Goal: Task Accomplishment & Management: Complete application form

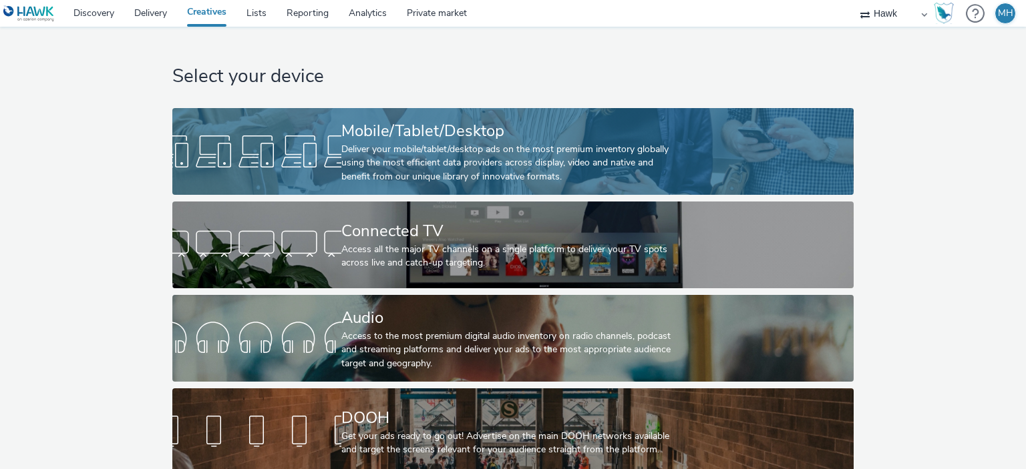
scroll to position [22, 0]
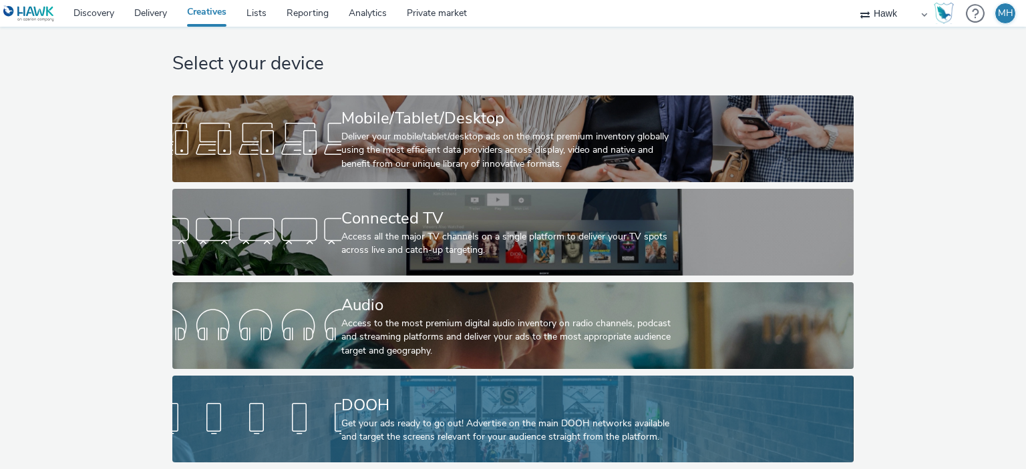
click at [498, 397] on div "DOOH" at bounding box center [510, 405] width 338 height 23
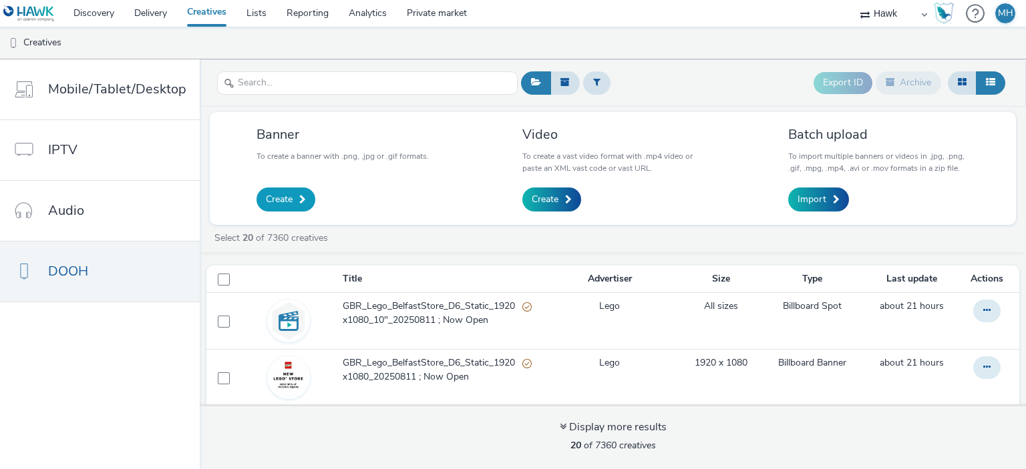
click at [261, 194] on link "Create" at bounding box center [285, 200] width 59 height 24
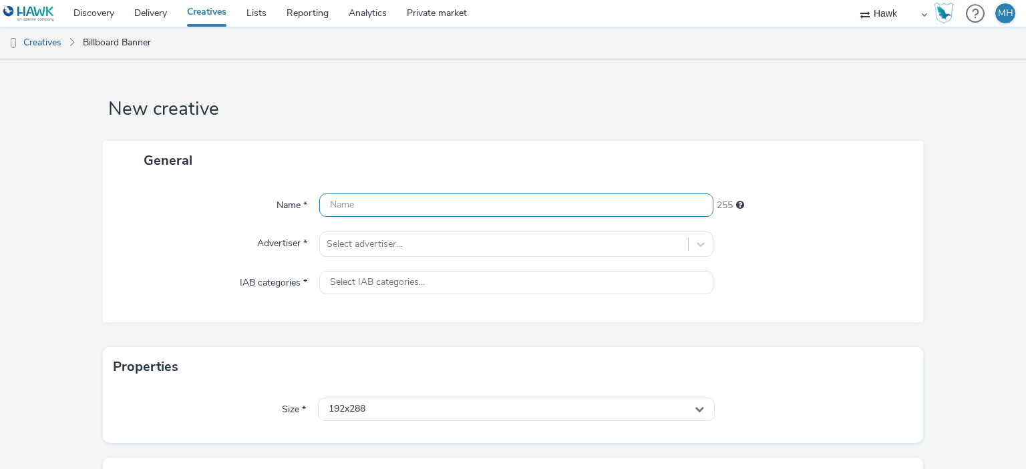
click at [345, 204] on input "text" at bounding box center [515, 205] width 393 height 23
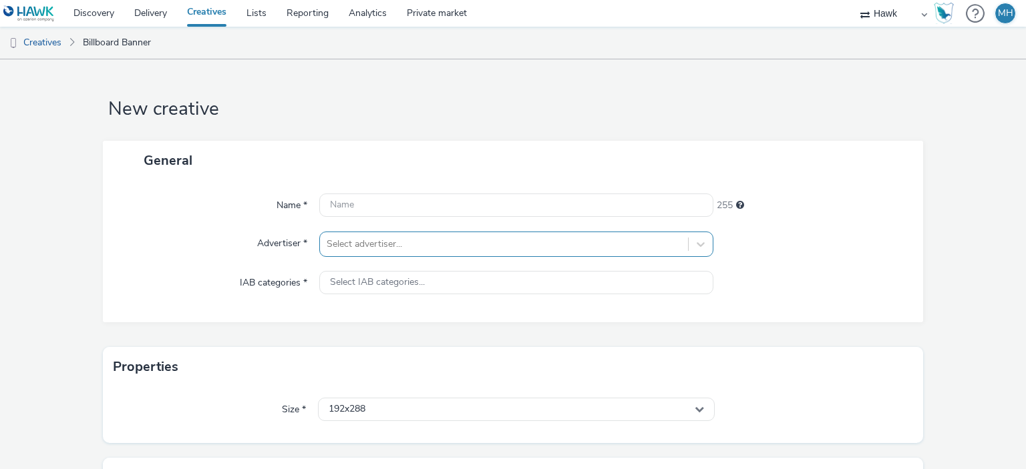
click at [366, 244] on div "Select advertiser..." at bounding box center [515, 244] width 393 height 25
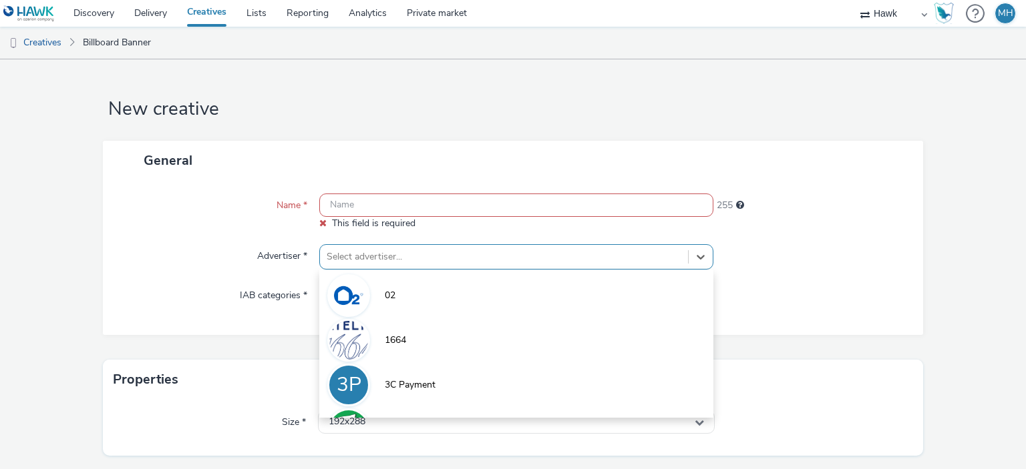
scroll to position [53, 0]
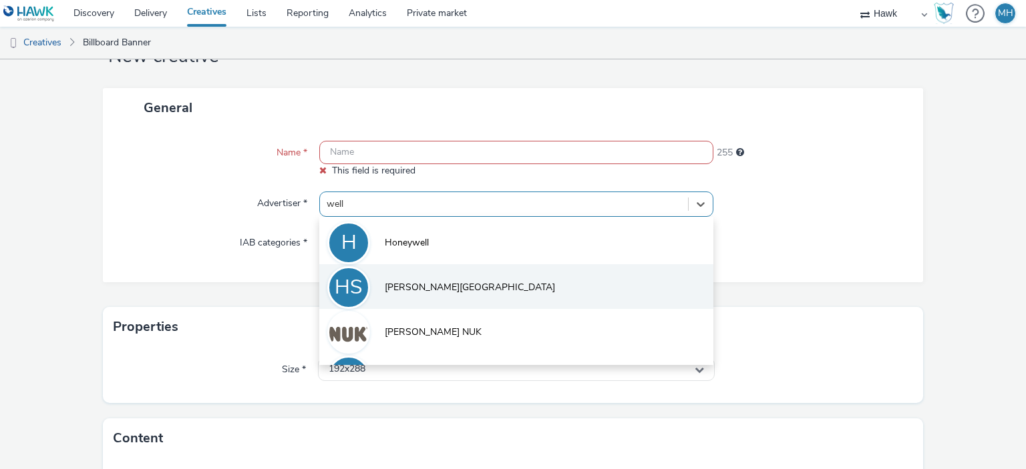
type input "wella"
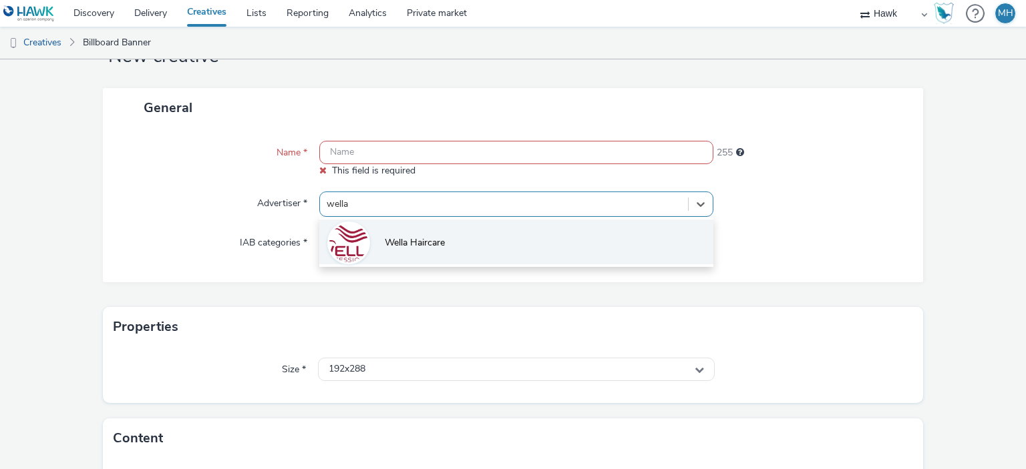
click at [417, 250] on li "Wella Haircare" at bounding box center [515, 242] width 393 height 45
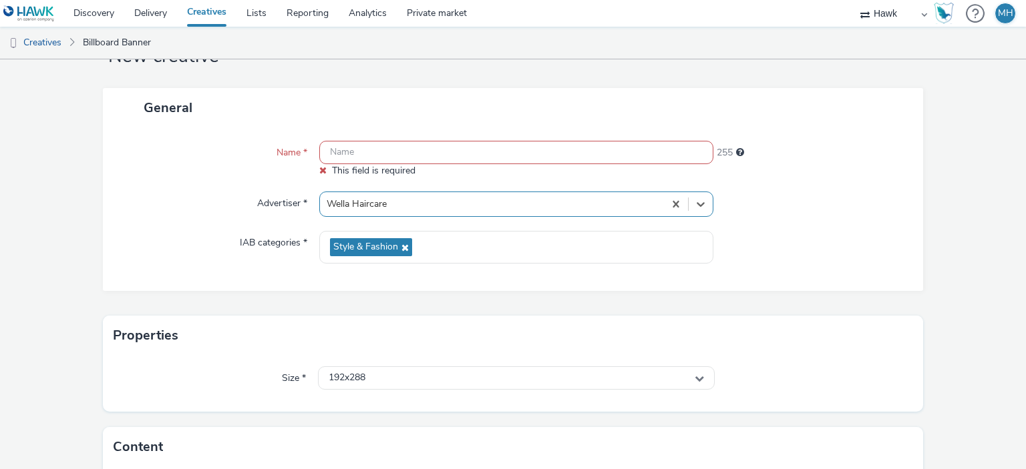
click at [457, 152] on input "text" at bounding box center [515, 152] width 393 height 23
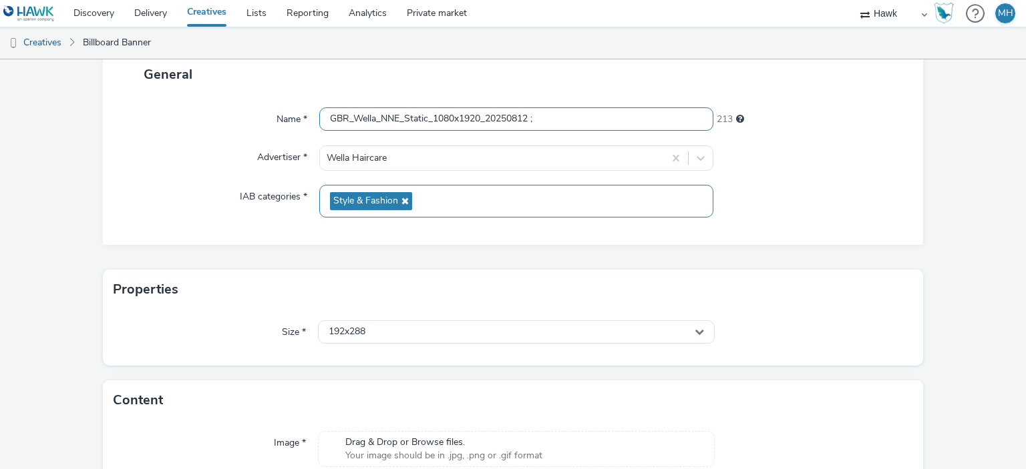
scroll to position [0, 0]
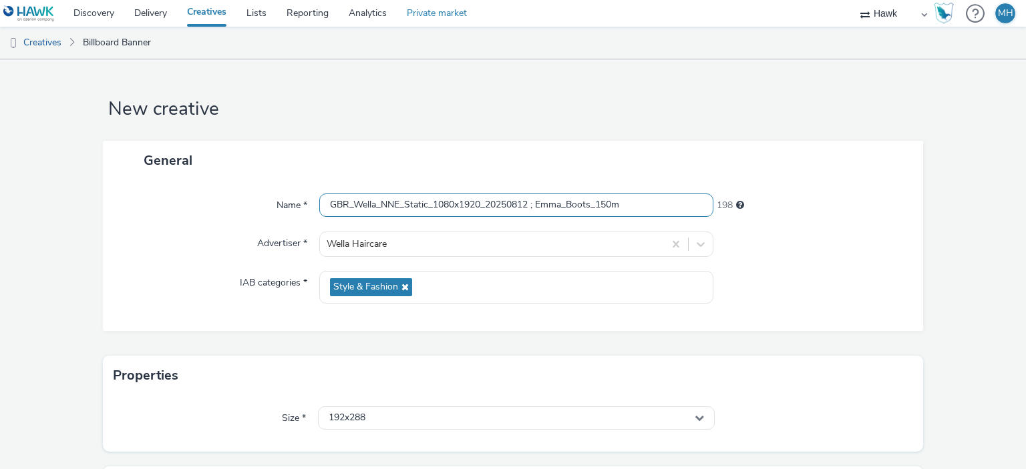
type input "GBR_Wella_NNE_Static_1080x1920_20250812 ; Emma_Boots_150m"
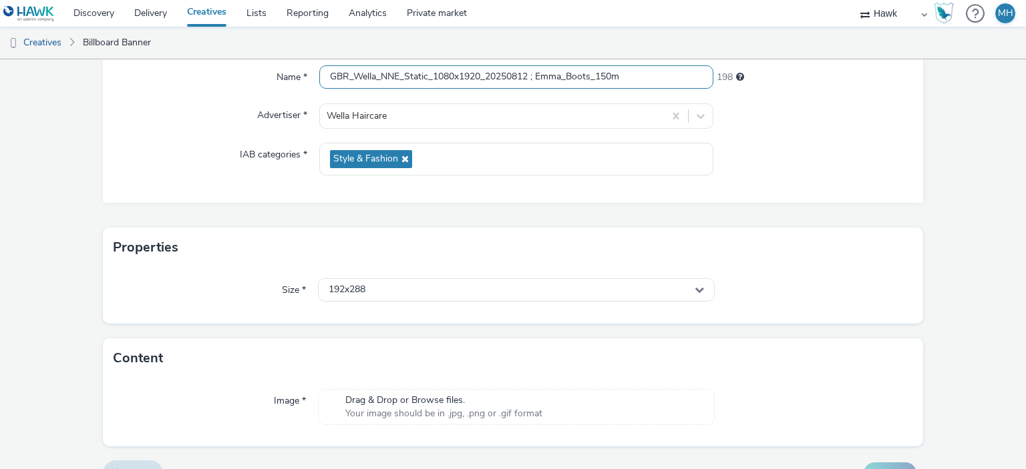
scroll to position [154, 0]
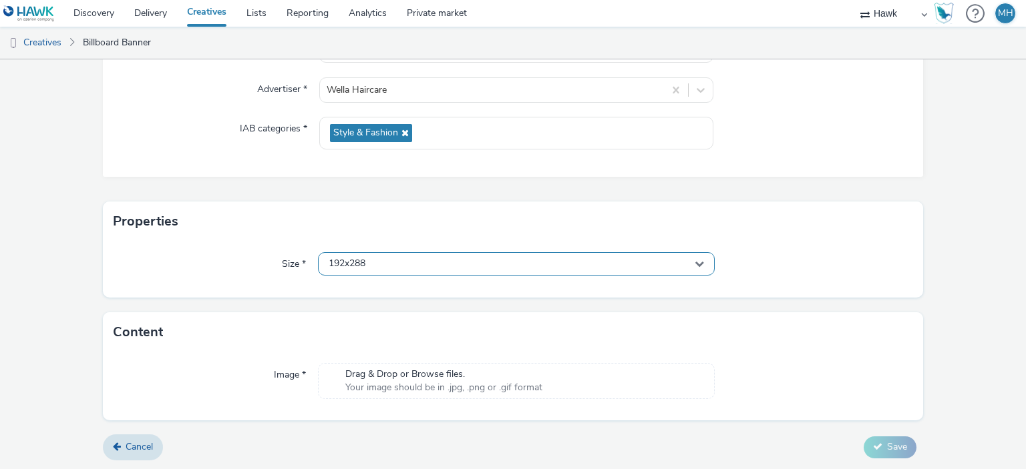
click at [361, 259] on span "192x288" at bounding box center [347, 263] width 37 height 11
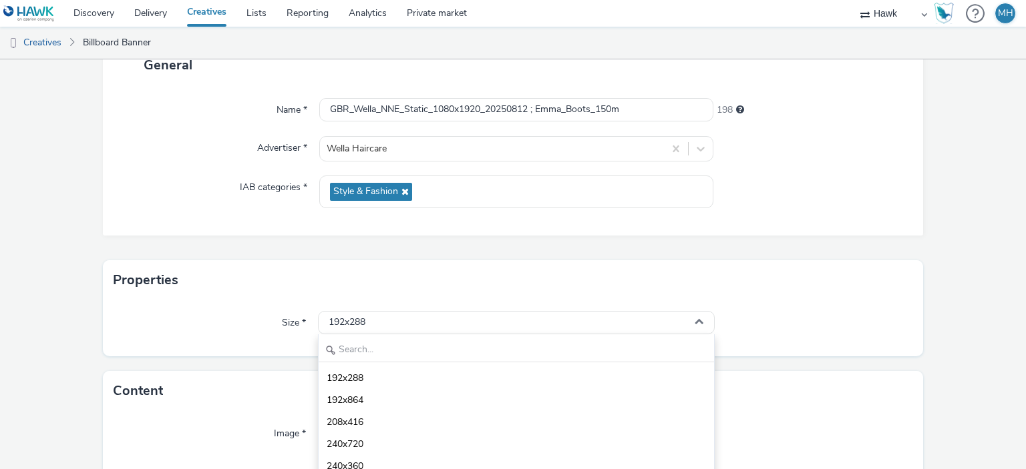
scroll to position [0, 0]
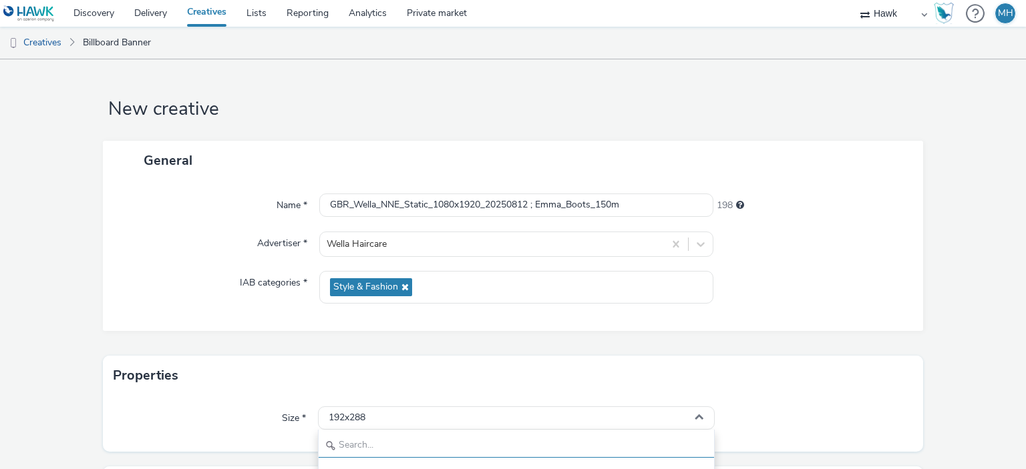
click at [355, 444] on input "text" at bounding box center [516, 446] width 395 height 23
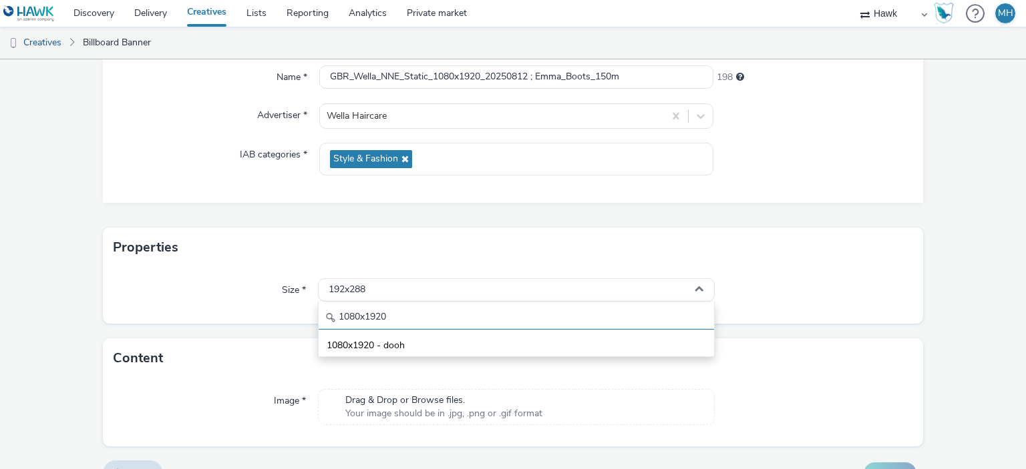
scroll to position [134, 0]
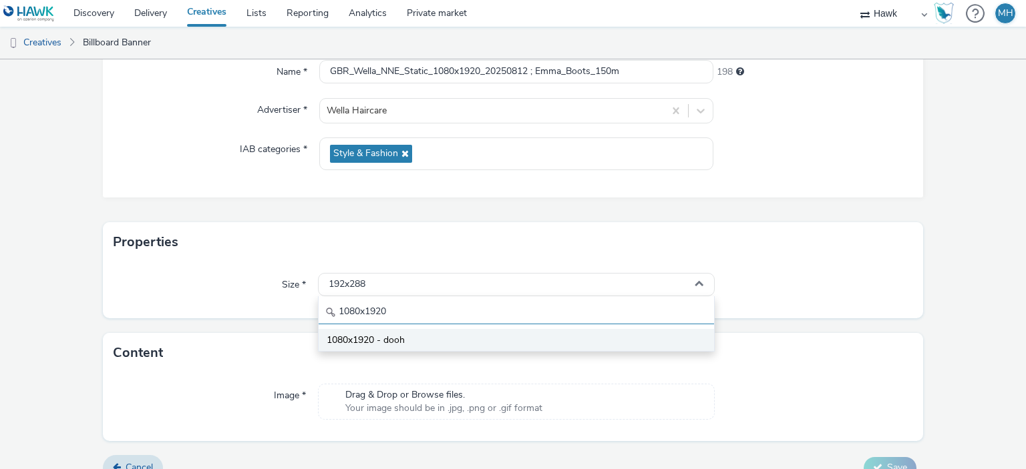
type input "1080x1920"
click at [405, 343] on li "1080x1920 - dooh" at bounding box center [516, 340] width 395 height 22
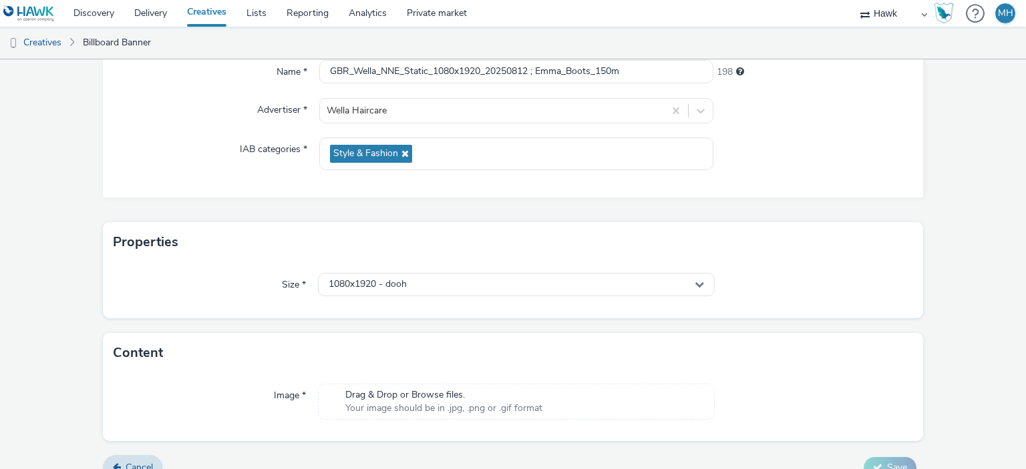
click at [479, 369] on div "Content" at bounding box center [513, 353] width 821 height 40
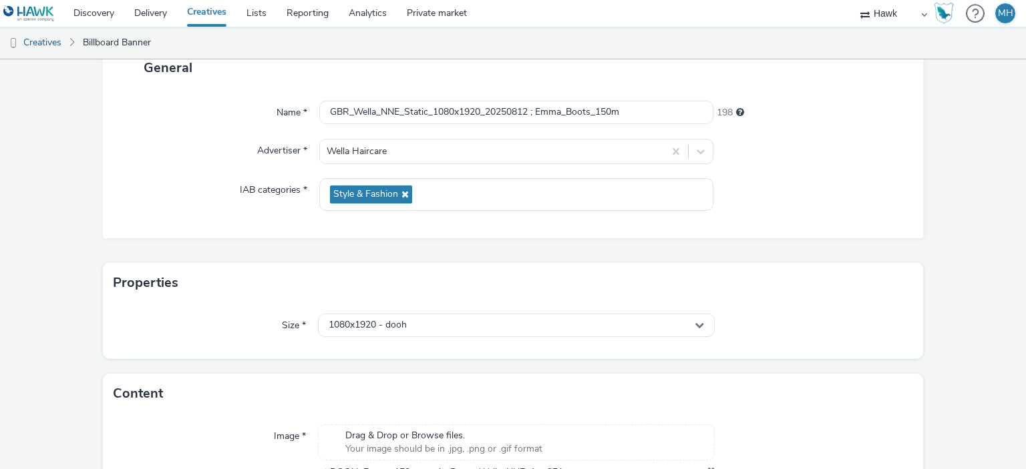
scroll to position [0, 0]
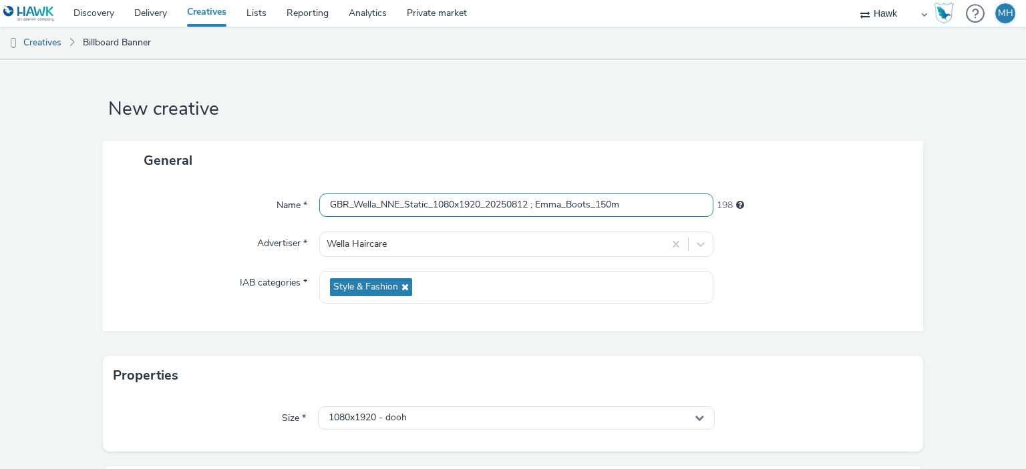
drag, startPoint x: 628, startPoint y: 202, endPoint x: 321, endPoint y: 185, distance: 307.0
click at [321, 185] on div "Name * GBR_Wella_NNE_Static_1080x1920_20250812 ; Emma_Boots_150m 198 Advertiser…" at bounding box center [513, 255] width 821 height 151
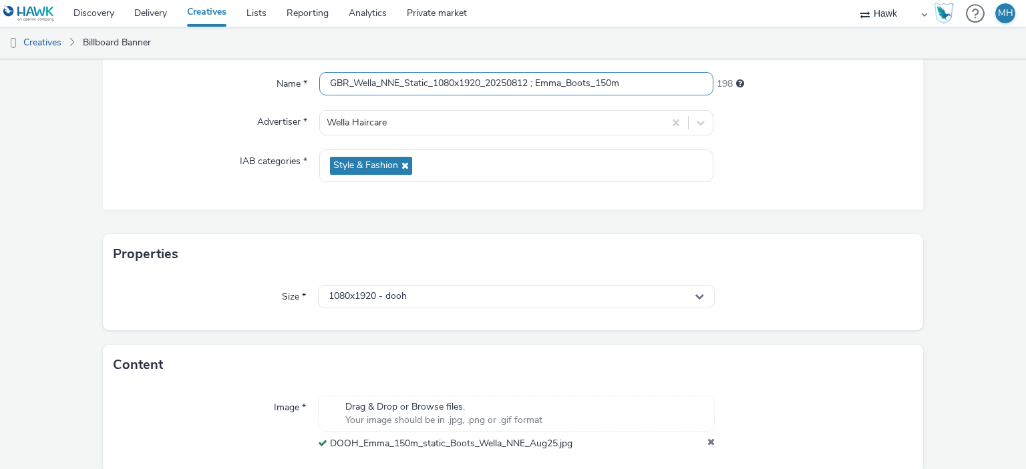
scroll to position [173, 0]
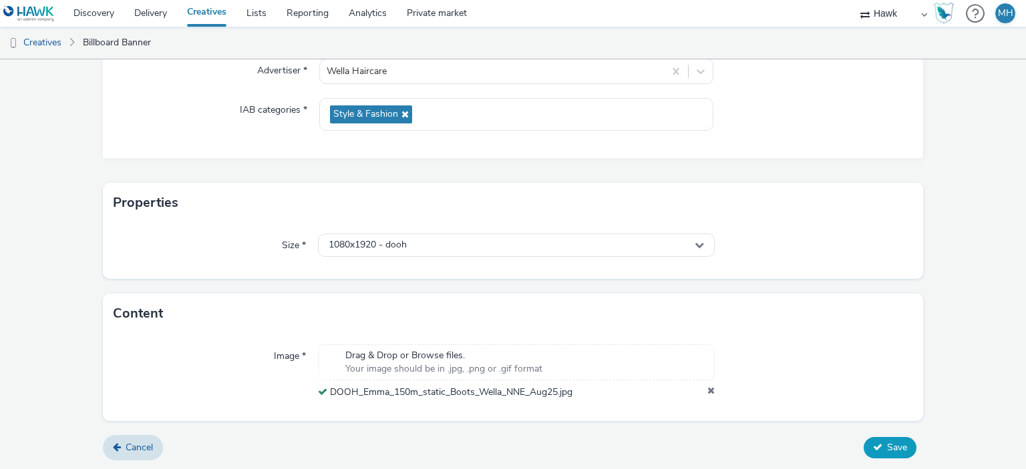
click at [873, 449] on icon at bounding box center [877, 447] width 9 height 9
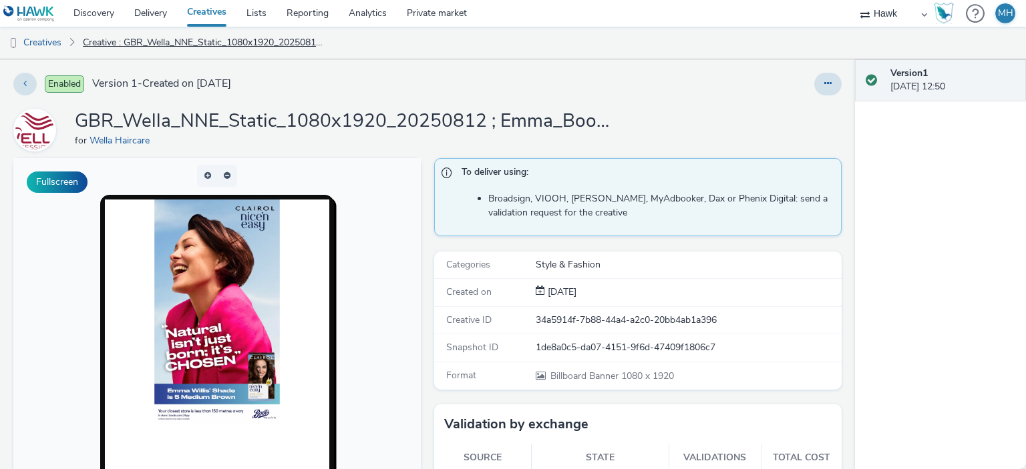
click at [272, 42] on link "Creative : GBR_Wella_NNE_Static_1080x1920_20250812 ; Emma_Boots_150m" at bounding box center [204, 43] width 256 height 32
click at [208, 118] on h1 "GBR_Wella_NNE_Static_1080x1920_20250812 ; Emma_Boots_150m" at bounding box center [342, 121] width 534 height 25
click at [186, 39] on link "Creative : GBR_Wella_NNE_Static_1080x1920_20250812 ; Emma_Boots_150m" at bounding box center [204, 43] width 256 height 32
click at [186, 43] on link "Creative : GBR_Wella_NNE_Static_1080x1920_20250812 ; Emma_Boots_150m" at bounding box center [204, 43] width 256 height 32
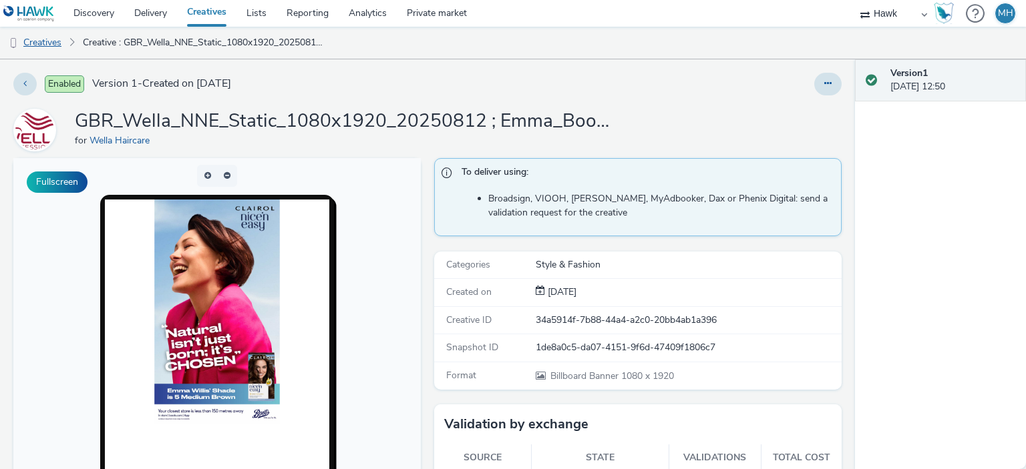
click at [53, 47] on link "Creatives" at bounding box center [34, 43] width 68 height 32
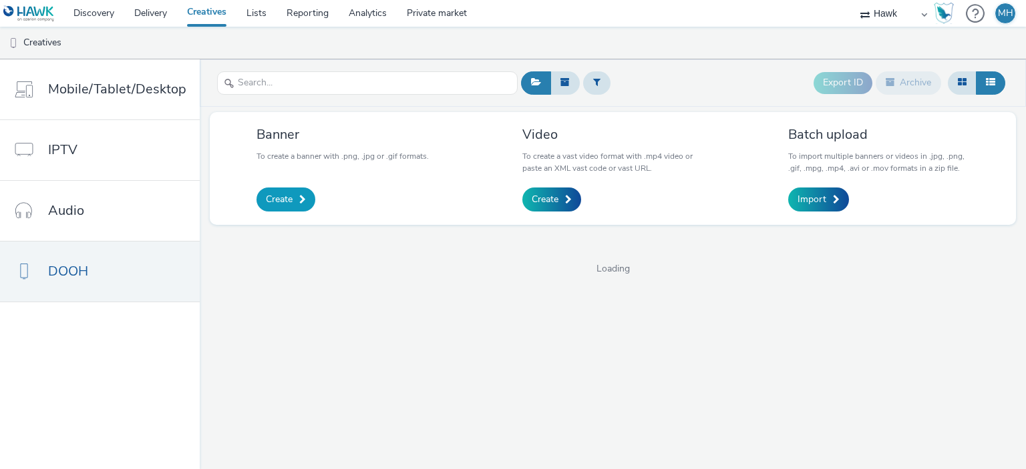
click at [278, 197] on span "Create" at bounding box center [279, 199] width 27 height 13
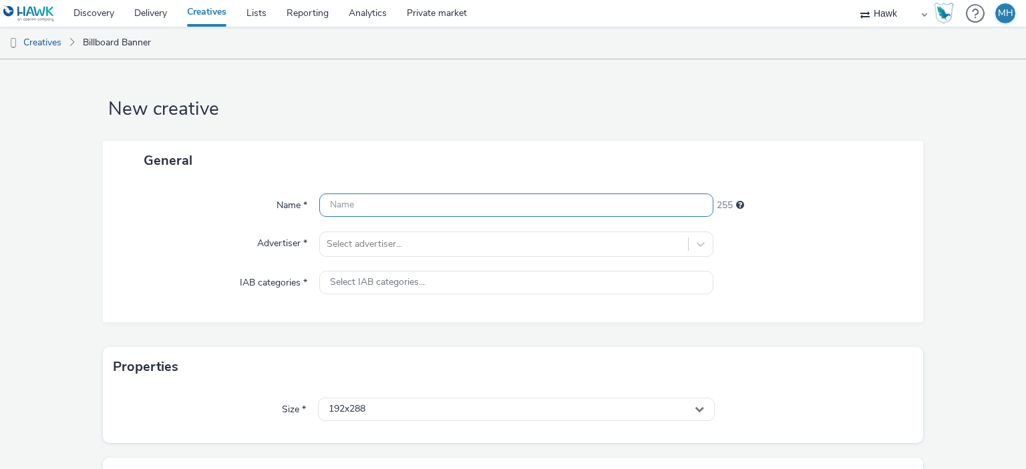
click at [339, 201] on input "text" at bounding box center [515, 205] width 393 height 23
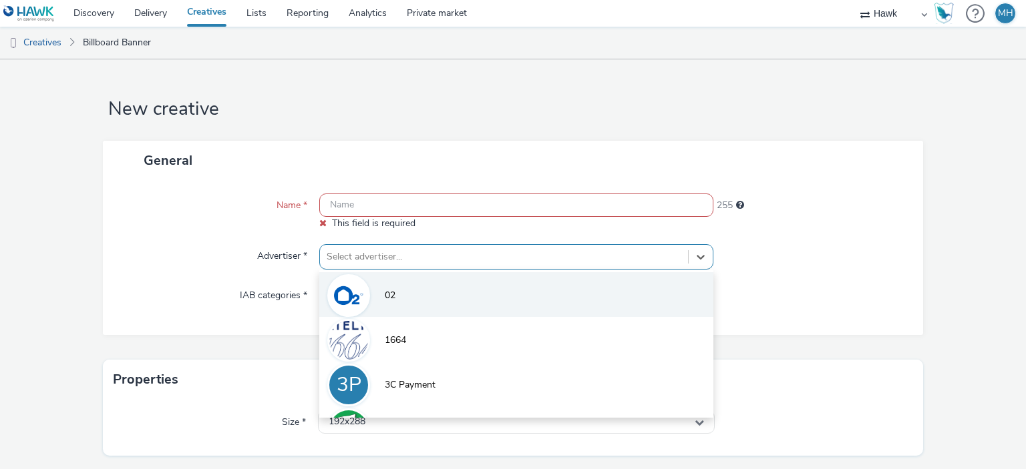
click at [359, 244] on div "option 02 focused, 1 of 9. 9 results available. Use Up and Down to choose optio…" at bounding box center [515, 256] width 393 height 25
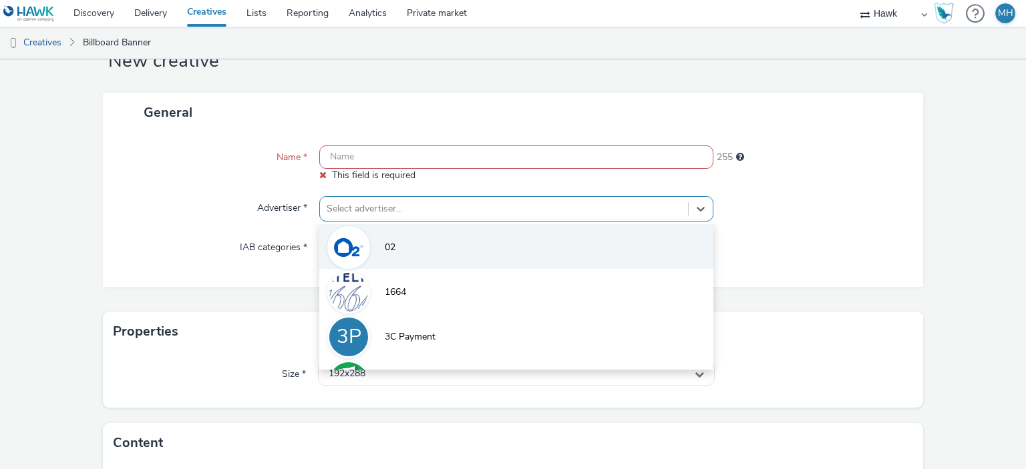
scroll to position [53, 0]
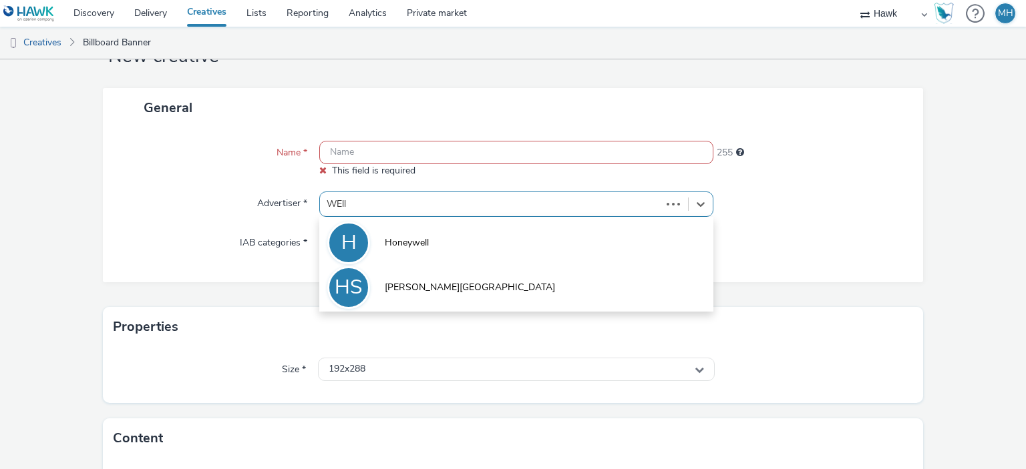
type input "WElla"
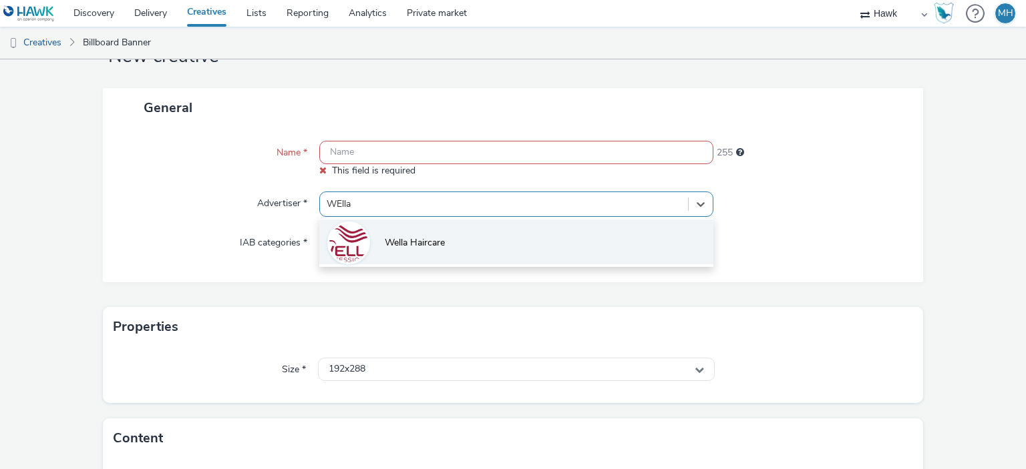
click at [358, 238] on img at bounding box center [348, 243] width 39 height 39
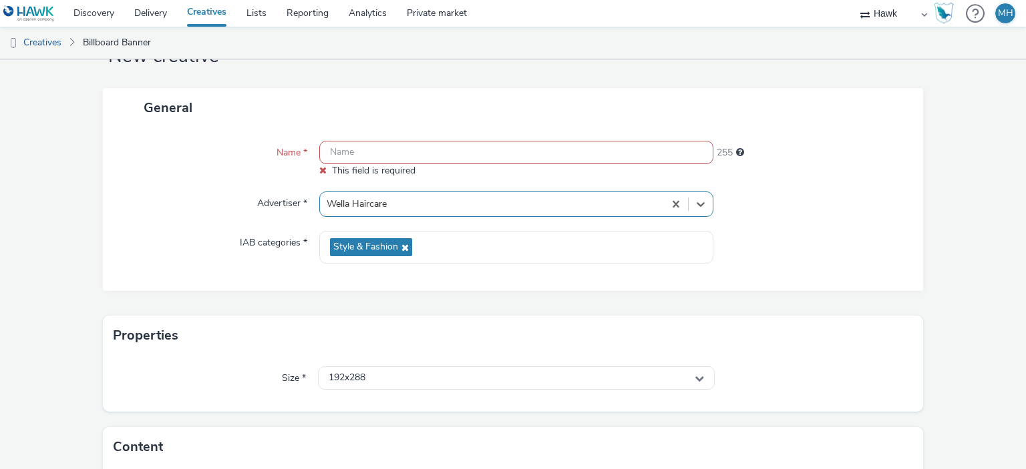
click at [365, 152] on input "text" at bounding box center [515, 152] width 393 height 23
paste input "GBR_Wella_NNE_Static_1080x1920_20250812 ; Emma_Boots_150m"
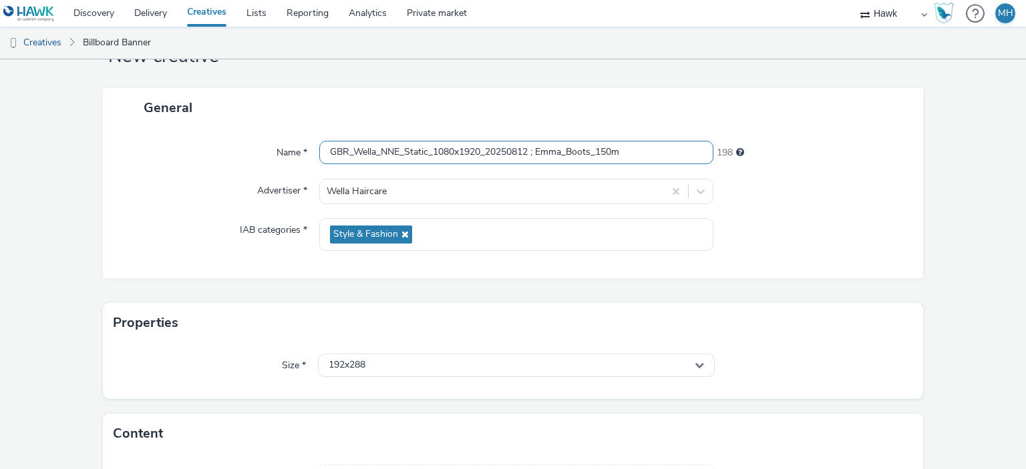
click at [616, 155] on input "GBR_Wella_NNE_Static_1080x1920_20250812 ; Emma_Boots_150m" at bounding box center [515, 152] width 393 height 23
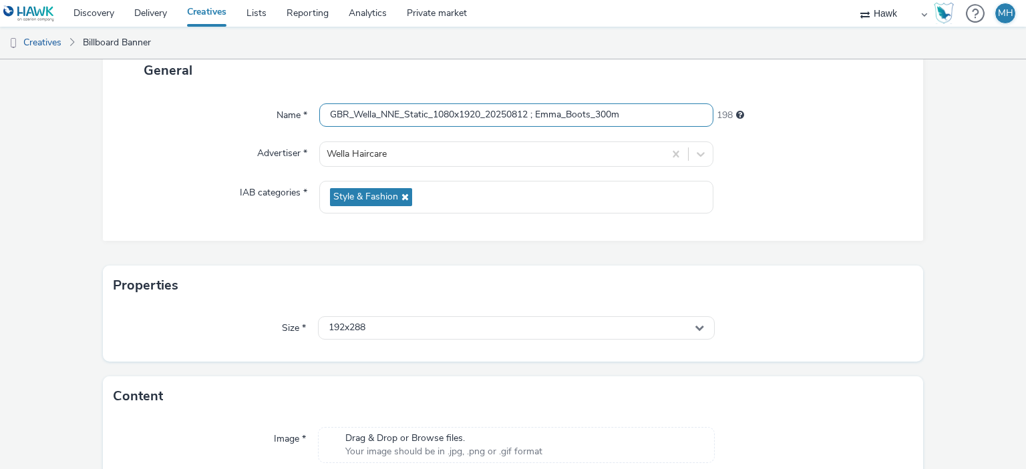
scroll to position [120, 0]
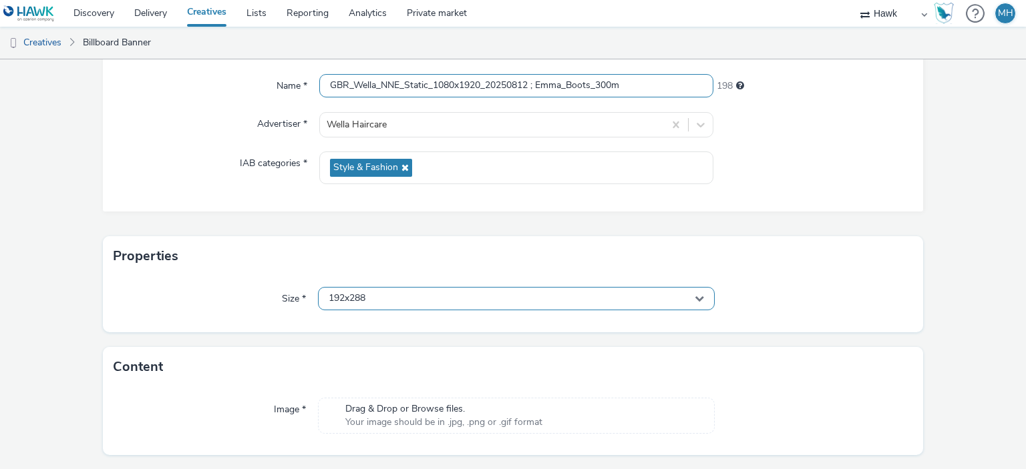
type input "GBR_Wella_NNE_Static_1080x1920_20250812 ; Emma_Boots_300m"
click at [408, 295] on div "192x288" at bounding box center [516, 298] width 396 height 23
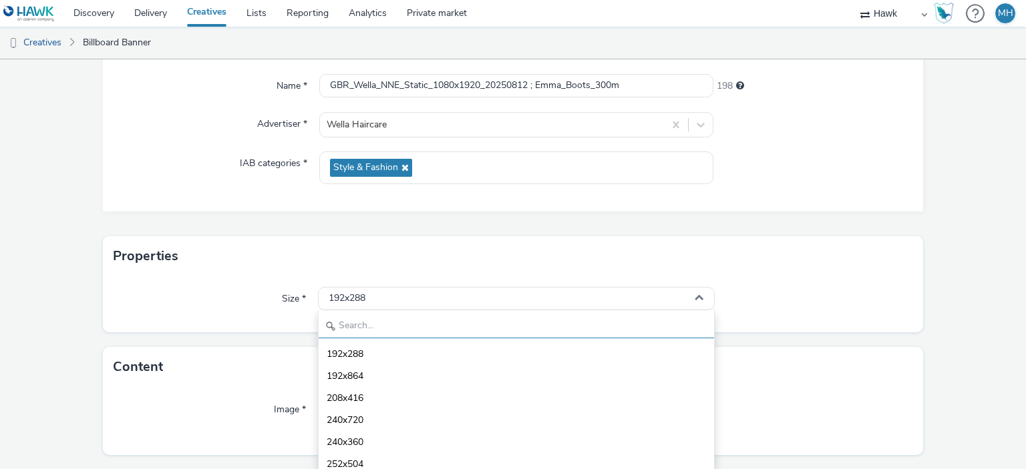
click at [379, 319] on input "text" at bounding box center [516, 326] width 395 height 23
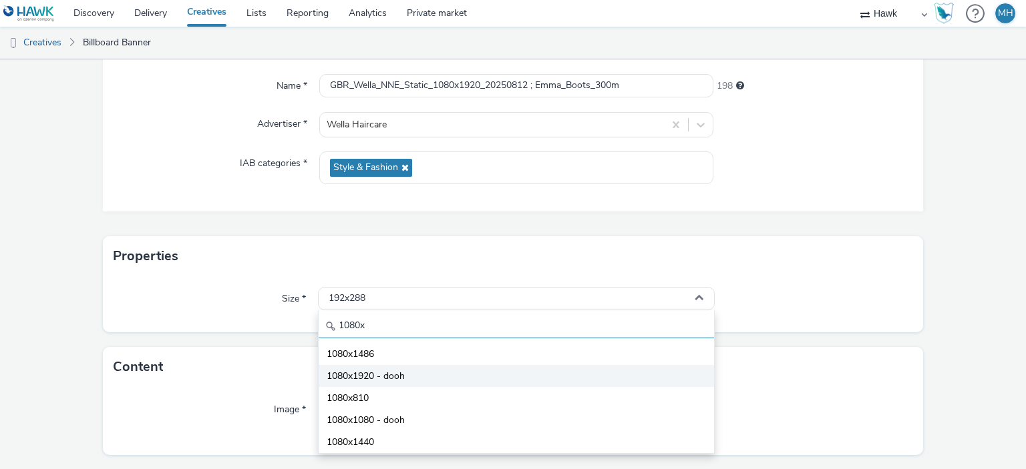
type input "1080x"
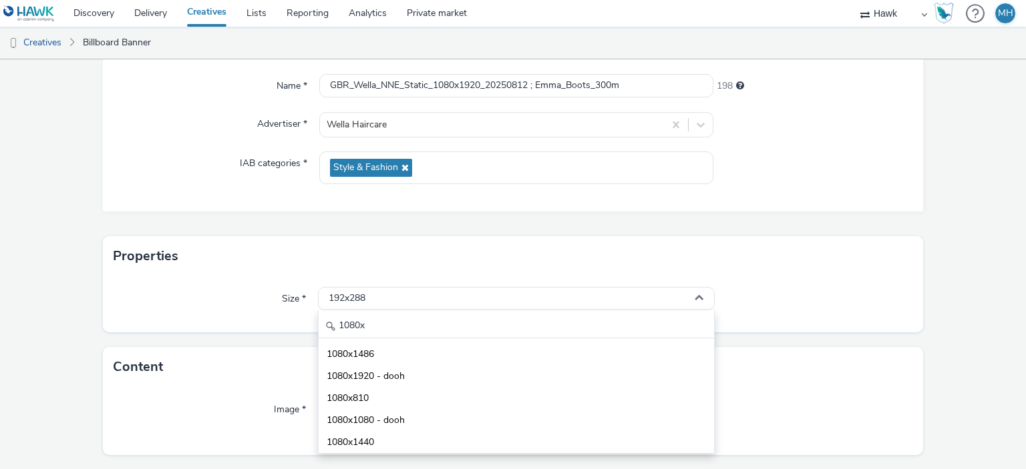
drag, startPoint x: 396, startPoint y: 369, endPoint x: 405, endPoint y: 364, distance: 10.2
click at [395, 370] on span "1080x1920 - dooh" at bounding box center [366, 376] width 78 height 13
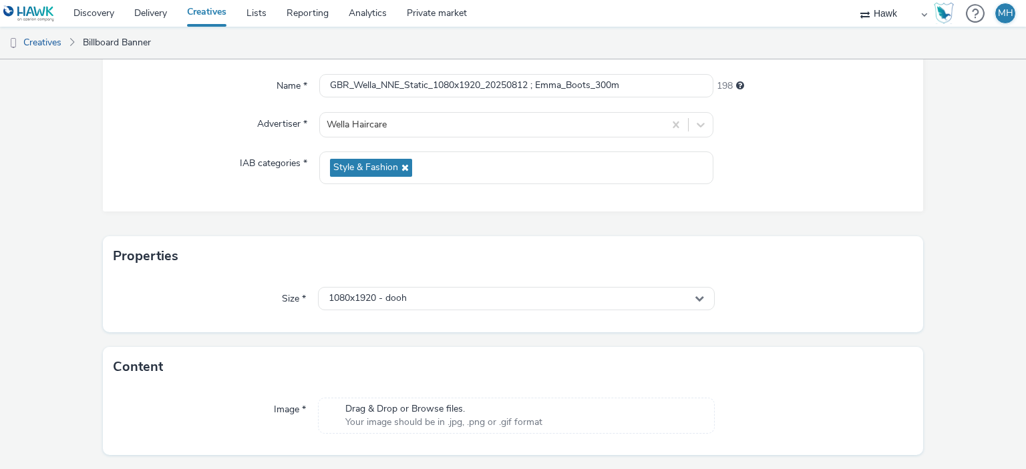
scroll to position [154, 0]
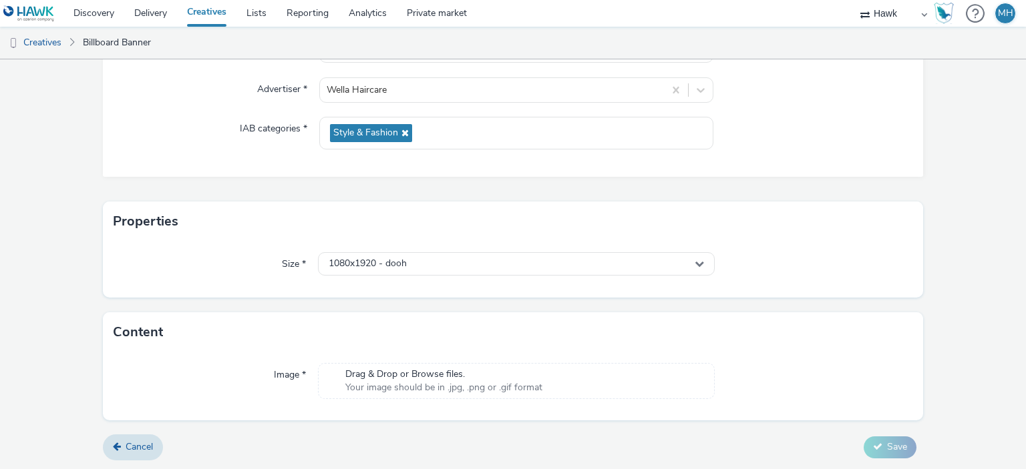
click at [526, 373] on span "Drag & Drop or Browse files." at bounding box center [443, 374] width 197 height 13
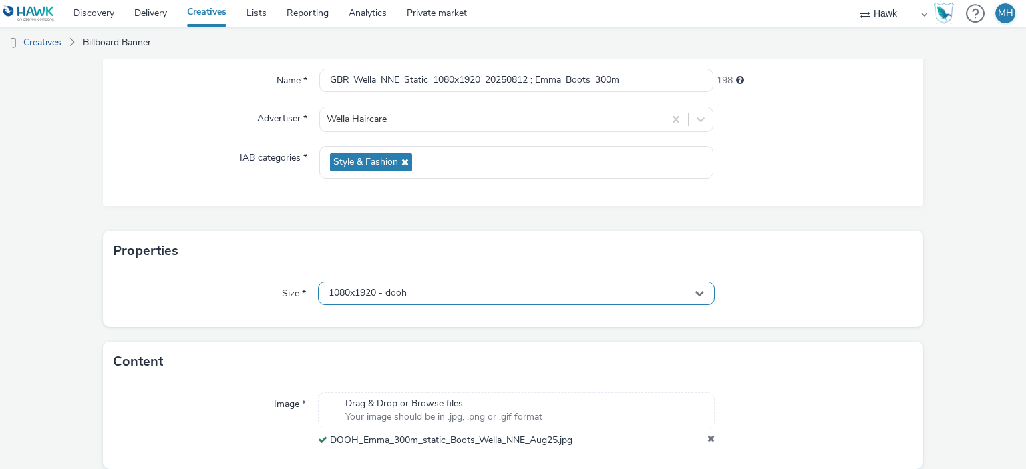
scroll to position [173, 0]
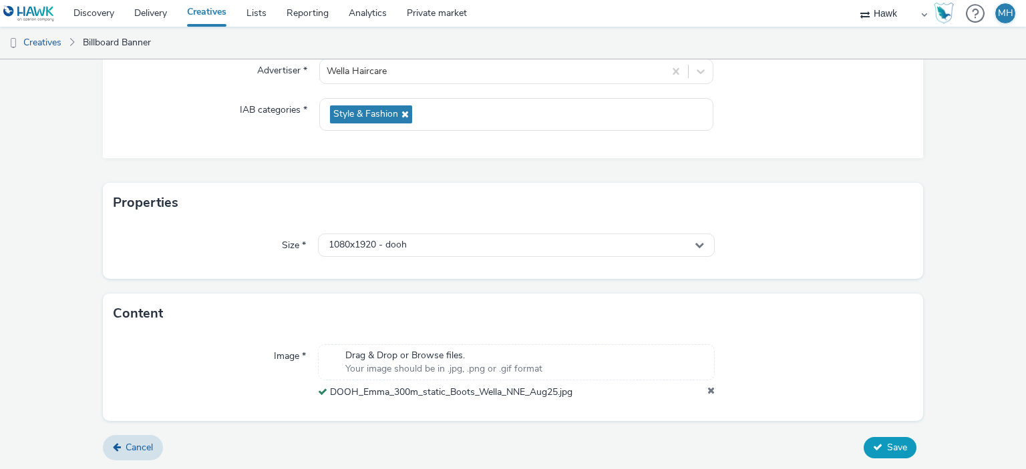
click at [874, 439] on button "Save" at bounding box center [890, 447] width 53 height 21
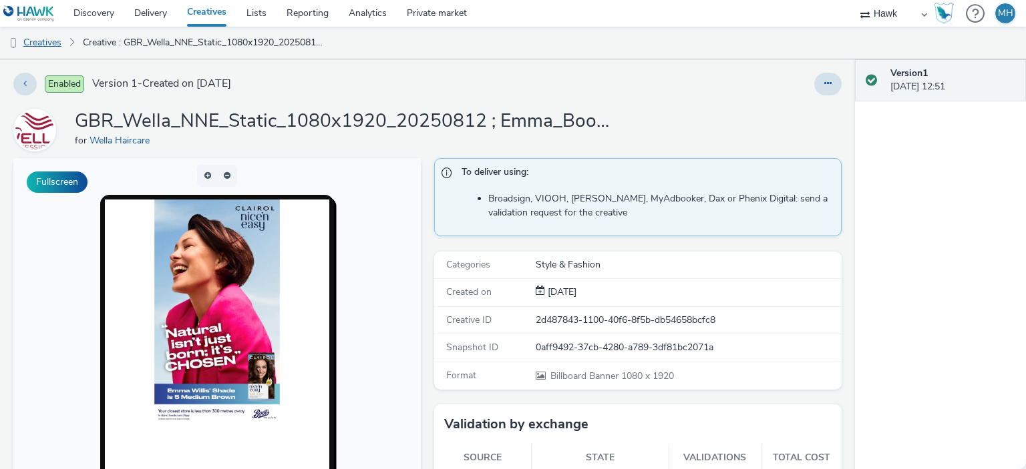
click at [49, 42] on link "Creatives" at bounding box center [34, 43] width 68 height 32
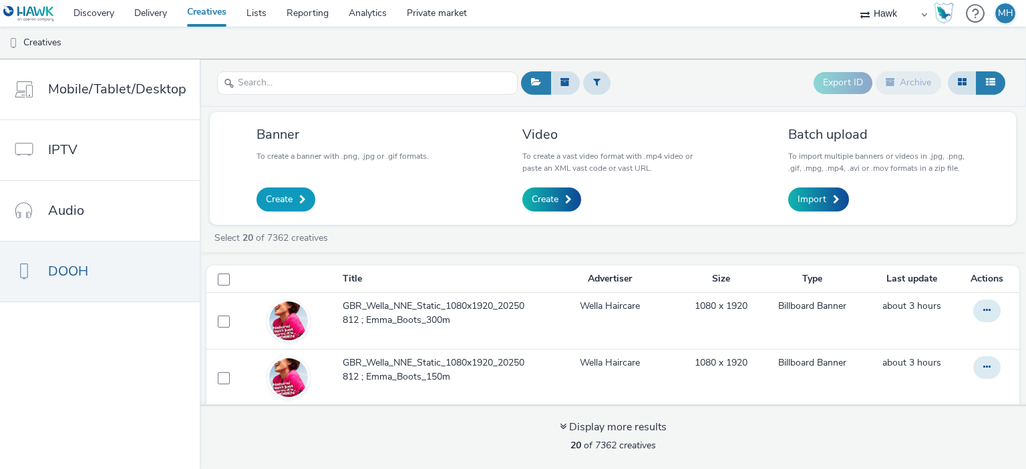
click at [282, 197] on span "Create" at bounding box center [279, 199] width 27 height 13
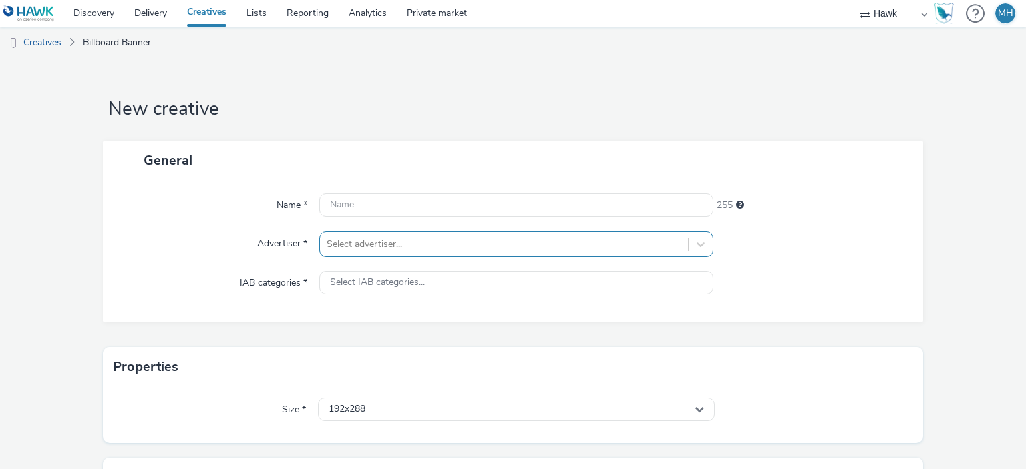
click at [343, 233] on div "Select advertiser..." at bounding box center [515, 244] width 393 height 25
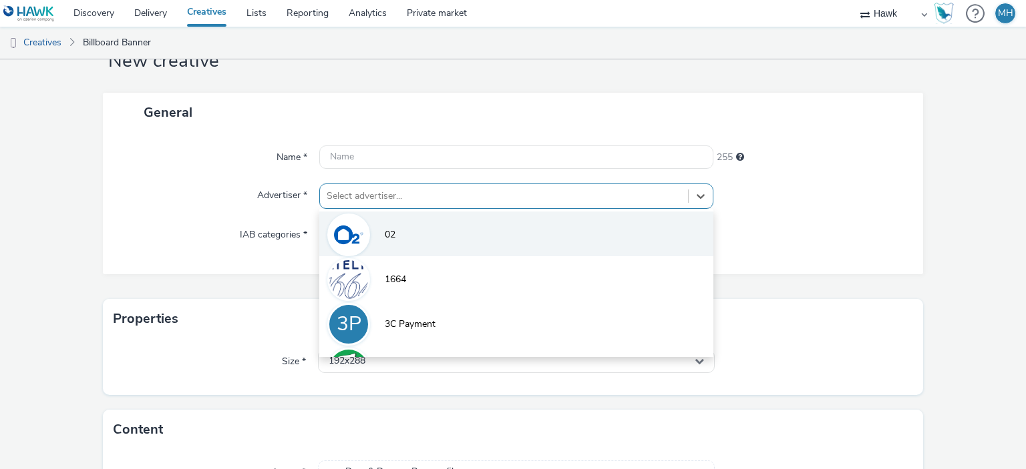
scroll to position [53, 0]
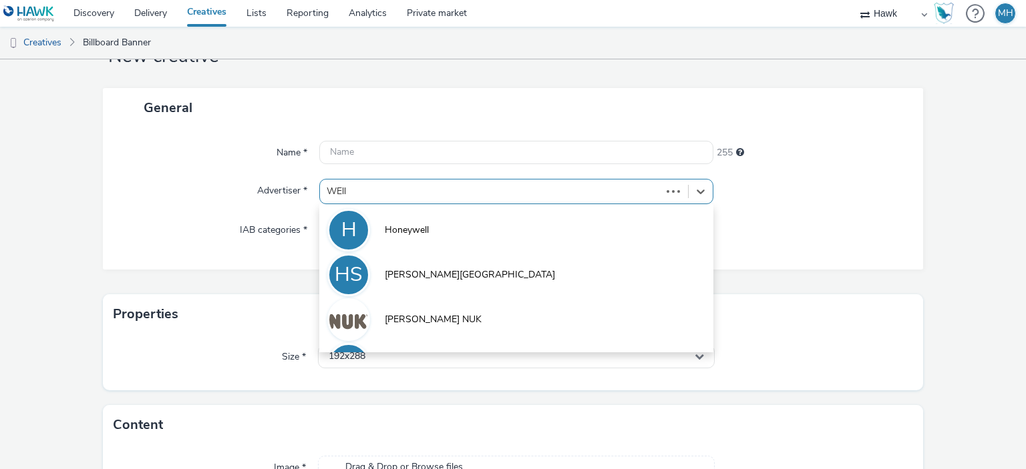
type input "WElla"
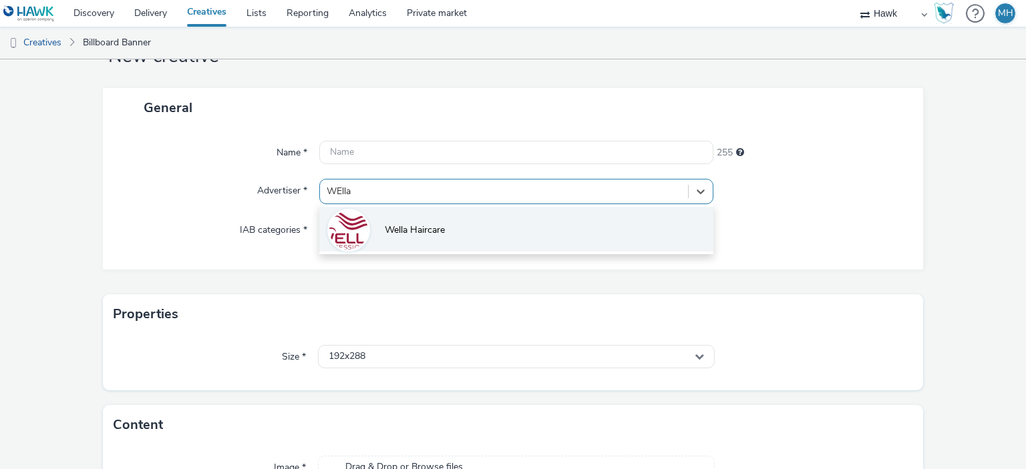
click at [401, 226] on span "Wella Haircare" at bounding box center [415, 230] width 60 height 13
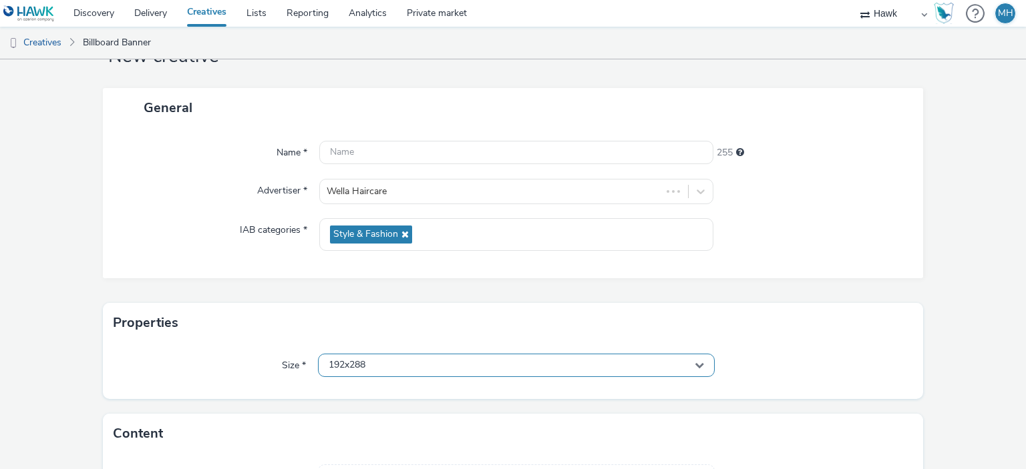
click at [392, 360] on div "192x288" at bounding box center [516, 365] width 396 height 23
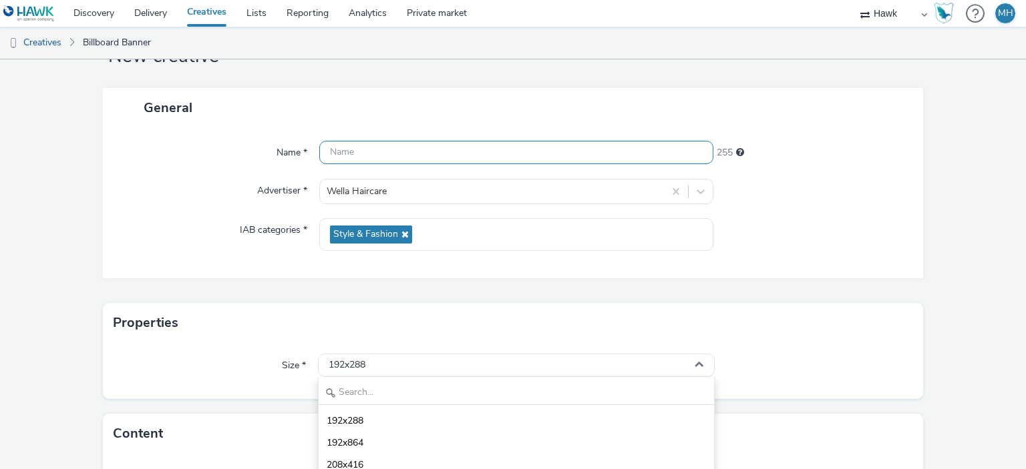
click at [380, 150] on input "text" at bounding box center [515, 152] width 393 height 23
paste input "GBR_Wella_NNE_Static_1080x1920_20250812 ; Emma_Boots_150m"
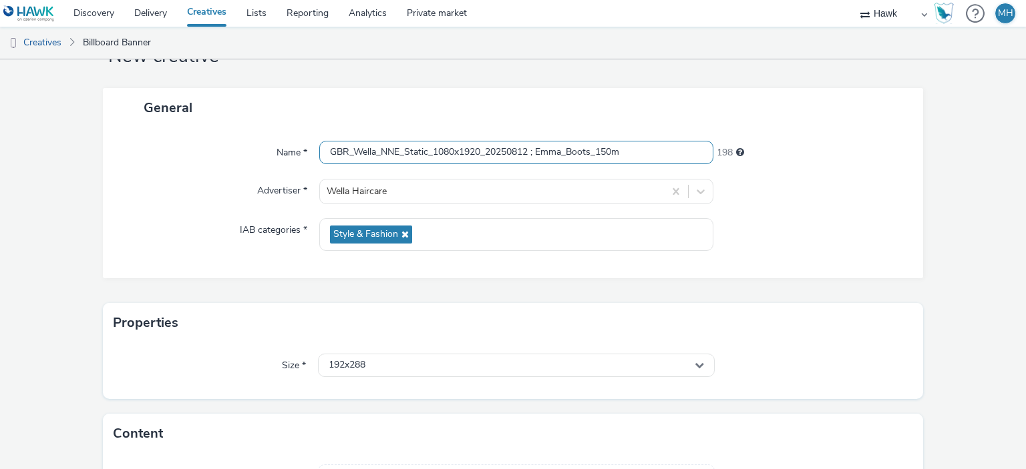
click at [593, 150] on input "GBR_Wella_NNE_Static_1080x1920_20250812 ; Emma_Boots_150m" at bounding box center [515, 152] width 393 height 23
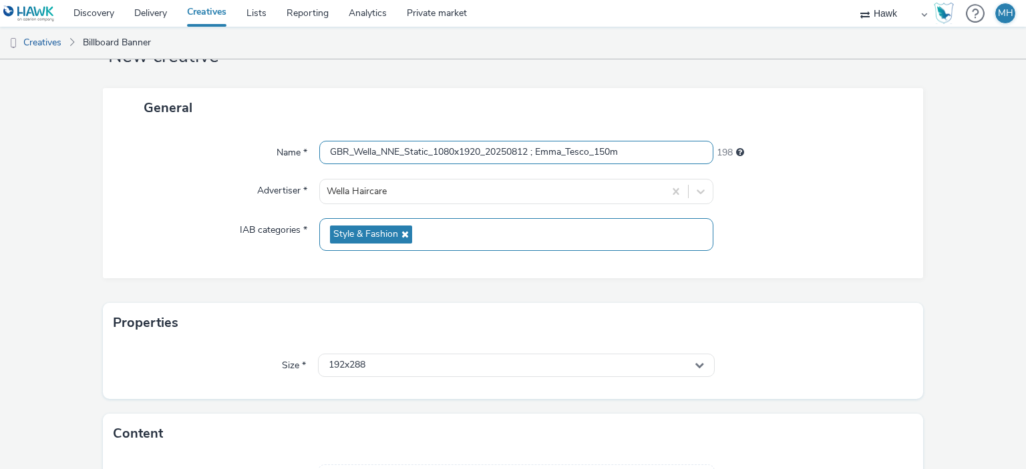
scroll to position [120, 0]
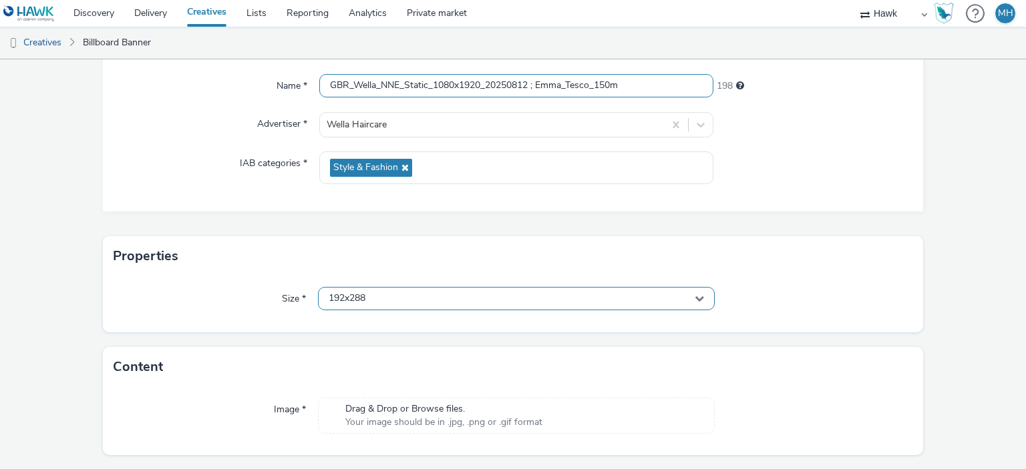
type input "GBR_Wella_NNE_Static_1080x1920_20250812 ; Emma_Tesco_150m"
click at [393, 293] on div "192x288" at bounding box center [516, 298] width 396 height 23
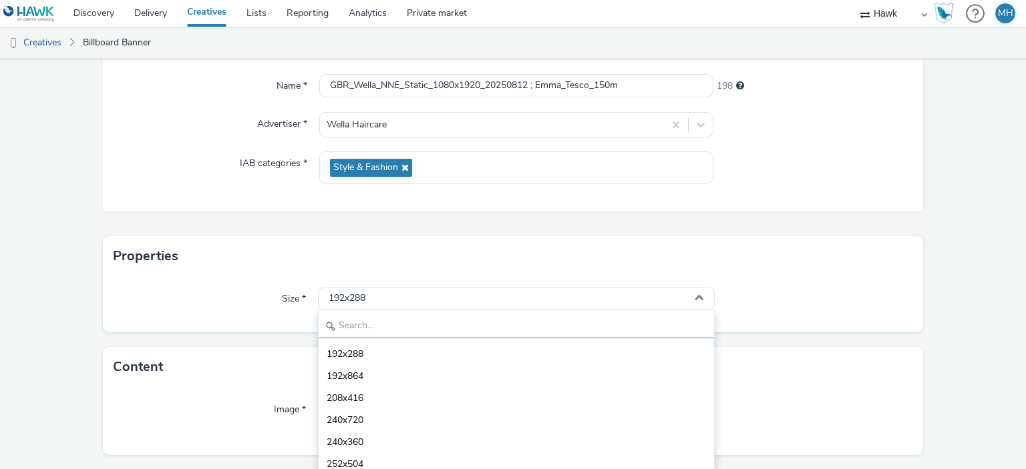
click at [374, 325] on input "text" at bounding box center [516, 326] width 395 height 23
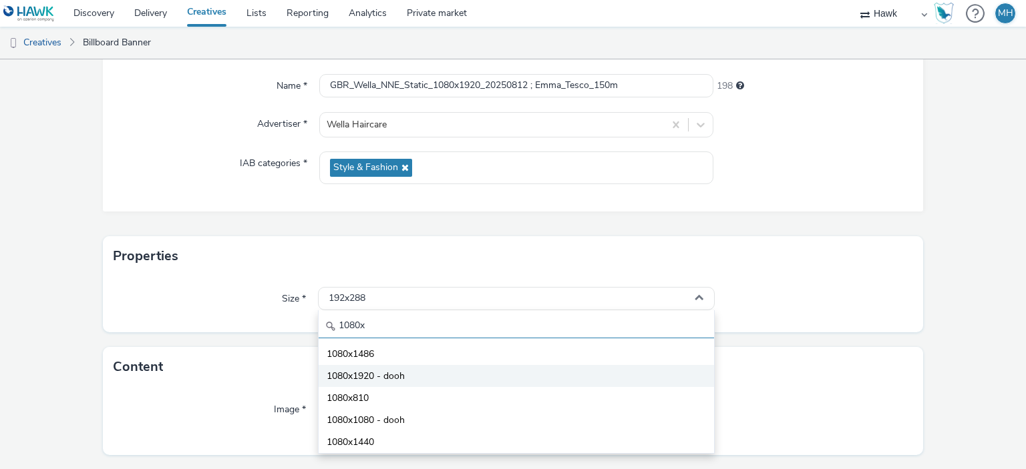
type input "1080x"
click at [383, 370] on span "1080x1920 - dooh" at bounding box center [366, 376] width 78 height 13
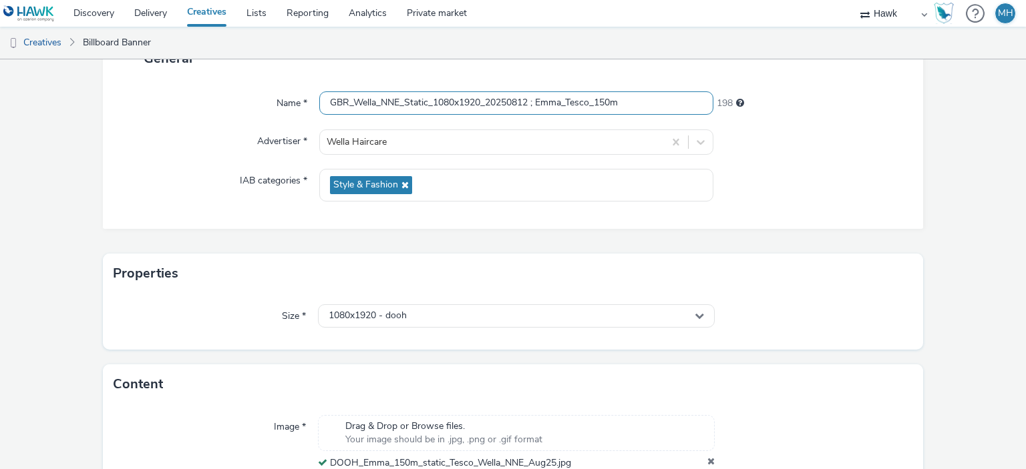
scroll to position [173, 0]
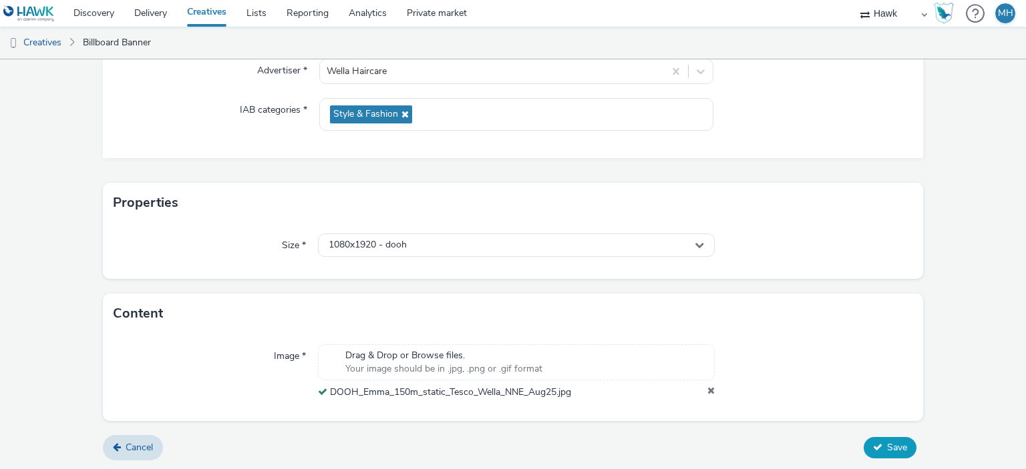
click at [888, 449] on span "Save" at bounding box center [897, 447] width 20 height 13
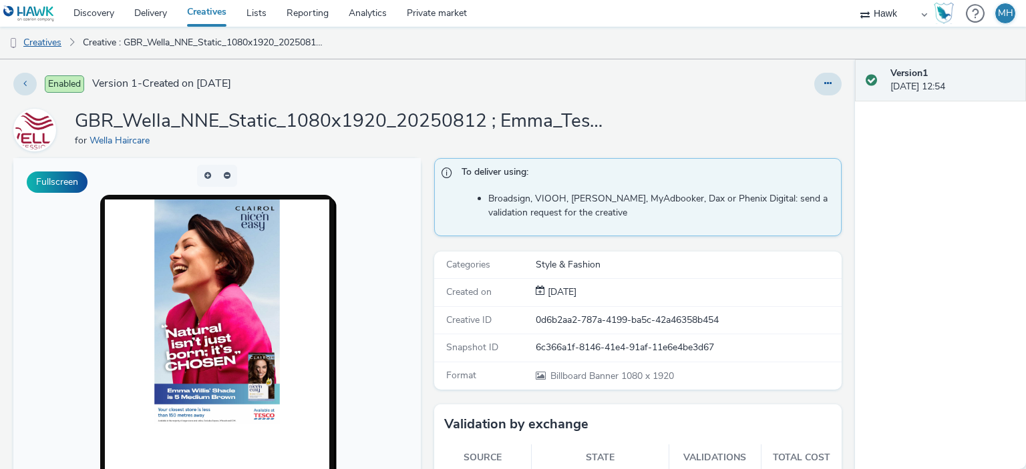
click at [55, 48] on link "Creatives" at bounding box center [34, 43] width 68 height 32
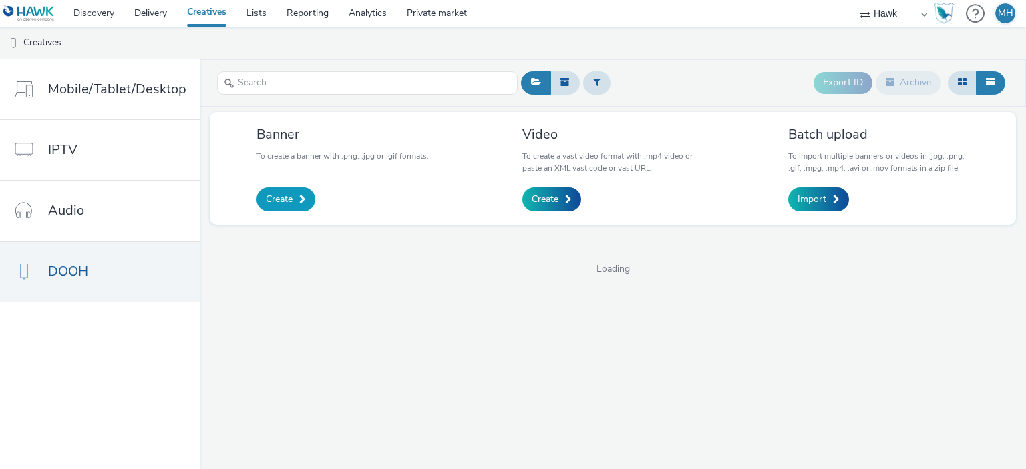
click at [288, 200] on span "Create" at bounding box center [279, 199] width 27 height 13
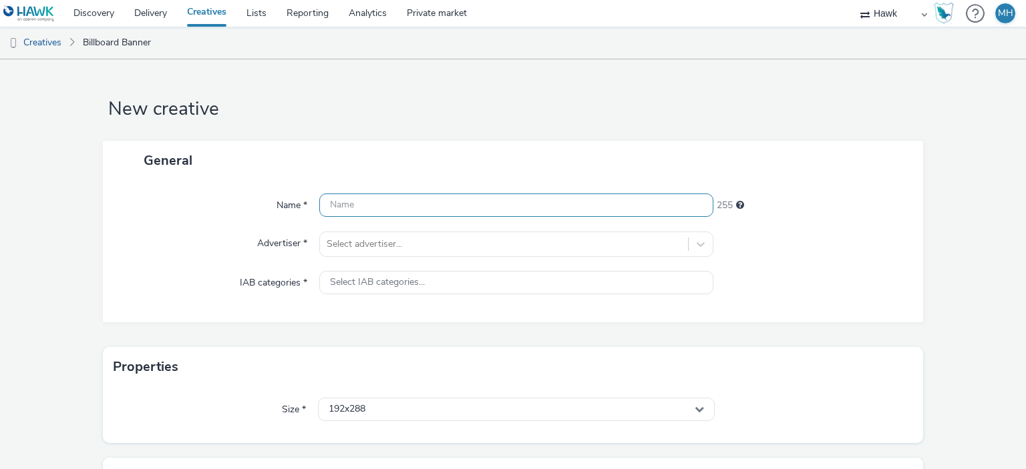
click at [353, 196] on input "text" at bounding box center [515, 205] width 393 height 23
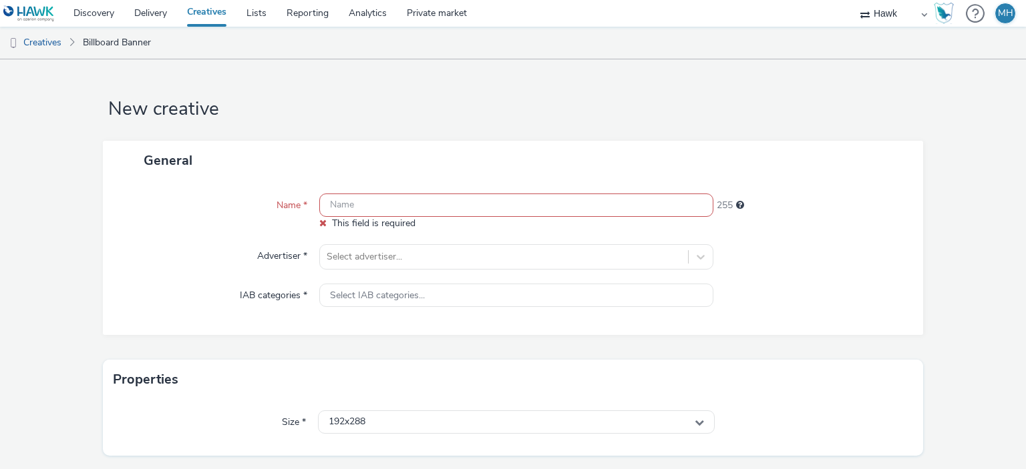
click at [349, 205] on input "text" at bounding box center [515, 205] width 393 height 23
paste input "GBR_Wella_NNE_Static_1080x1920_20250812 ; Emma_Boots_150m"
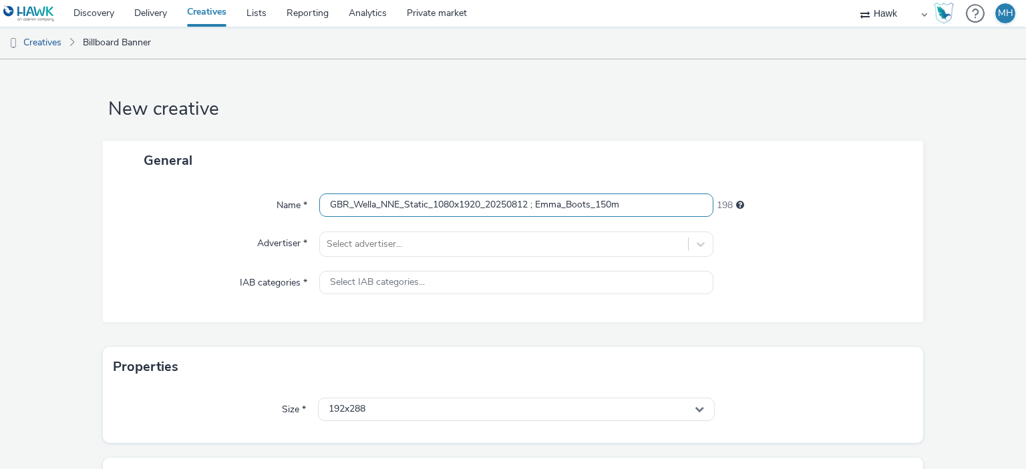
click at [593, 208] on input "GBR_Wella_NNE_Static_1080x1920_20250812 ; Emma_Boots_150m" at bounding box center [515, 205] width 393 height 23
type input "GBR_Wella_NNE_Static_1080x1920_20250812 ; Emma_Tesco_300m"
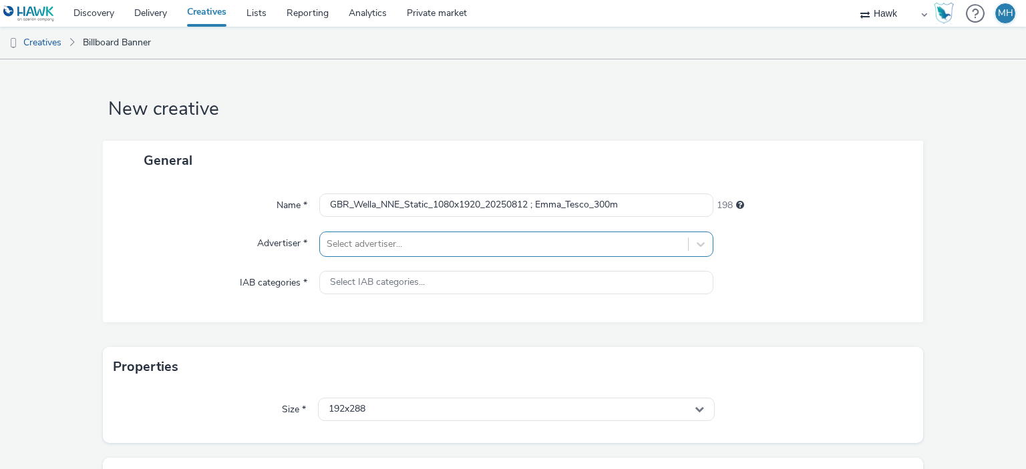
click at [588, 245] on div "Select advertiser..." at bounding box center [515, 244] width 393 height 25
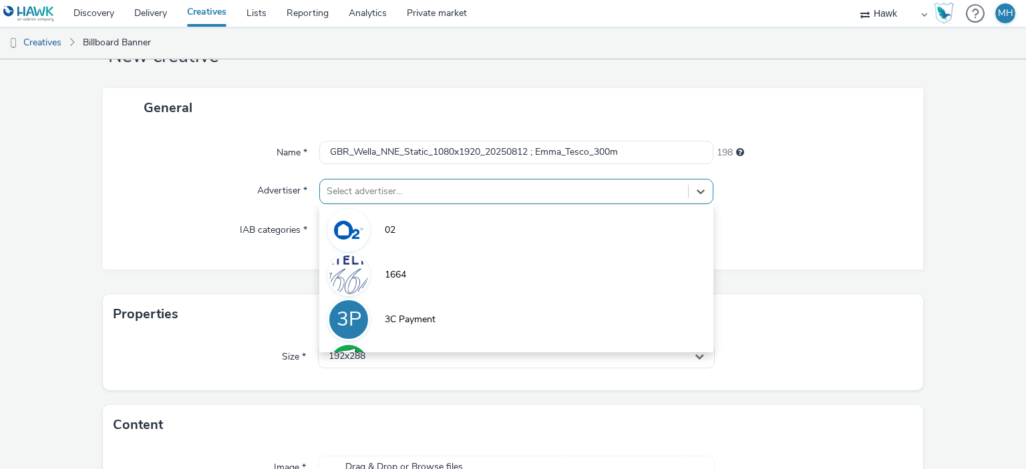
scroll to position [53, 0]
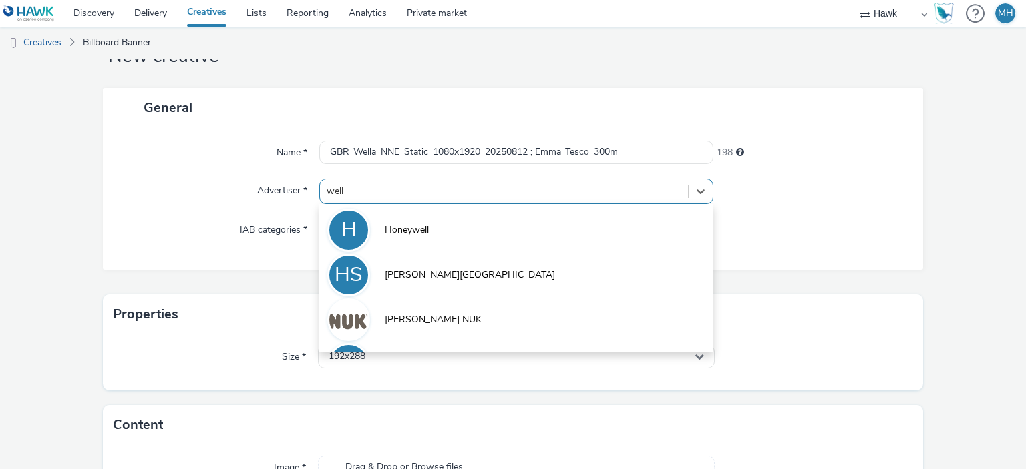
type input "wella"
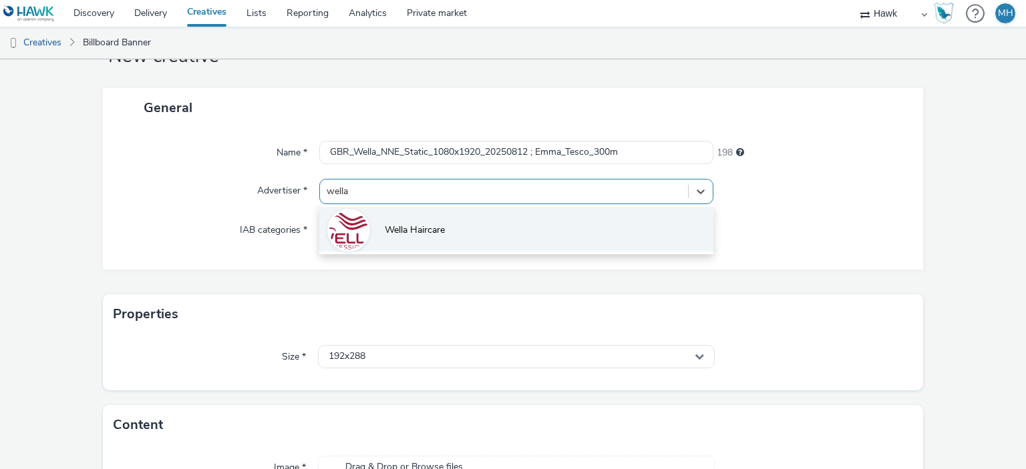
click at [558, 242] on li "Wella Haircare" at bounding box center [515, 229] width 393 height 45
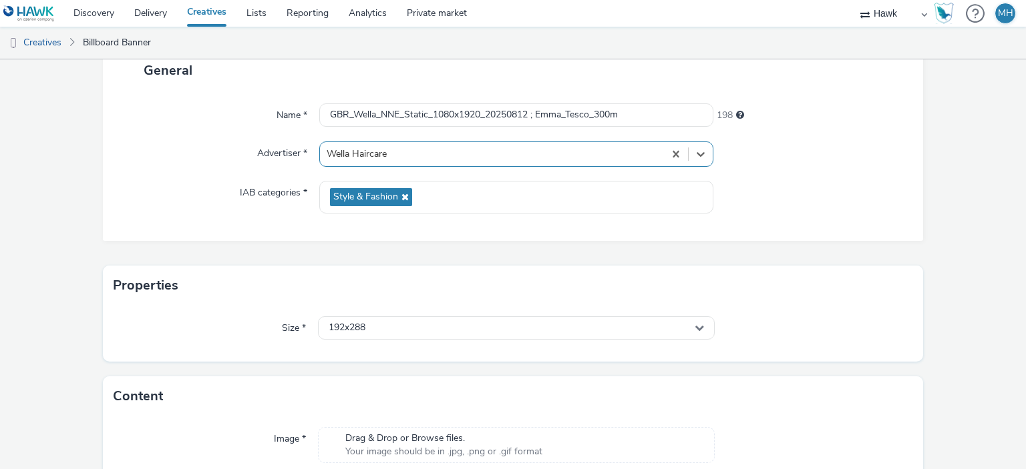
scroll to position [154, 0]
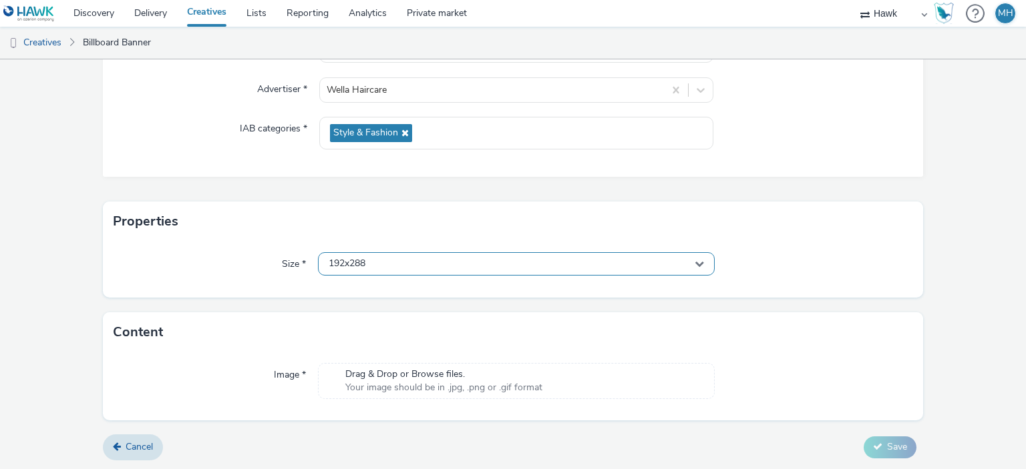
click at [383, 256] on div "192x288" at bounding box center [516, 263] width 396 height 23
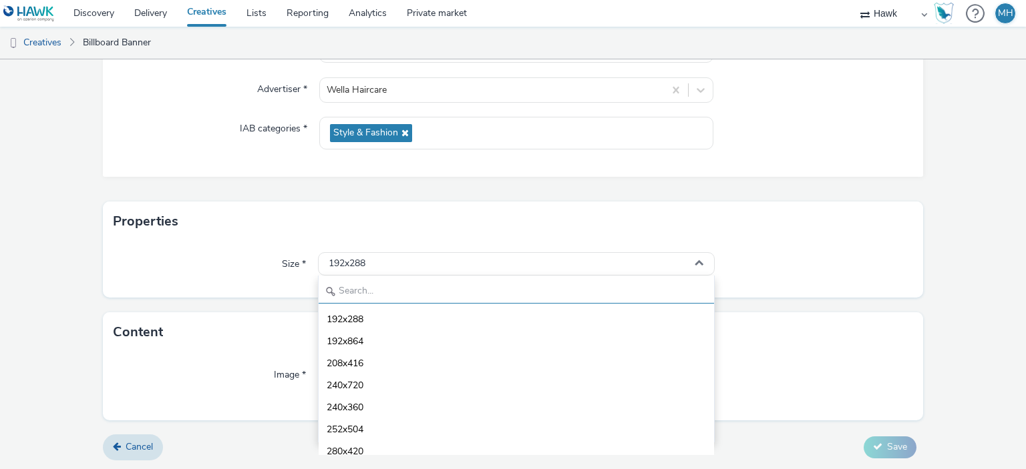
click at [387, 296] on input "text" at bounding box center [516, 291] width 395 height 23
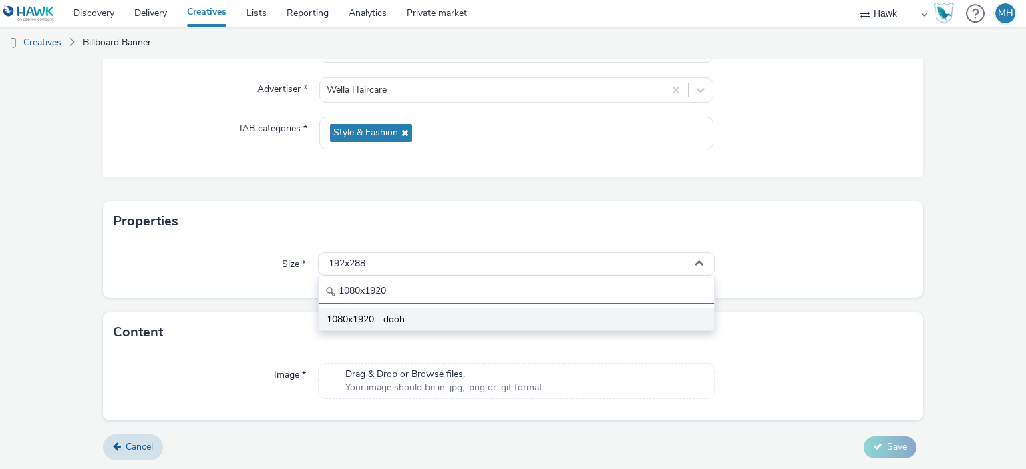
type input "1080x1920"
click at [403, 327] on li "1080x1920 - dooh" at bounding box center [516, 320] width 395 height 22
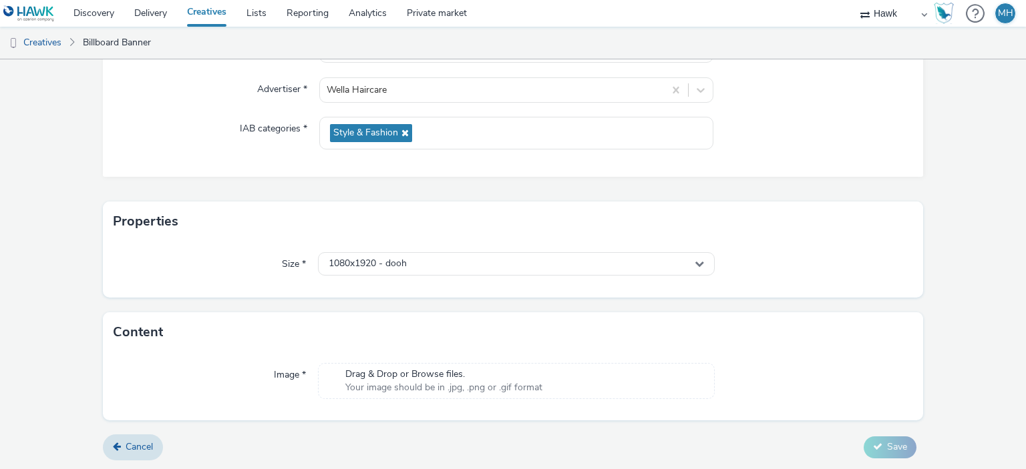
click at [439, 371] on span "Drag & Drop or Browse files." at bounding box center [443, 374] width 197 height 13
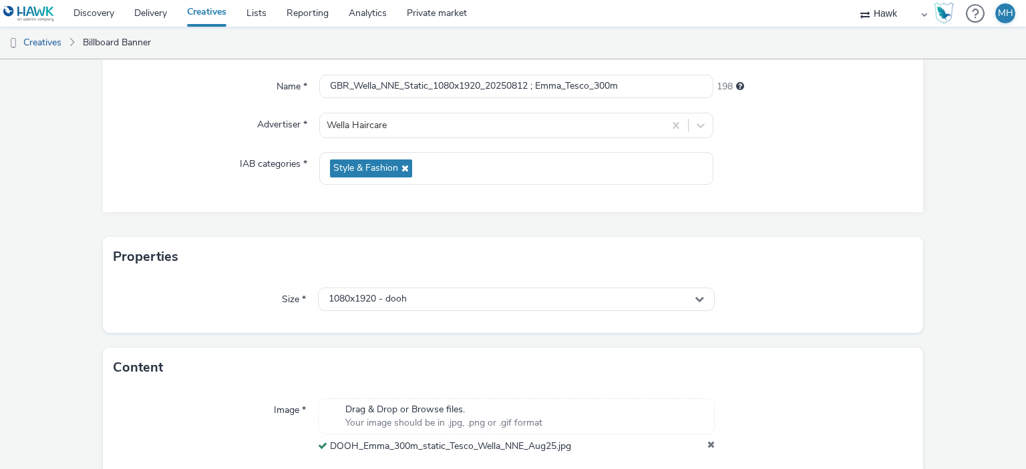
scroll to position [173, 0]
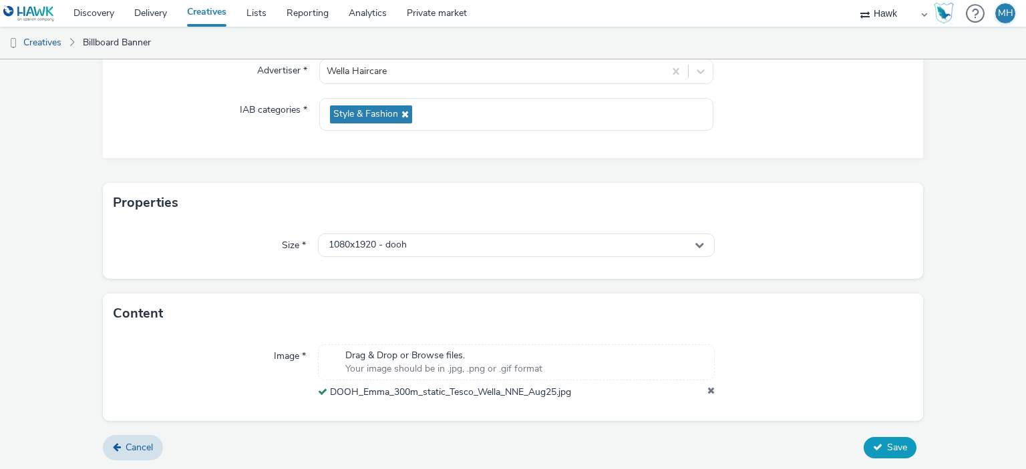
click at [899, 444] on button "Save" at bounding box center [890, 447] width 53 height 21
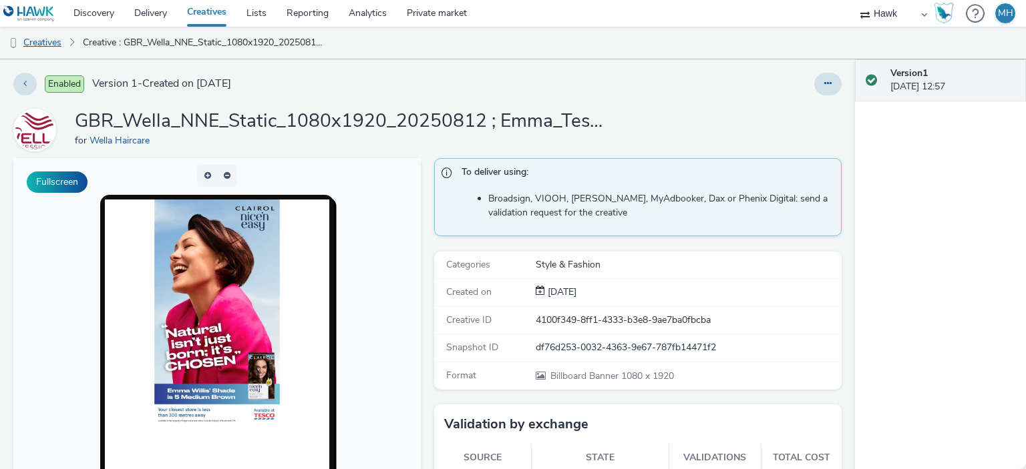
click at [61, 42] on link "Creatives" at bounding box center [34, 43] width 68 height 32
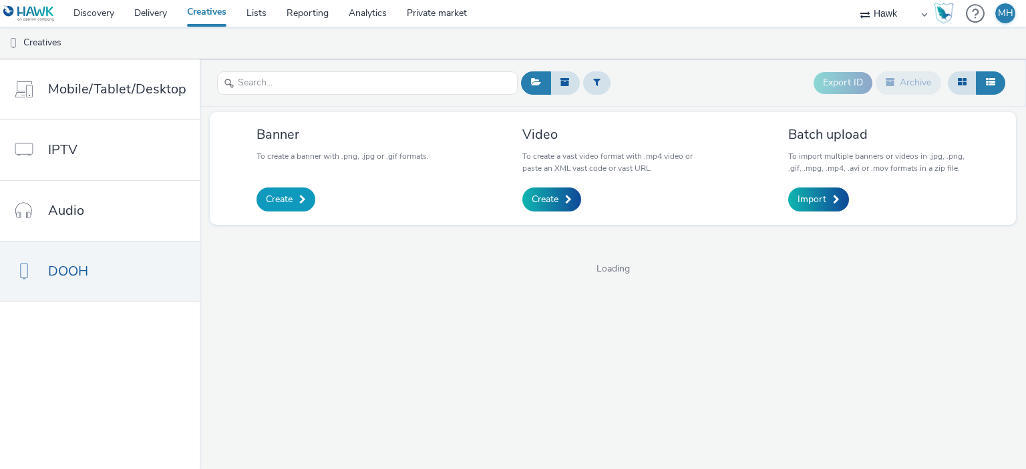
click at [287, 188] on link "Create" at bounding box center [285, 200] width 59 height 24
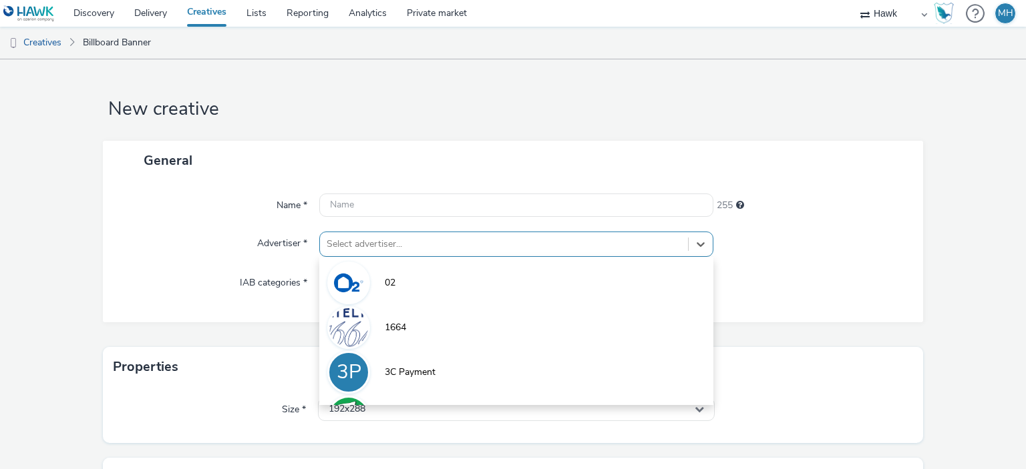
click at [349, 248] on div "option 02 focused, 1 of 9. 9 results available. Use Up and Down to choose optio…" at bounding box center [515, 244] width 393 height 25
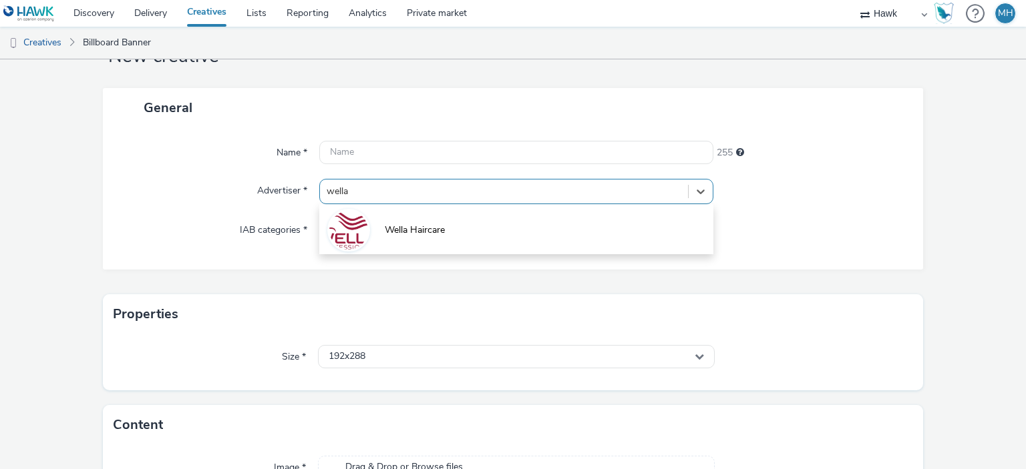
type input "wella"
click at [370, 265] on div "Name * 255 Advertiser * option Wella Haircare focused, 30 of 32. 1 result avail…" at bounding box center [513, 199] width 821 height 142
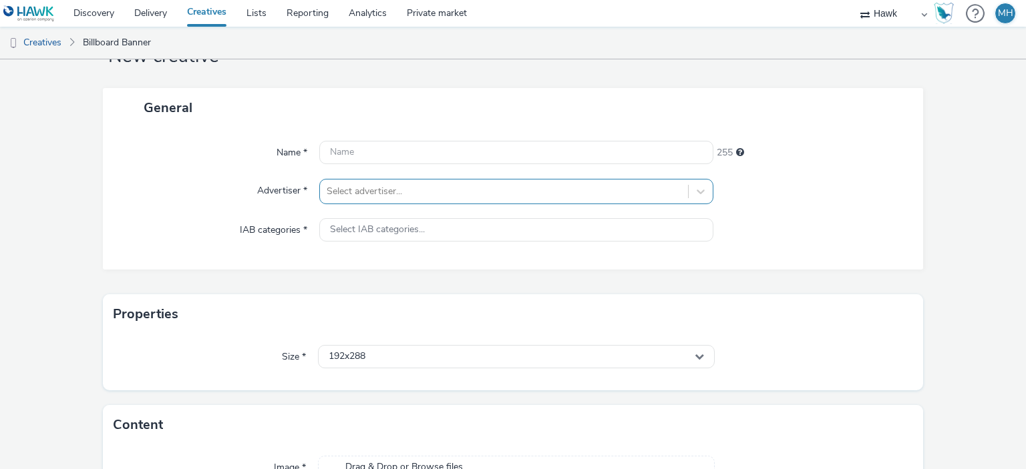
click at [359, 194] on div at bounding box center [504, 192] width 354 height 16
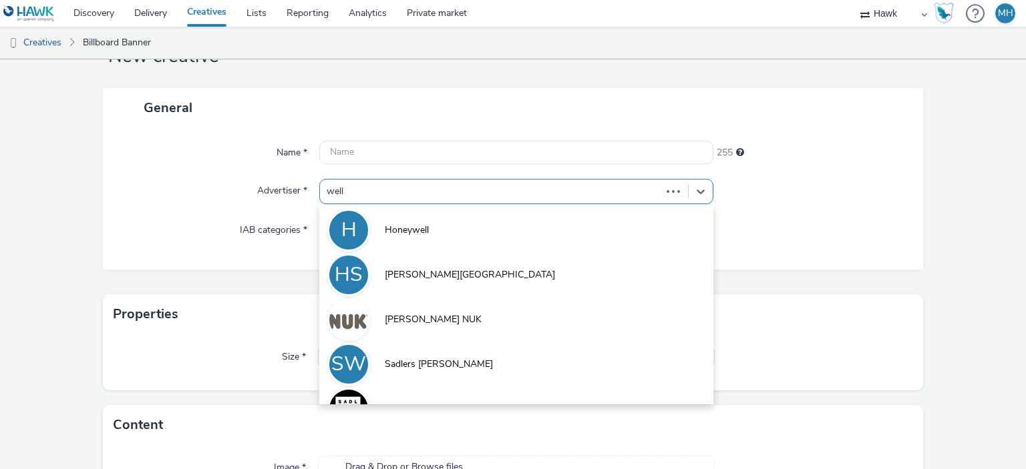
type input "wella"
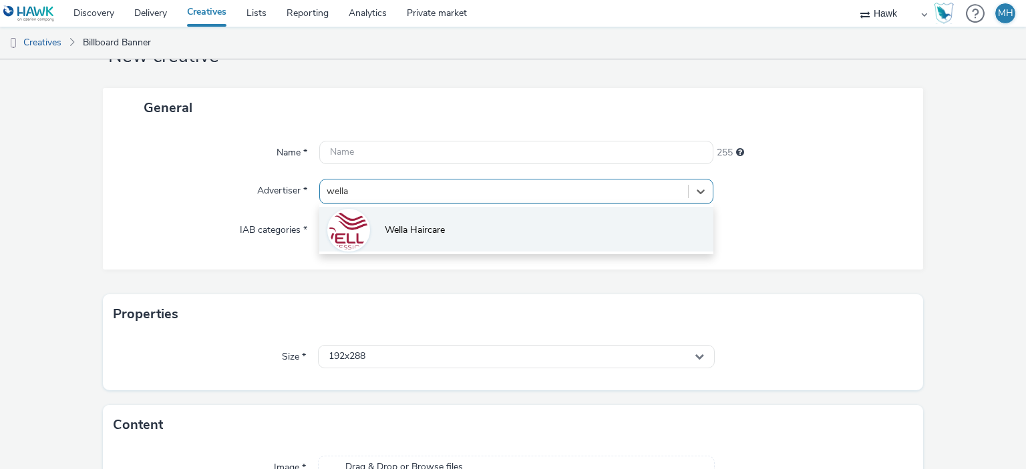
click at [402, 227] on span "Wella Haircare" at bounding box center [415, 230] width 60 height 13
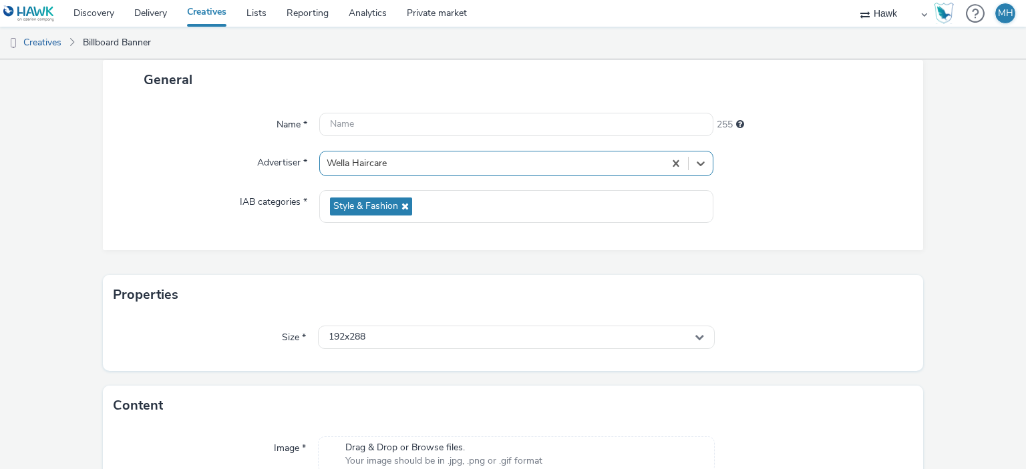
scroll to position [154, 0]
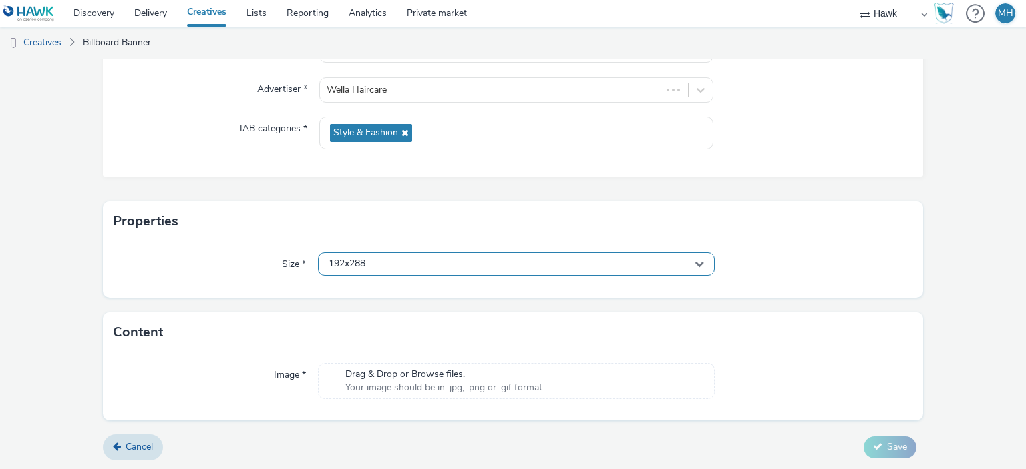
click at [350, 253] on div "192x288" at bounding box center [516, 263] width 396 height 23
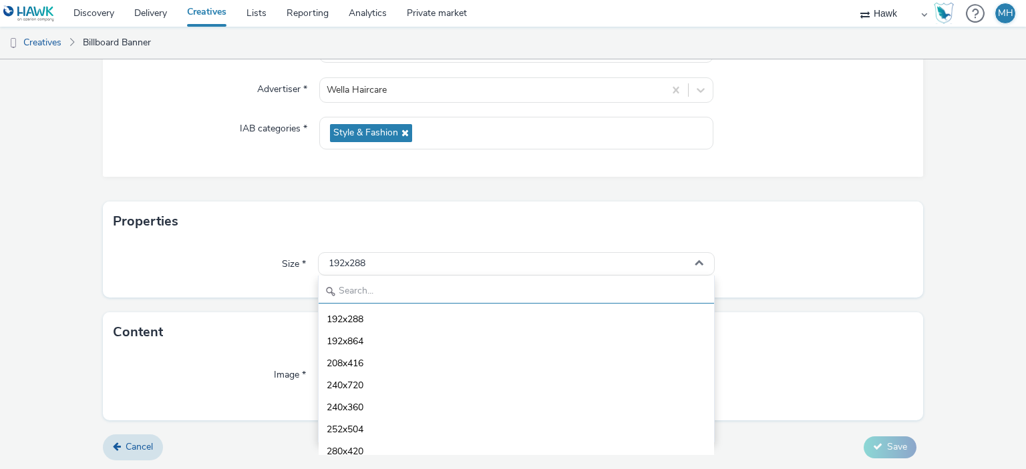
click at [343, 290] on input "text" at bounding box center [516, 291] width 395 height 23
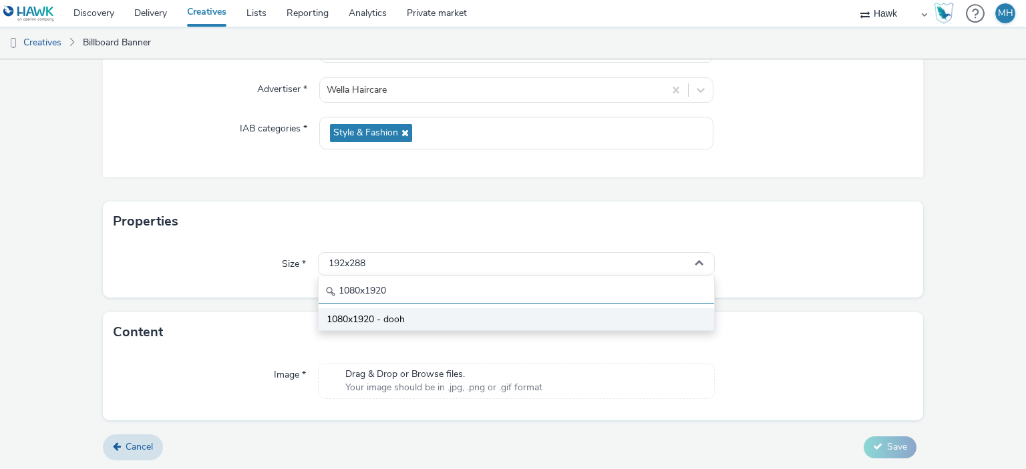
type input "1080x1920"
click at [349, 309] on li "1080x1920 - dooh" at bounding box center [516, 320] width 395 height 22
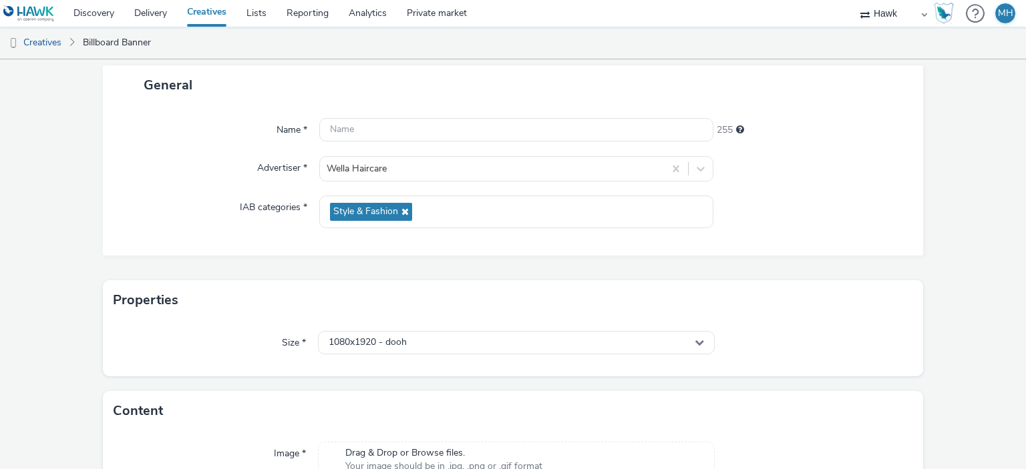
scroll to position [0, 0]
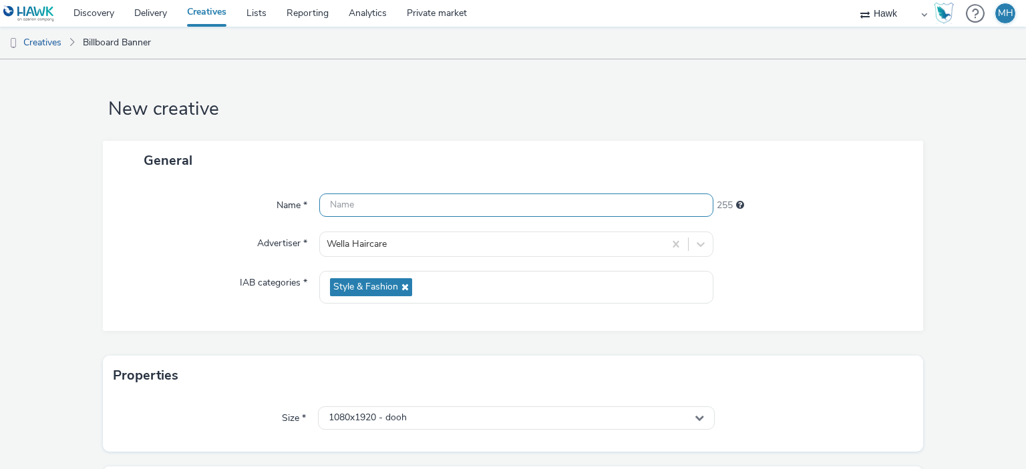
click at [401, 212] on input "text" at bounding box center [515, 205] width 393 height 23
paste input "GBR_Wella_NNE_Static_1080x1920_20250812 ; Emma_Boots_150m"
click at [562, 207] on input "GBR_Wella_NNE_Static_1080x1920_20250812 ; Emma_Boots_150m" at bounding box center [515, 205] width 393 height 23
click at [564, 210] on input "GBR_Wella_NNE_Static_1080x1920_20250812 ; Emma_Boots_150m" at bounding box center [515, 205] width 393 height 23
type input "GBR_Wella_NNE_Static_1080x1920_20250812 ; Stacey_Boots_150m"
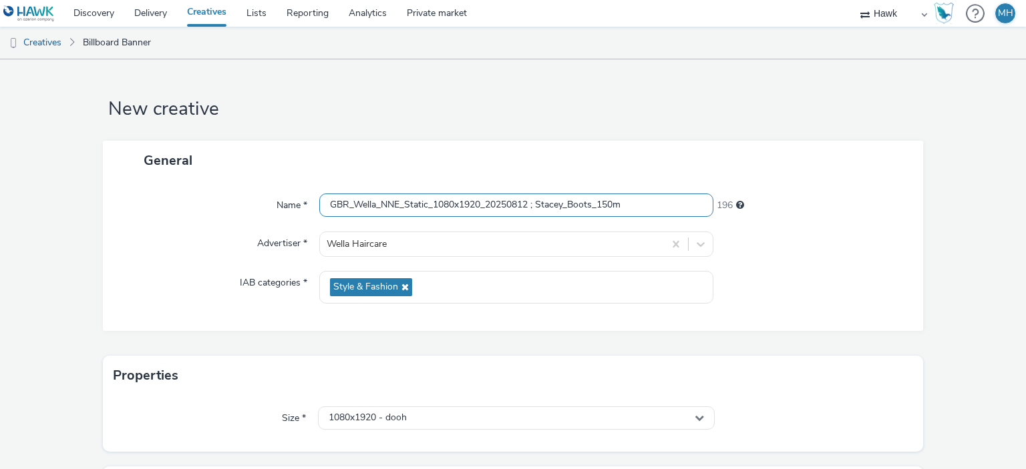
drag, startPoint x: 634, startPoint y: 205, endPoint x: 294, endPoint y: 215, distance: 340.7
click at [294, 215] on div "Name * GBR_Wella_NNE_Static_1080x1920_20250812 ; Stacey_Boots_150m 196" at bounding box center [513, 206] width 794 height 24
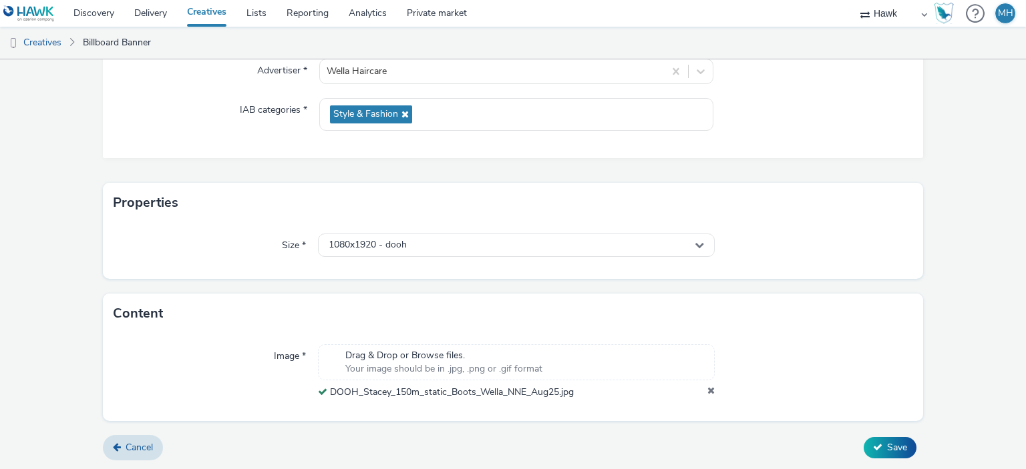
click at [809, 283] on form "New creative General Name * GBR_Wella_NNE_Static_1080x1920_20250812 ; Stacey_Bo…" at bounding box center [513, 178] width 1026 height 584
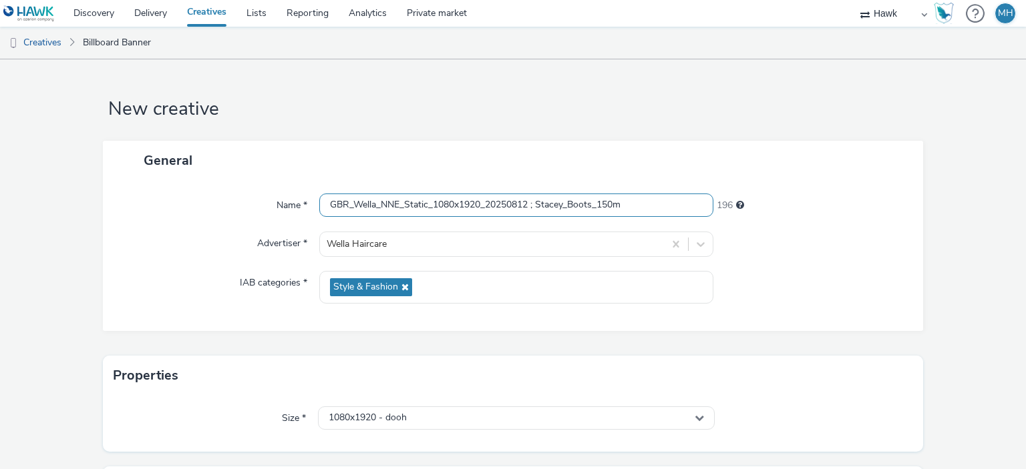
drag, startPoint x: 627, startPoint y: 200, endPoint x: 323, endPoint y: 190, distance: 304.0
click at [323, 190] on div "Name * GBR_Wella_NNE_Static_1080x1920_20250812 ; Stacey_Boots_150m 196 Advertis…" at bounding box center [513, 255] width 821 height 151
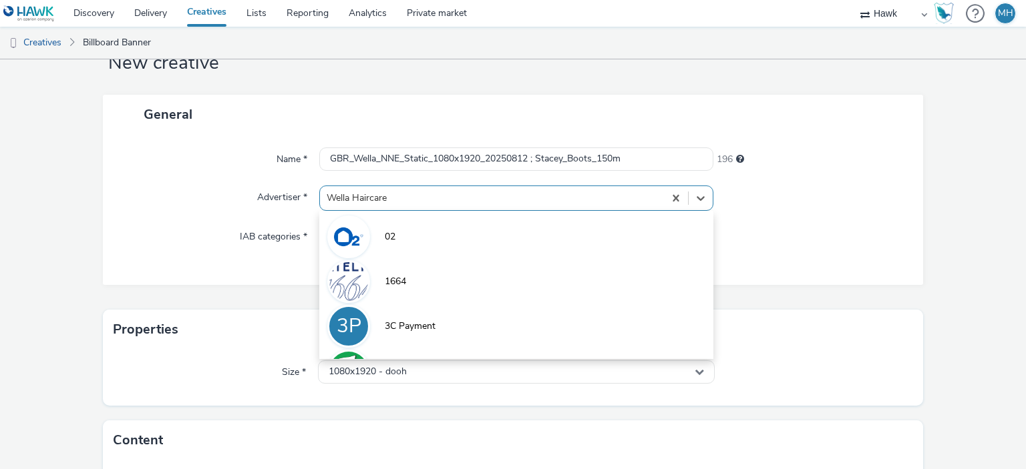
click at [497, 211] on div "option 02 focused, 1 of 9. 9 results available. Use Up and Down to choose optio…" at bounding box center [515, 198] width 393 height 25
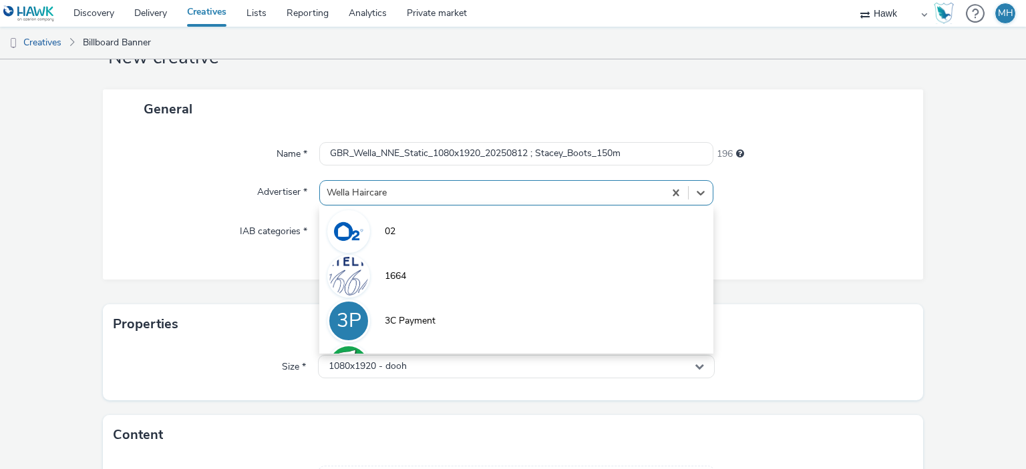
scroll to position [53, 0]
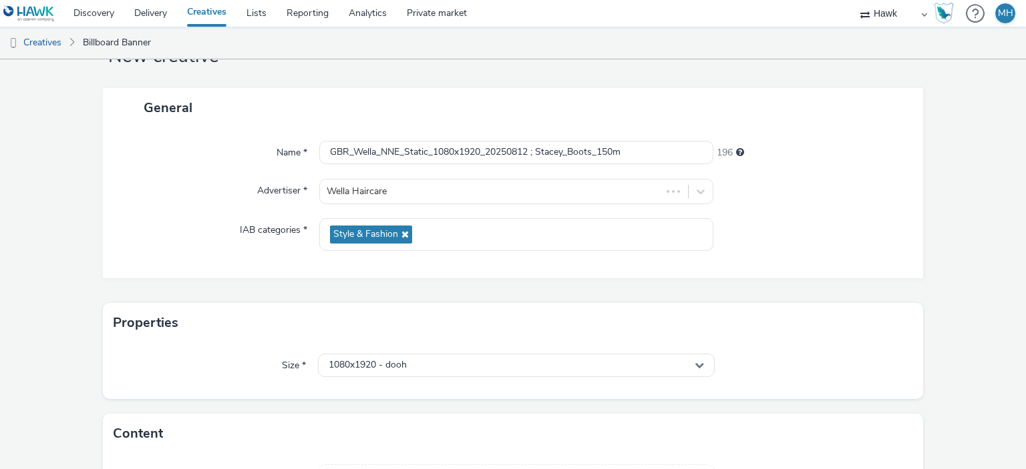
click at [528, 79] on form "New creative General Name * GBR_Wella_NNE_Static_1080x1920_20250812 ; Stacey_Bo…" at bounding box center [513, 299] width 1026 height 584
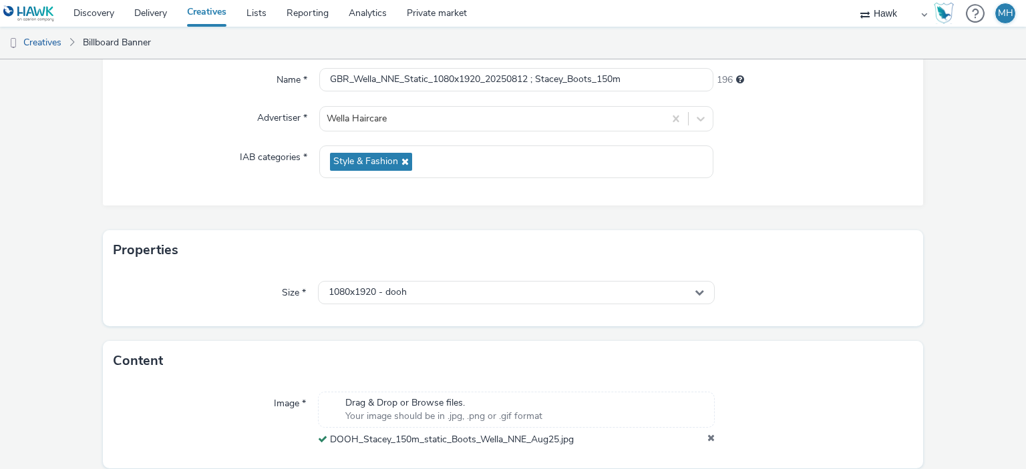
scroll to position [173, 0]
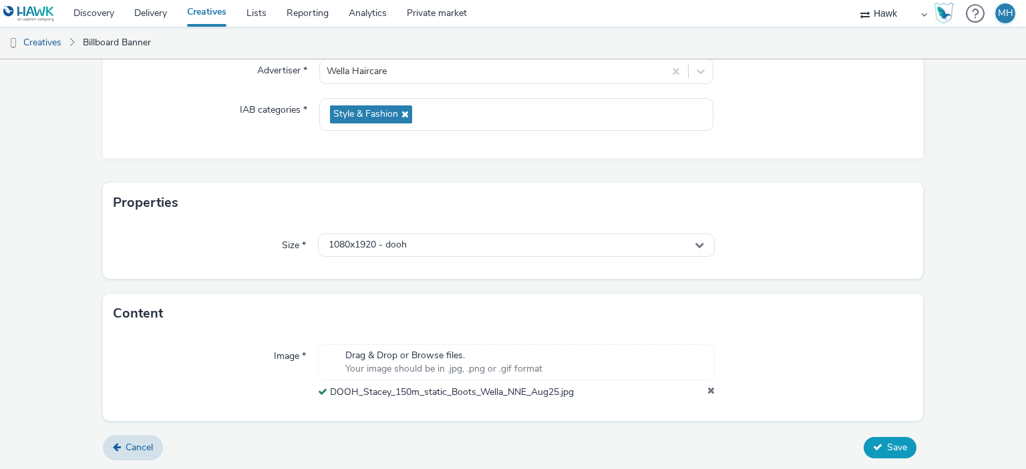
click at [864, 440] on button "Save" at bounding box center [890, 447] width 53 height 21
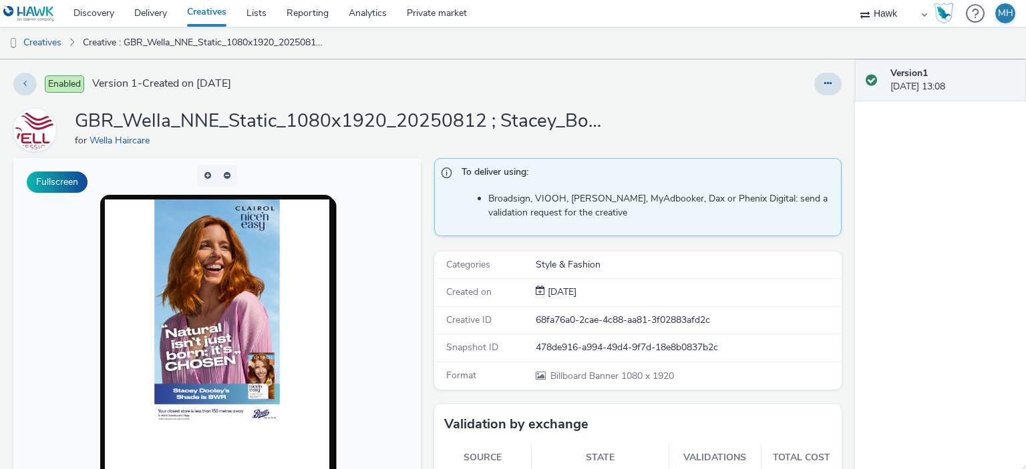
click at [198, 17] on link "Creatives" at bounding box center [206, 13] width 59 height 27
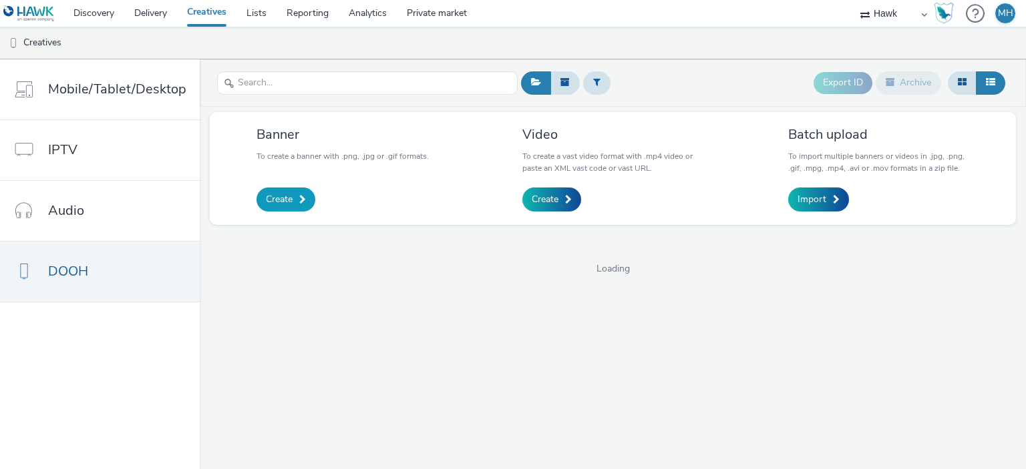
click at [266, 197] on span "Create" at bounding box center [279, 199] width 27 height 13
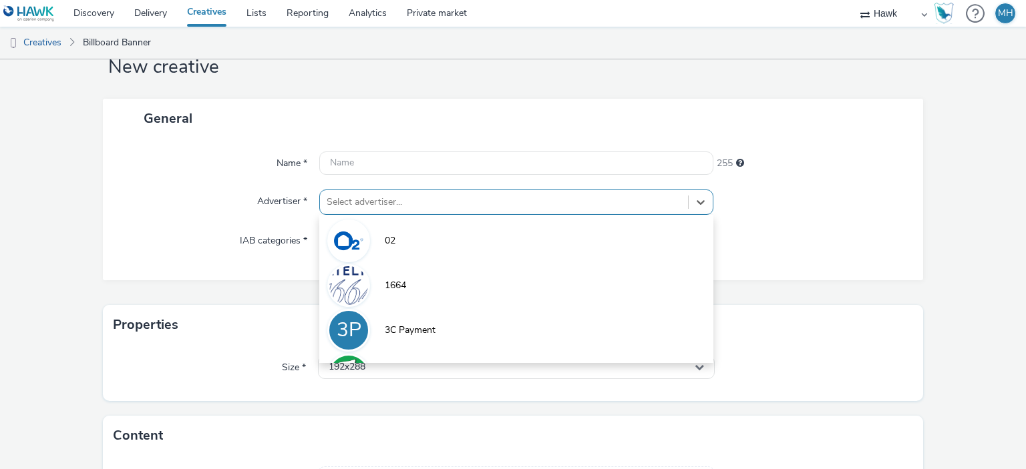
click at [335, 215] on div "option 02 focused, 1 of 9. 9 results available. Use Up and Down to choose optio…" at bounding box center [515, 202] width 393 height 25
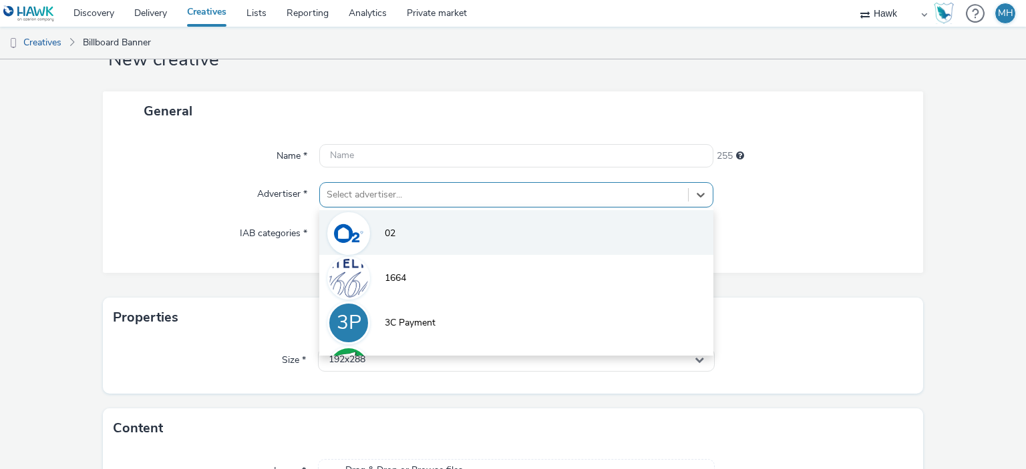
scroll to position [53, 0]
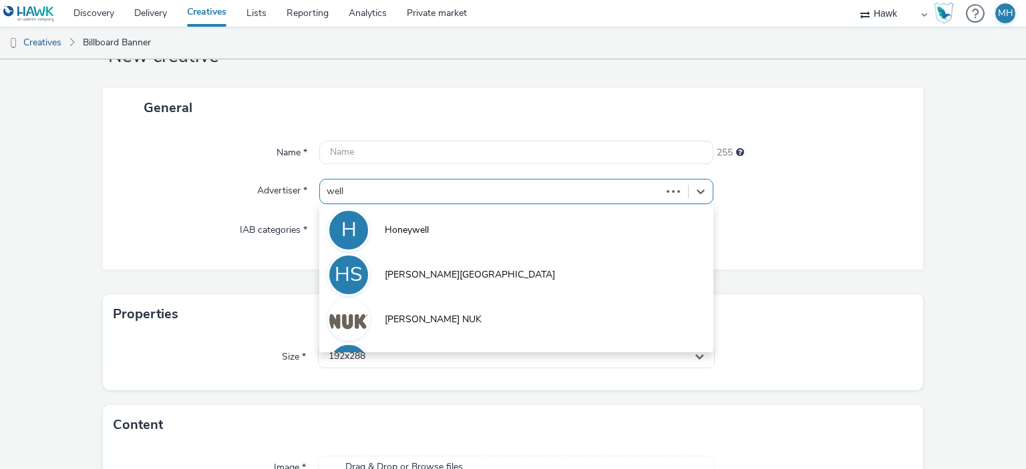
type input "wella"
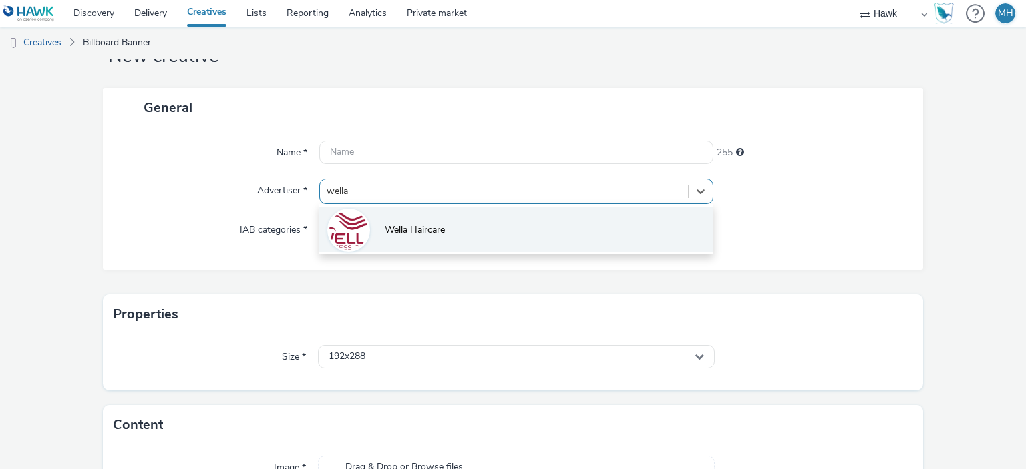
click at [377, 224] on li "Wella Haircare" at bounding box center [515, 229] width 393 height 45
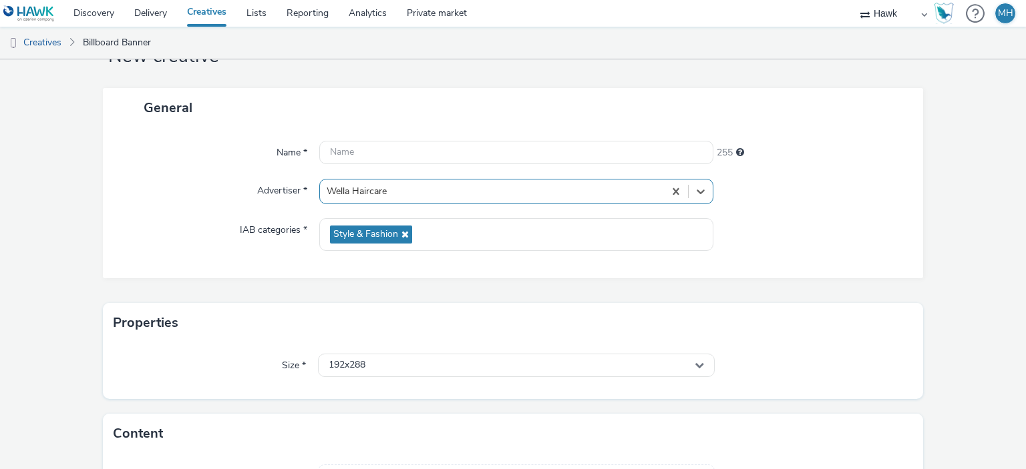
click at [373, 226] on span "Style & Fashion" at bounding box center [371, 235] width 82 height 18
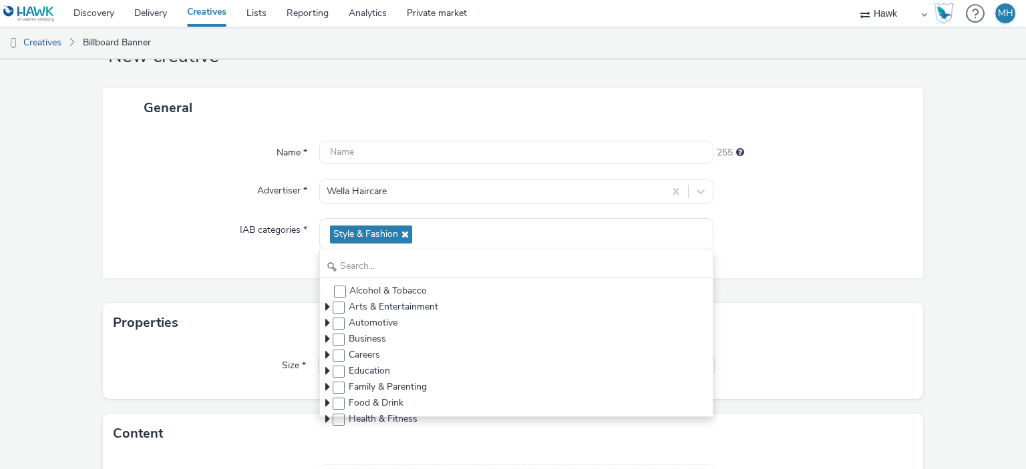
click at [790, 250] on div "Name * 255 Advertiser * Wella Haircare IAB categories * Style & Fashion Alcohol…" at bounding box center [513, 203] width 821 height 151
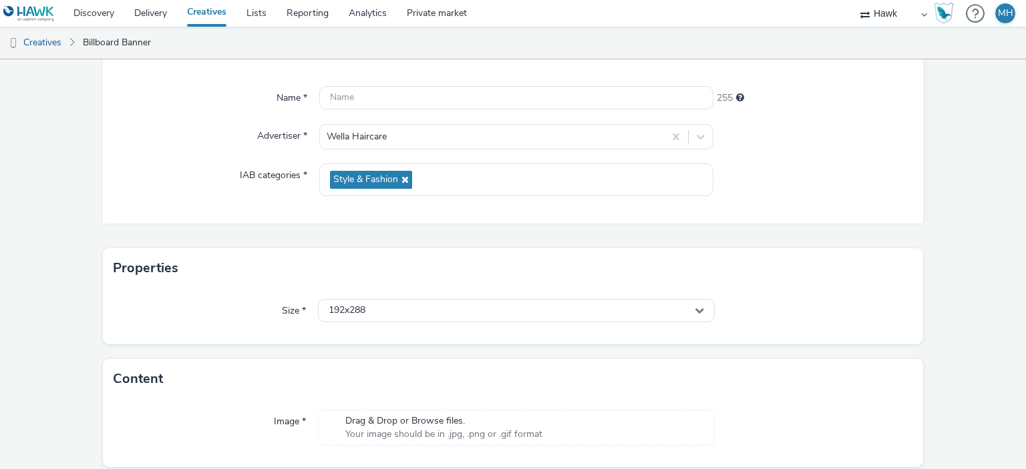
scroll to position [154, 0]
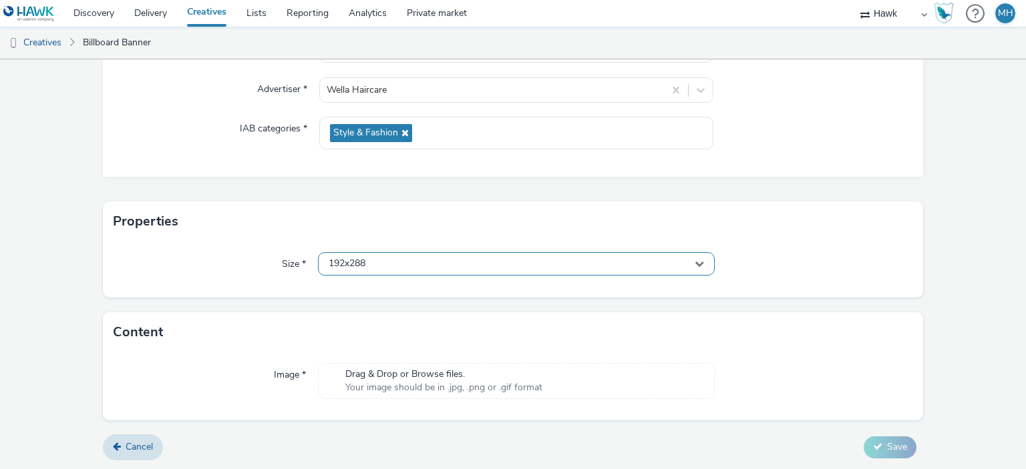
click at [359, 260] on span "192x288" at bounding box center [347, 263] width 37 height 11
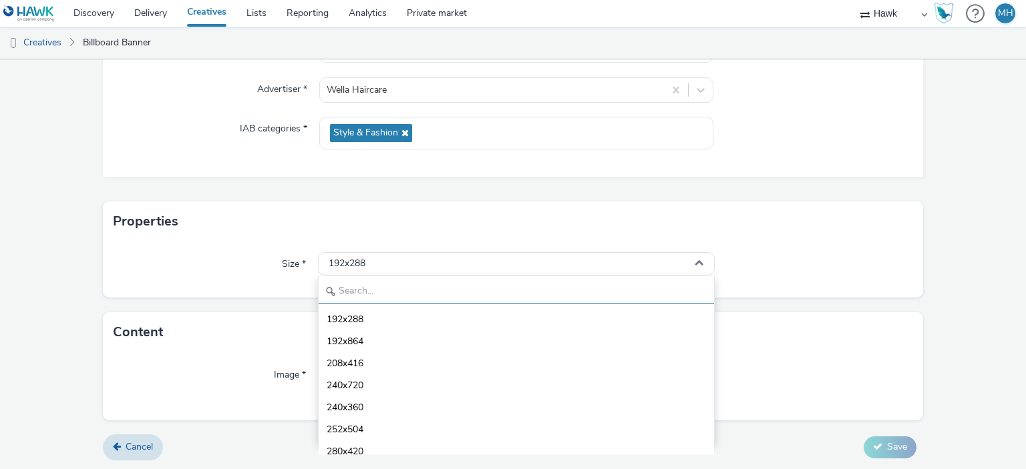
click at [367, 288] on input "text" at bounding box center [516, 291] width 395 height 23
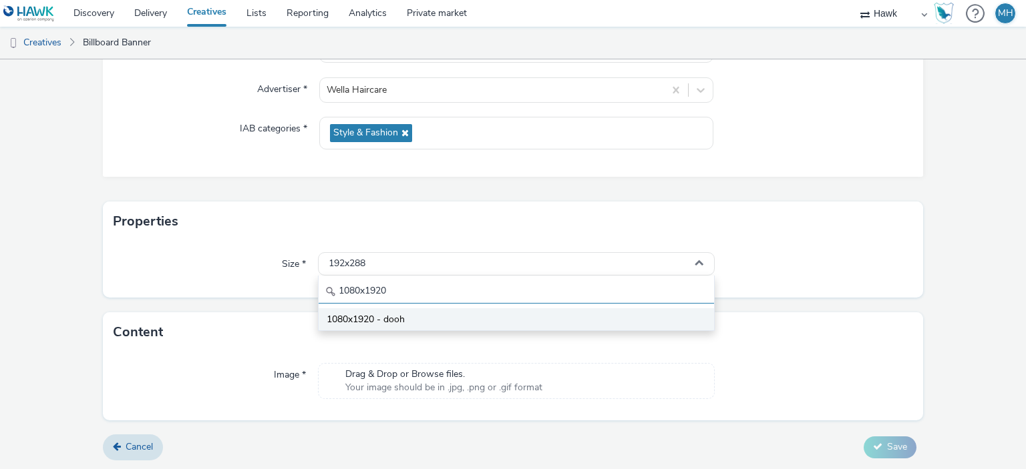
type input "1080x1920"
click at [354, 312] on li "1080x1920 - dooh" at bounding box center [516, 320] width 395 height 22
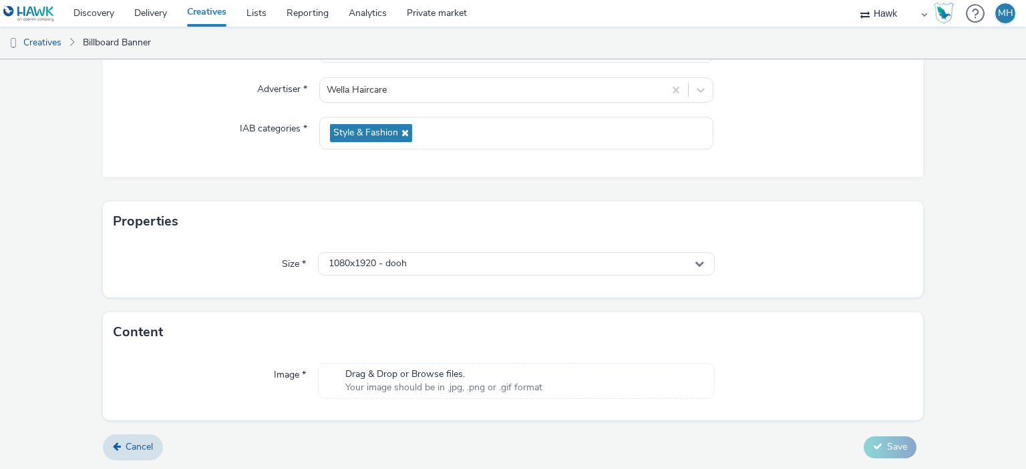
scroll to position [0, 0]
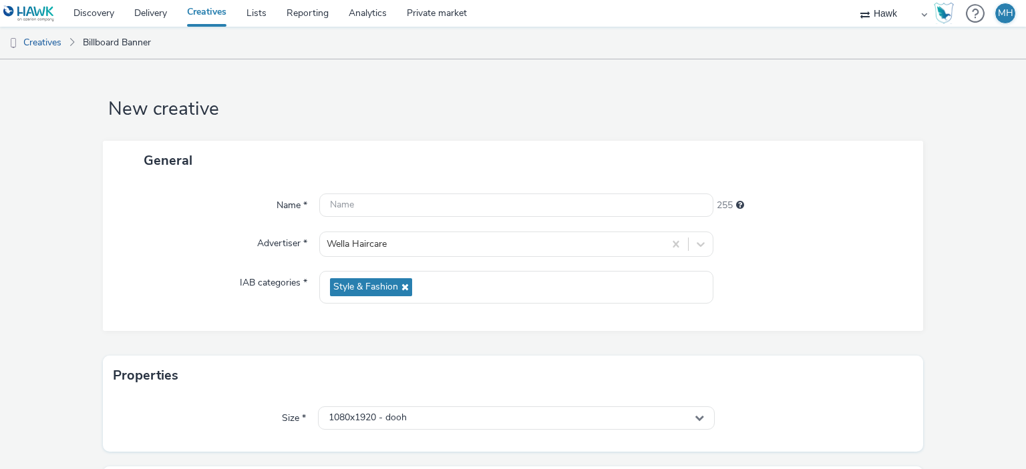
click at [363, 192] on div "Name * 255 Advertiser * Wella Haircare IAB categories * Style & Fashion" at bounding box center [513, 255] width 821 height 151
click at [365, 196] on input "text" at bounding box center [515, 205] width 393 height 23
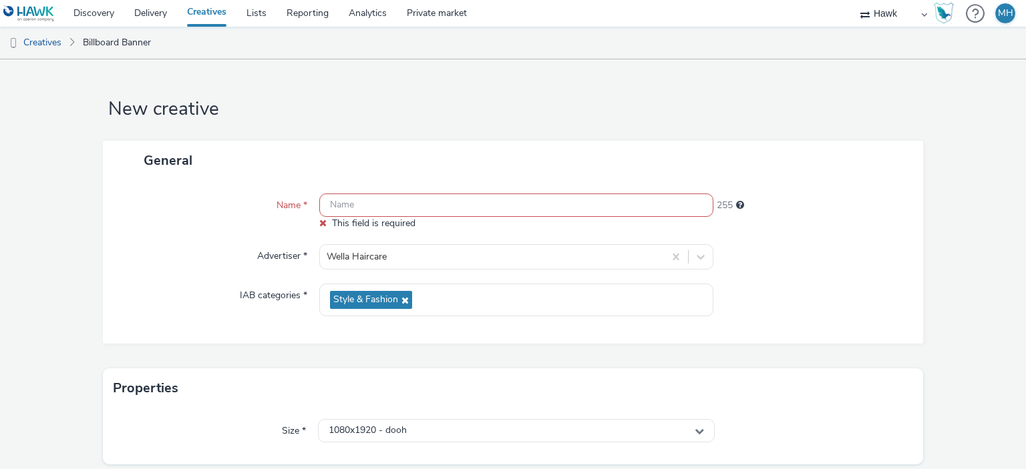
click at [382, 213] on input "text" at bounding box center [515, 205] width 393 height 23
paste input "GBR_Wella_NNE_Static_1080x1920_20250812 ; Stacey_Boots_150m"
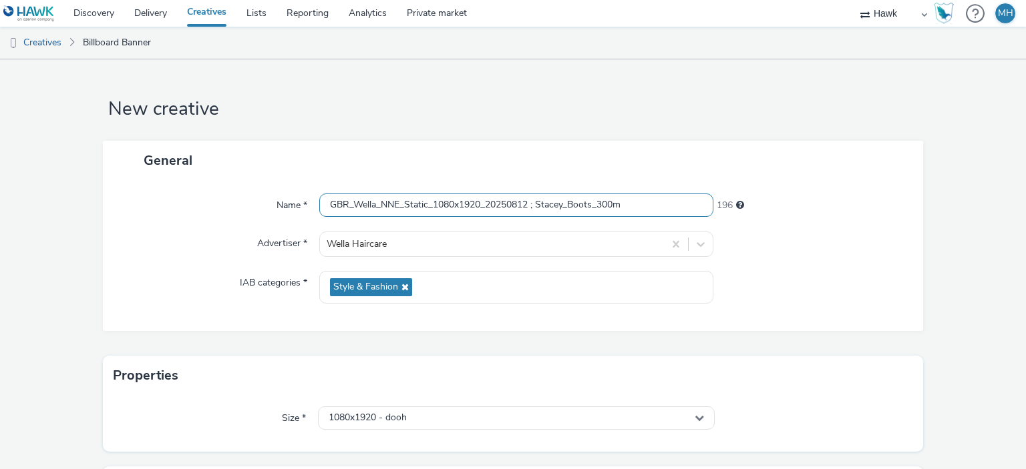
scroll to position [154, 0]
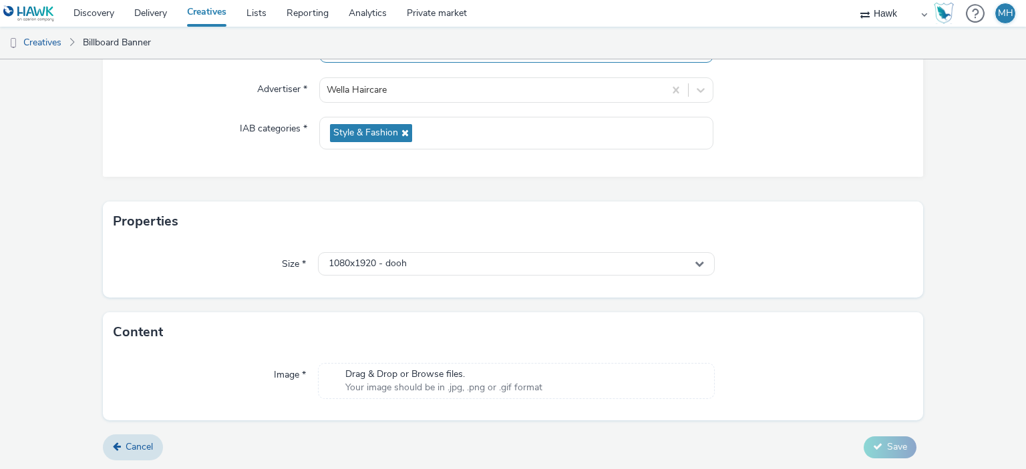
type input "GBR_Wella_NNE_Static_1080x1920_20250812 ; Stacey_Boots_300m"
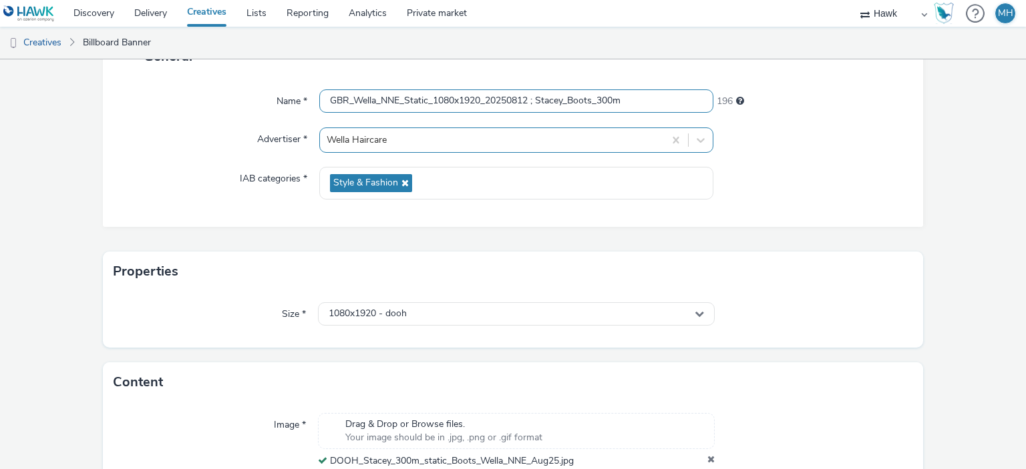
scroll to position [173, 0]
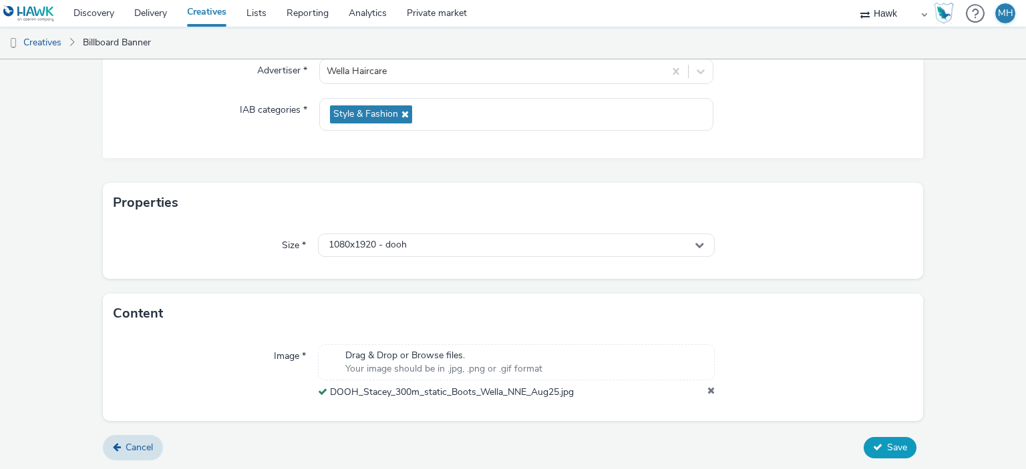
click at [873, 445] on icon at bounding box center [877, 447] width 9 height 9
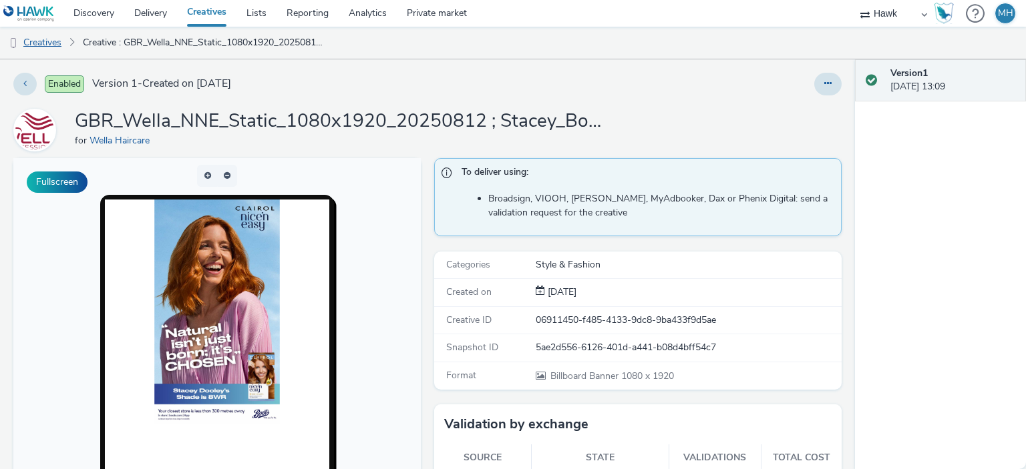
click at [43, 41] on link "Creatives" at bounding box center [34, 43] width 68 height 32
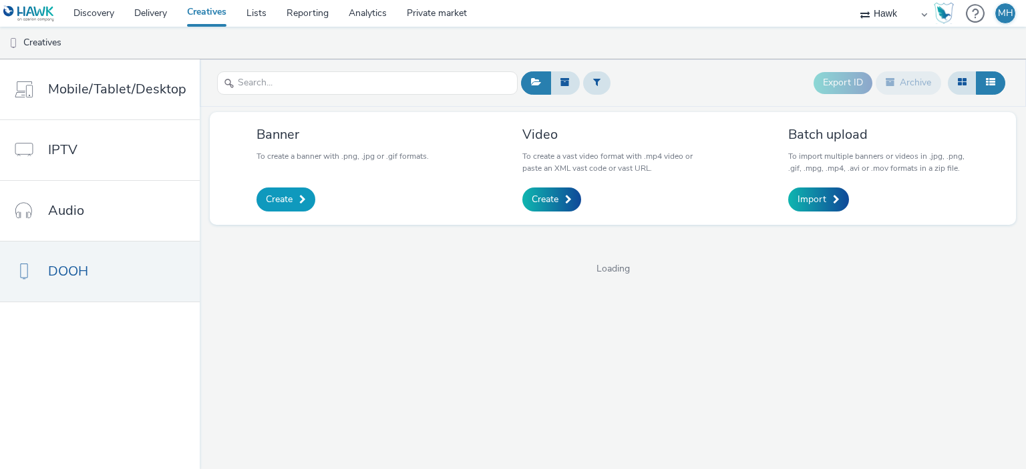
click at [287, 193] on span "Create" at bounding box center [279, 199] width 27 height 13
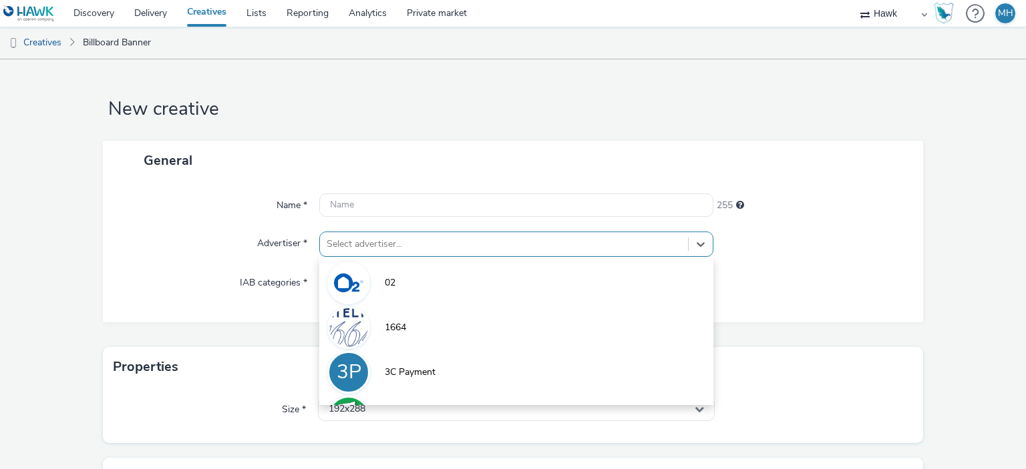
click at [365, 244] on div "option 02 focused, 1 of 9. 9 results available. Use Up and Down to choose optio…" at bounding box center [515, 244] width 393 height 25
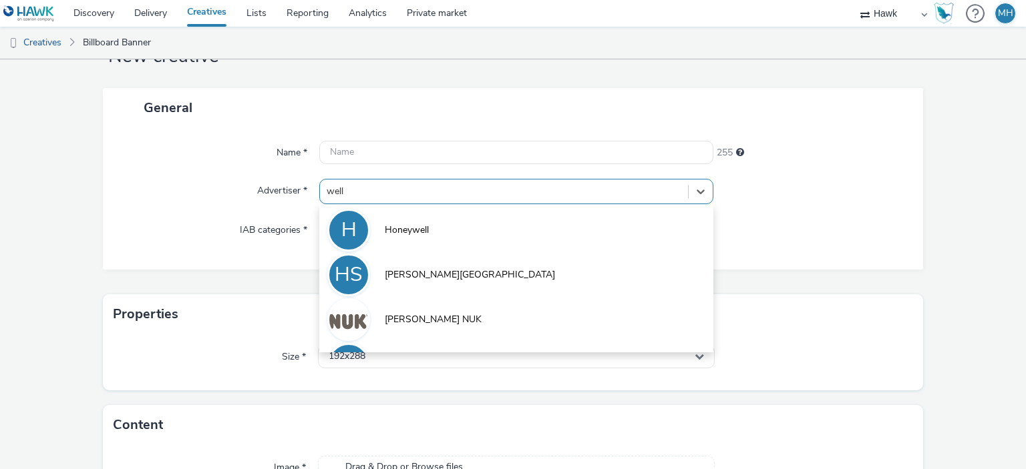
type input "wella"
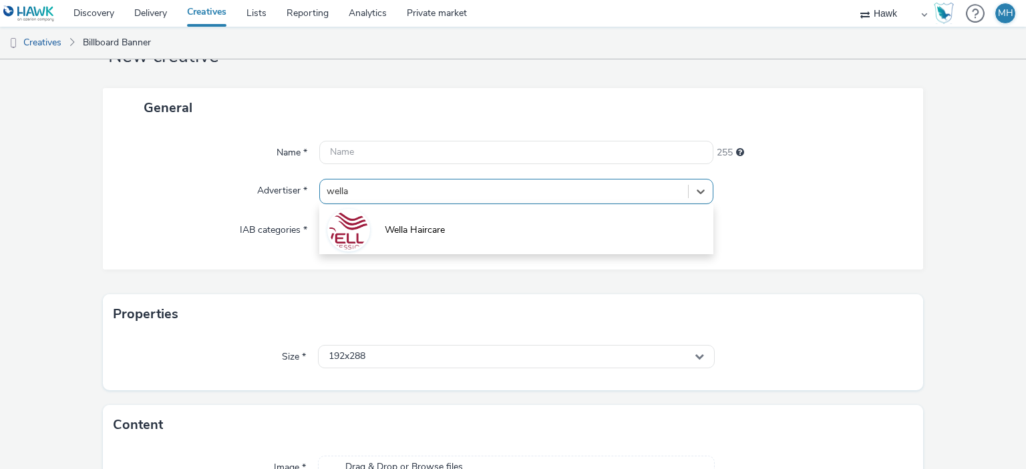
click at [367, 240] on li "Wella Haircare" at bounding box center [515, 229] width 393 height 45
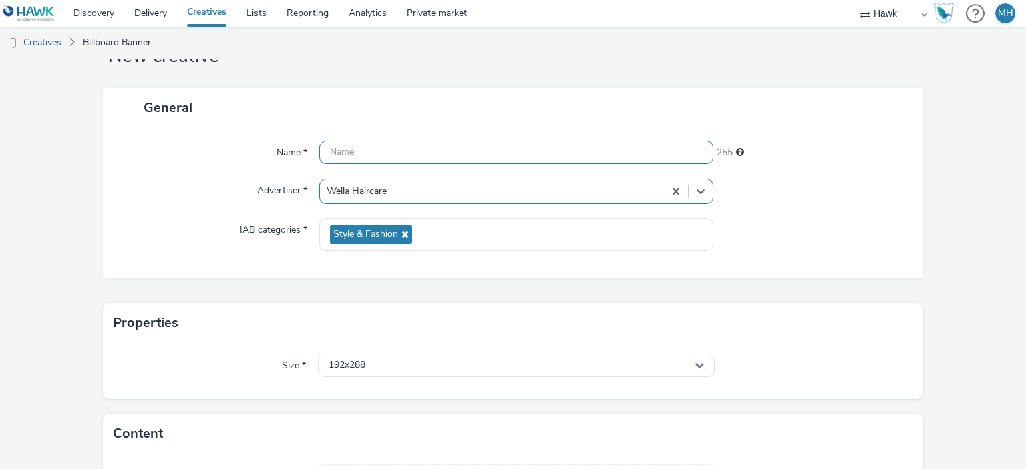
click at [406, 152] on input "text" at bounding box center [515, 152] width 393 height 23
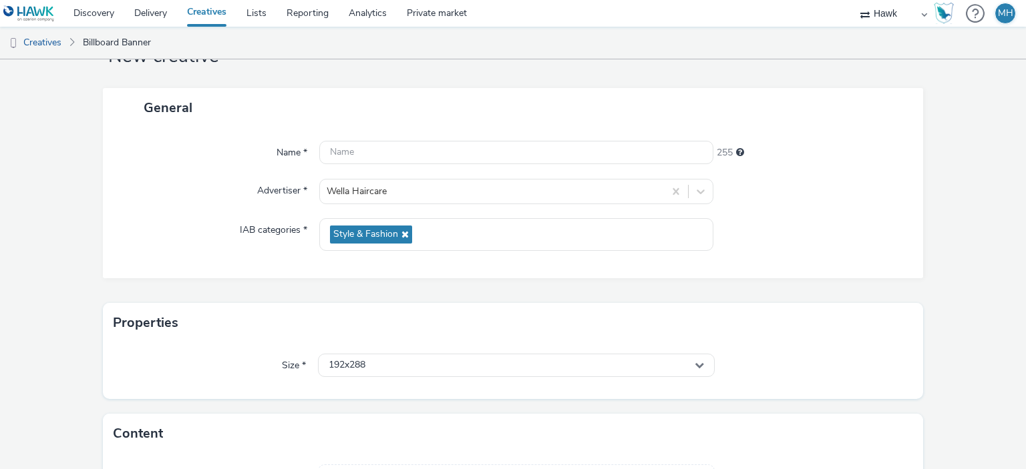
drag, startPoint x: 401, startPoint y: 332, endPoint x: 404, endPoint y: 359, distance: 26.9
click at [401, 338] on div "Properties" at bounding box center [513, 323] width 821 height 40
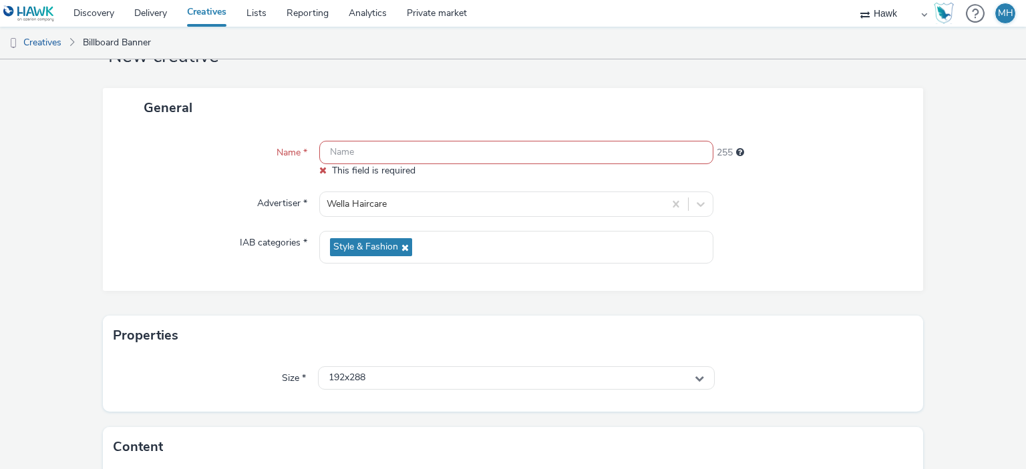
click at [404, 359] on div "Size * 192x288" at bounding box center [513, 384] width 821 height 56
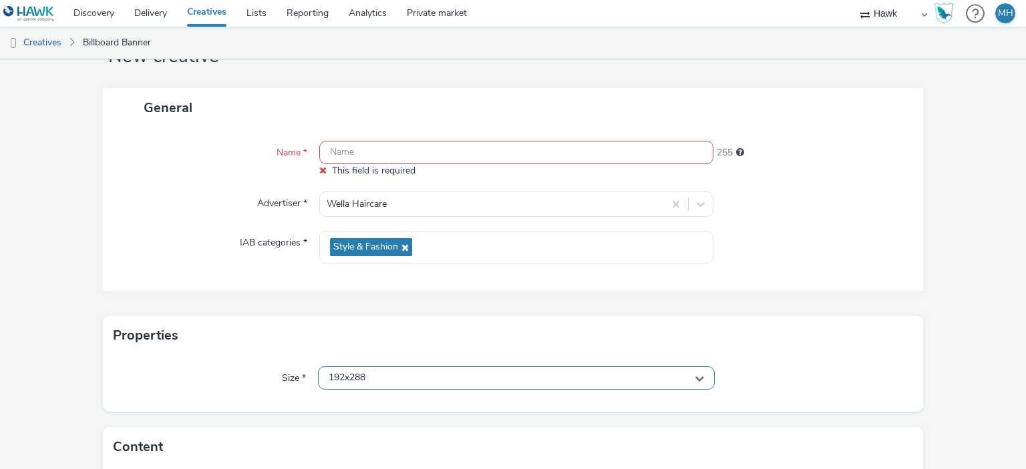
click at [404, 371] on div "192x288" at bounding box center [516, 378] width 396 height 23
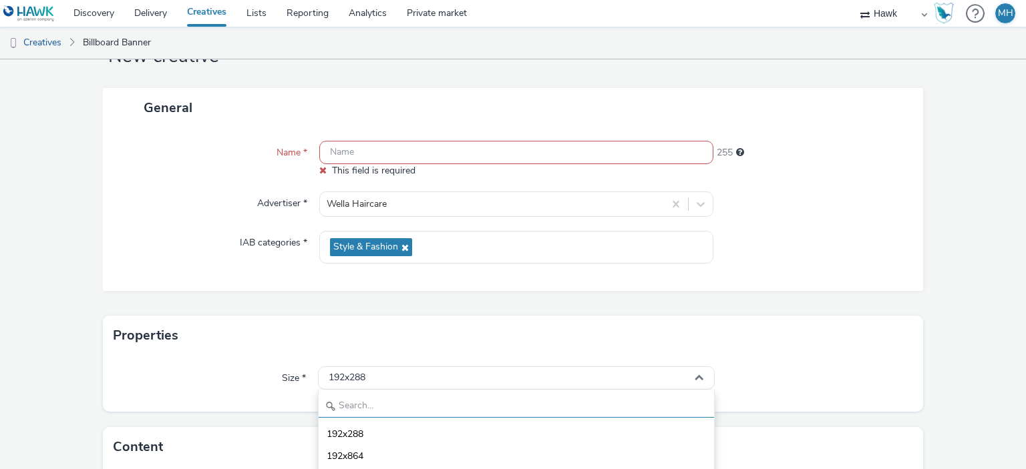
click at [481, 399] on input "text" at bounding box center [516, 406] width 395 height 23
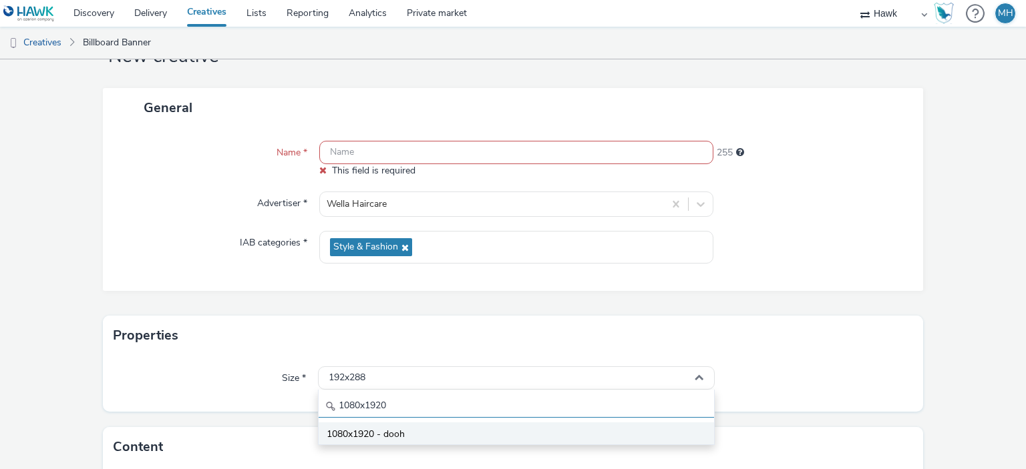
type input "1080x1920"
click at [478, 425] on li "1080x1920 - dooh" at bounding box center [516, 434] width 395 height 22
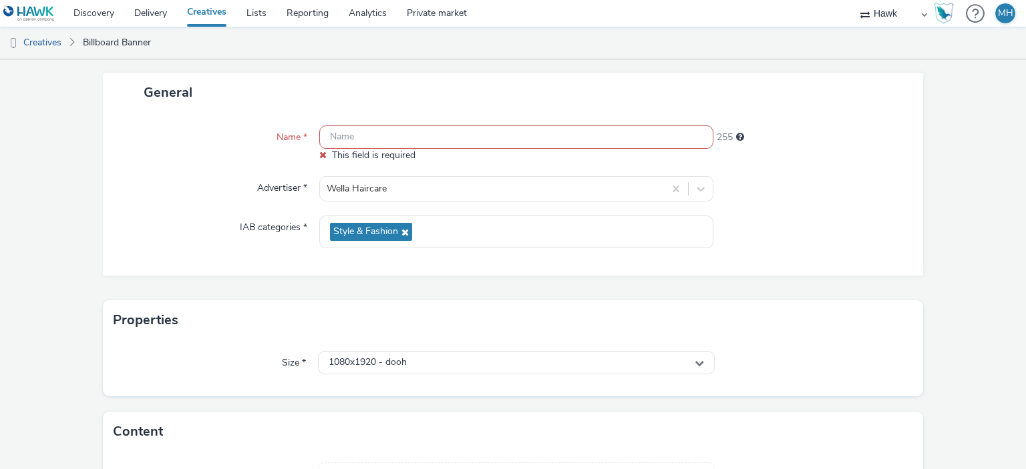
scroll to position [0, 0]
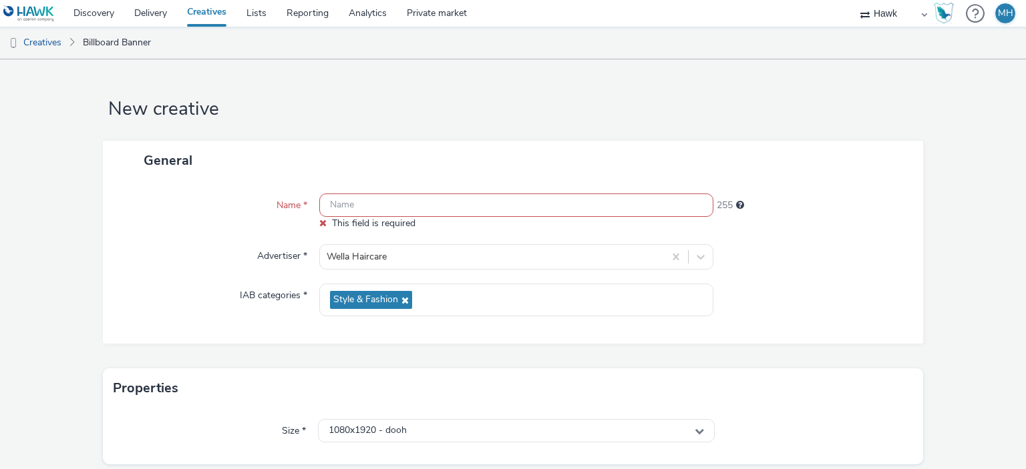
click at [375, 221] on span "This field is required" at bounding box center [373, 223] width 83 height 13
click at [377, 212] on input "text" at bounding box center [515, 205] width 393 height 23
paste input "GBR_Wella_NNE_Static_1080x1920_20250812 ; Stacey_Boots_150m"
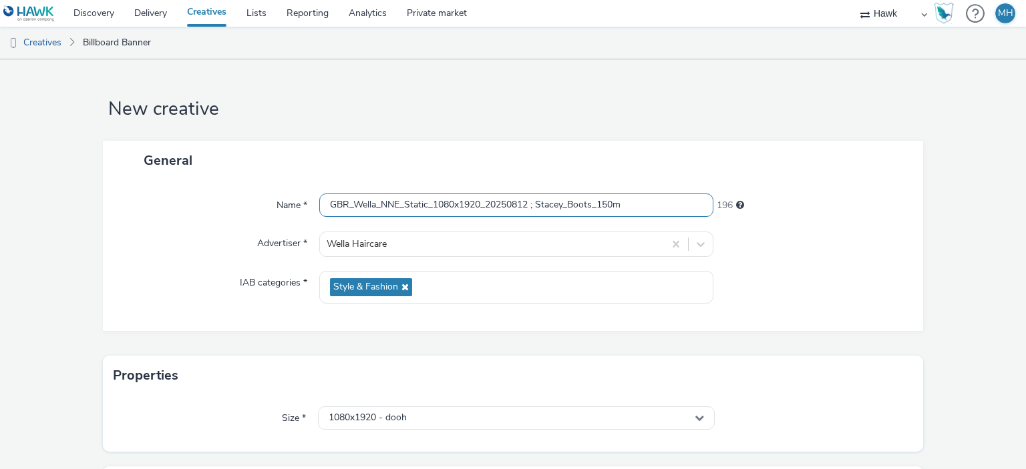
click at [594, 206] on input "GBR_Wella_NNE_Static_1080x1920_20250812 ; Stacey_Boots_150m" at bounding box center [515, 205] width 393 height 23
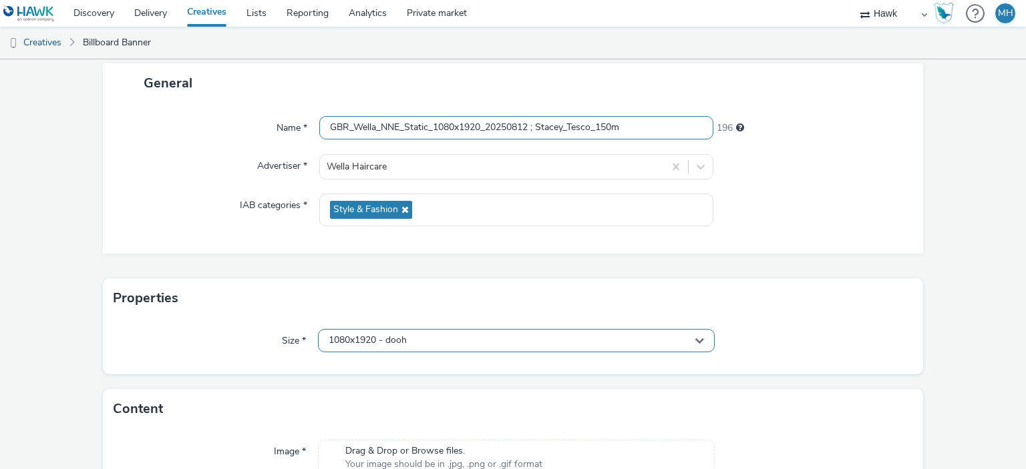
scroll to position [154, 0]
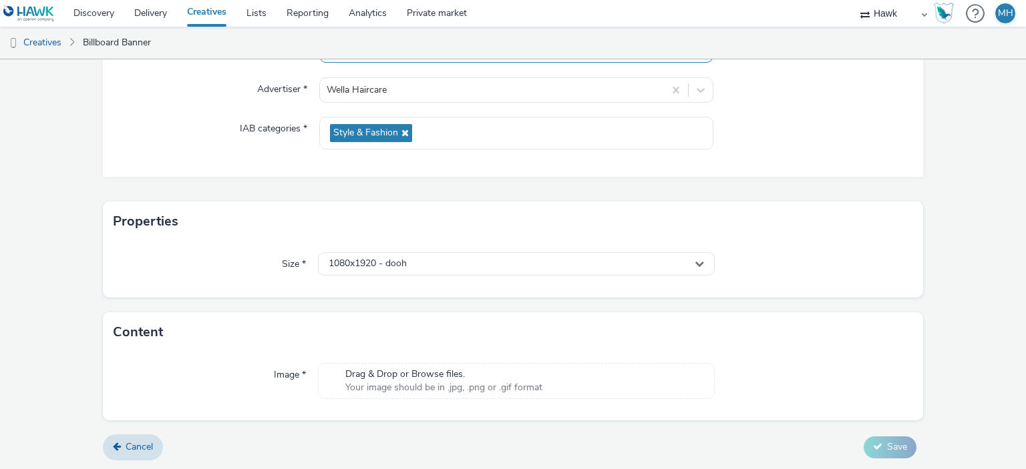
type input "GBR_Wella_NNE_Static_1080x1920_20250812 ; Stacey_Tesco_150m"
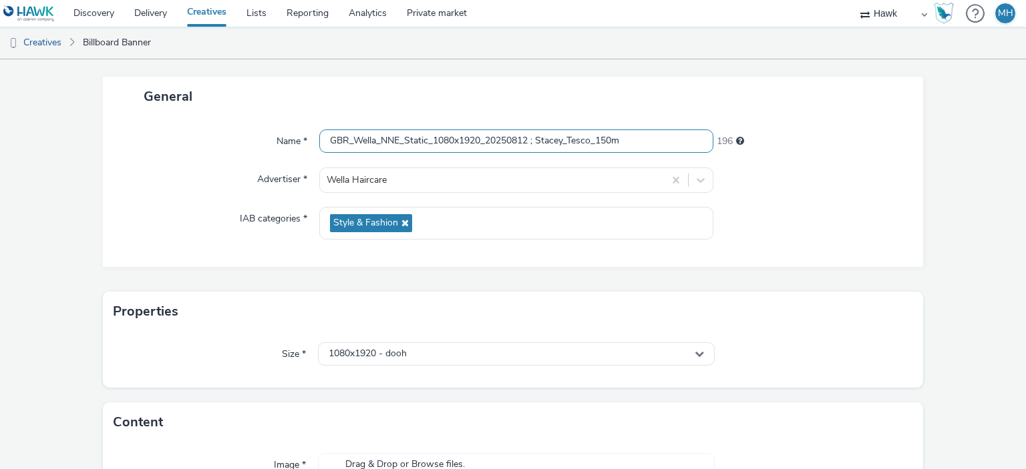
scroll to position [0, 0]
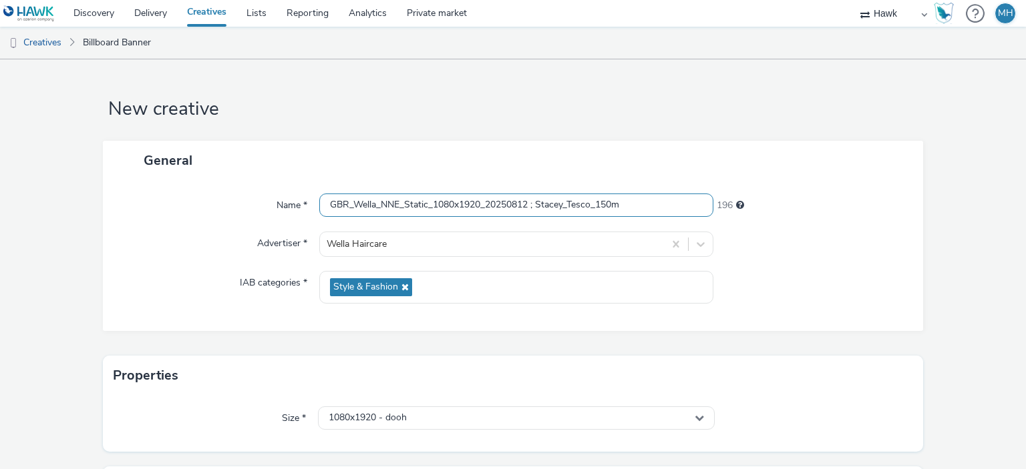
drag, startPoint x: 666, startPoint y: 210, endPoint x: 298, endPoint y: 181, distance: 369.2
click at [298, 181] on div "Name * GBR_Wella_NNE_Static_1080x1920_20250812 ; Stacey_Tesco_150m 196 Advertis…" at bounding box center [513, 255] width 821 height 151
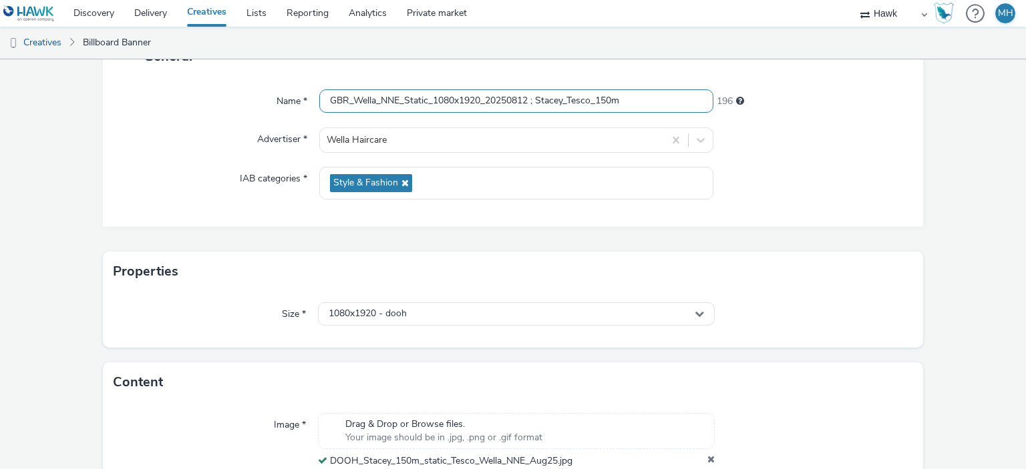
scroll to position [173, 0]
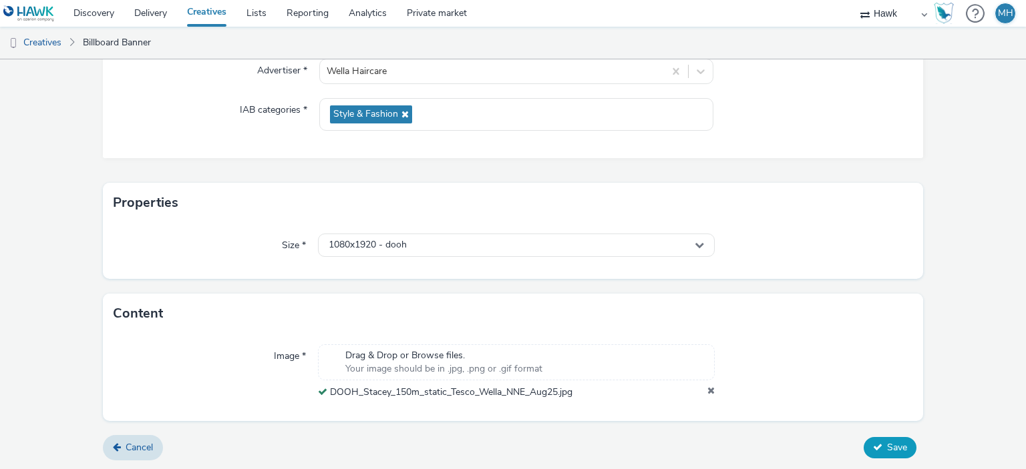
click at [887, 441] on span "Save" at bounding box center [897, 447] width 20 height 13
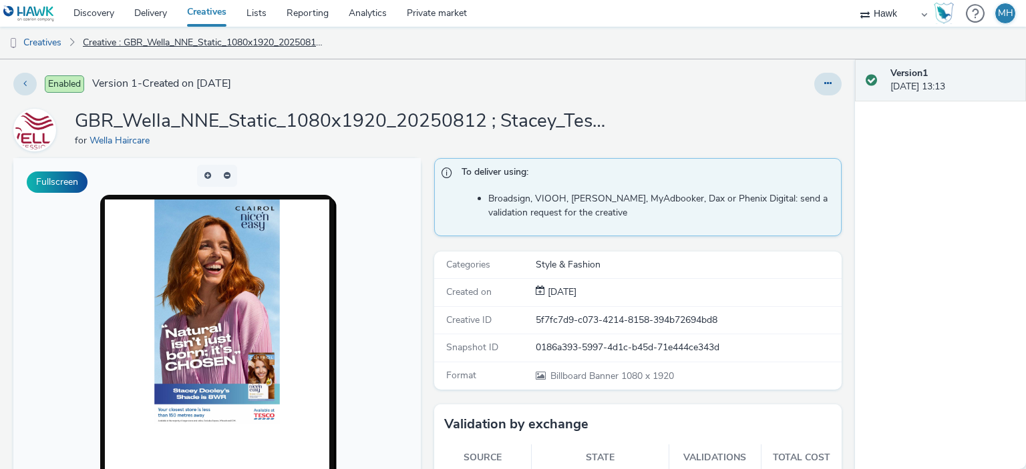
click at [135, 43] on link "Creative : GBR_Wella_NNE_Static_1080x1920_20250812 ; Stacey_Tesco_150m" at bounding box center [204, 43] width 256 height 32
click at [43, 43] on link "Creatives" at bounding box center [34, 43] width 68 height 32
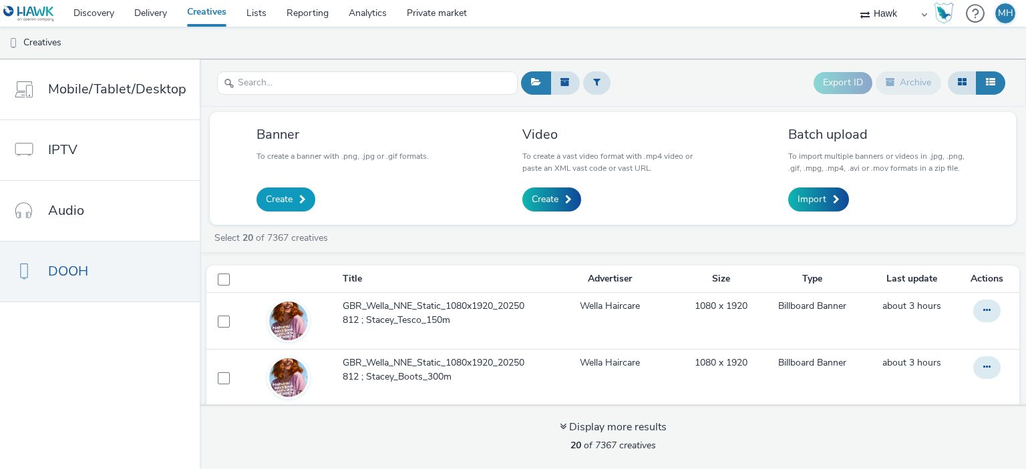
click at [276, 195] on span "Create" at bounding box center [279, 199] width 27 height 13
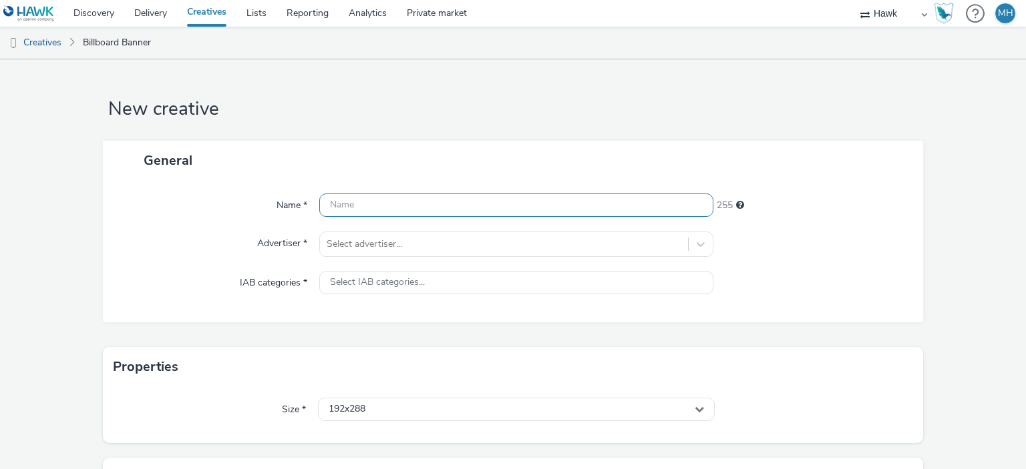
click at [331, 200] on input "text" at bounding box center [515, 205] width 393 height 23
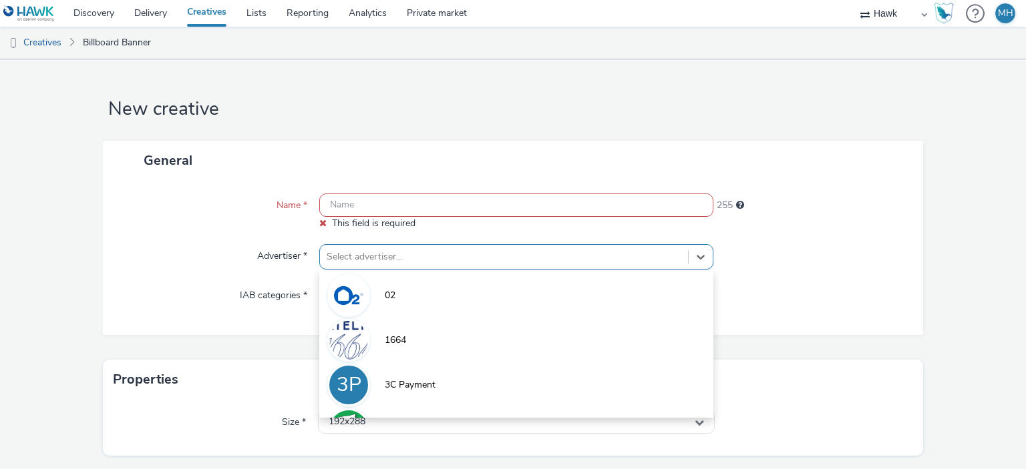
click at [354, 245] on div "option 02 focused, 1 of 9. 9 results available. Use Up and Down to choose optio…" at bounding box center [515, 256] width 393 height 25
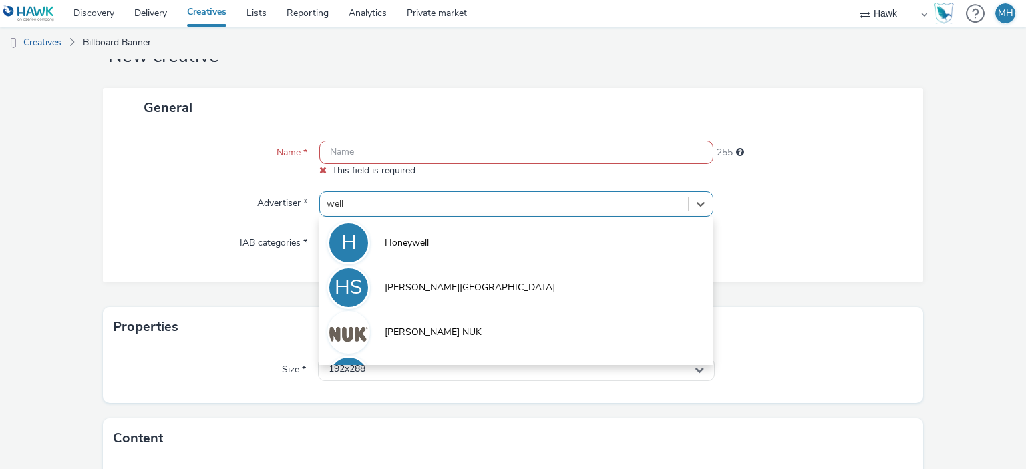
type input "wella"
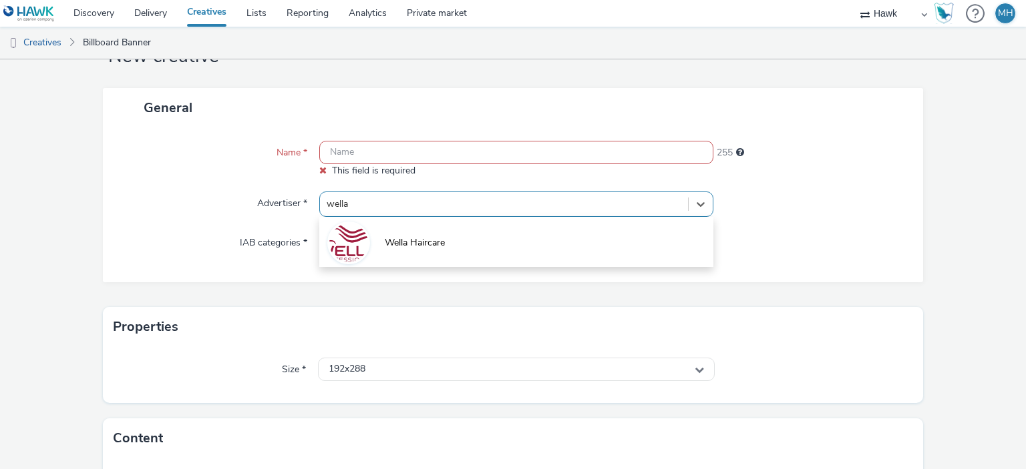
click at [354, 245] on img at bounding box center [348, 243] width 39 height 39
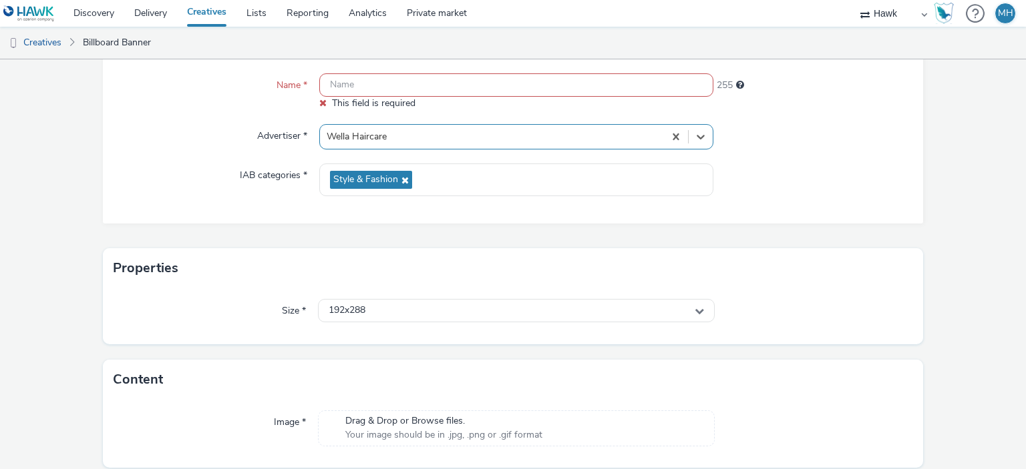
scroll to position [167, 0]
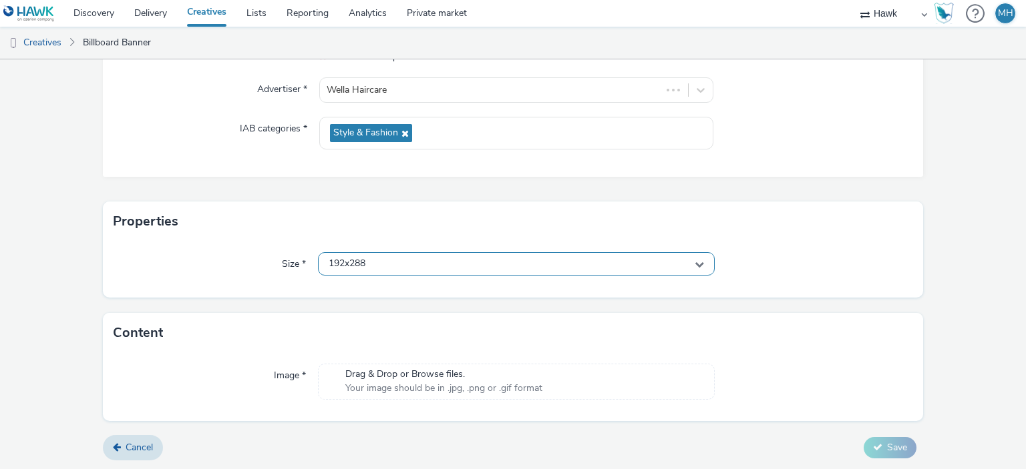
click at [406, 261] on div "192x288" at bounding box center [516, 263] width 396 height 23
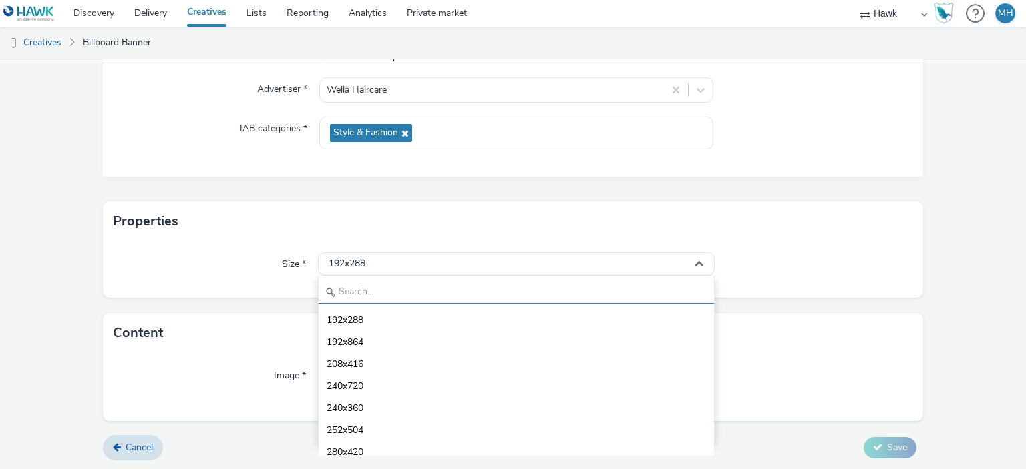
click at [371, 293] on input "text" at bounding box center [516, 291] width 395 height 23
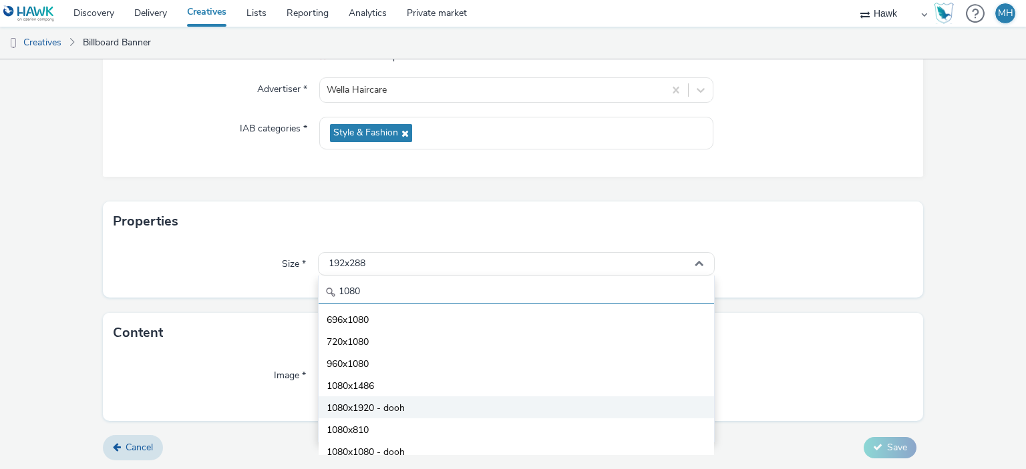
type input "1080"
click at [374, 405] on span "1080x1920 - dooh" at bounding box center [366, 408] width 78 height 13
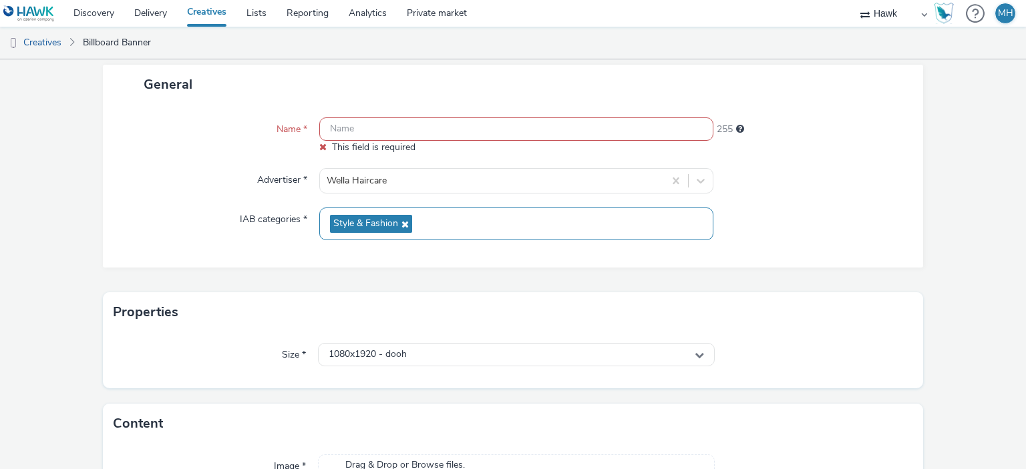
scroll to position [0, 0]
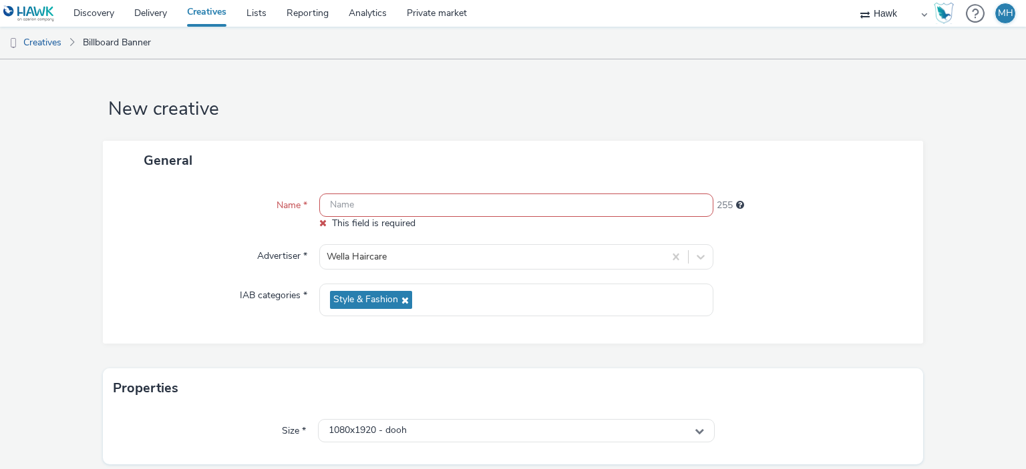
click at [398, 210] on input "text" at bounding box center [515, 205] width 393 height 23
paste input "GBR_Wella_NNE_Static_1080x1920_20250812 ; Stacey_Tesco_150m"
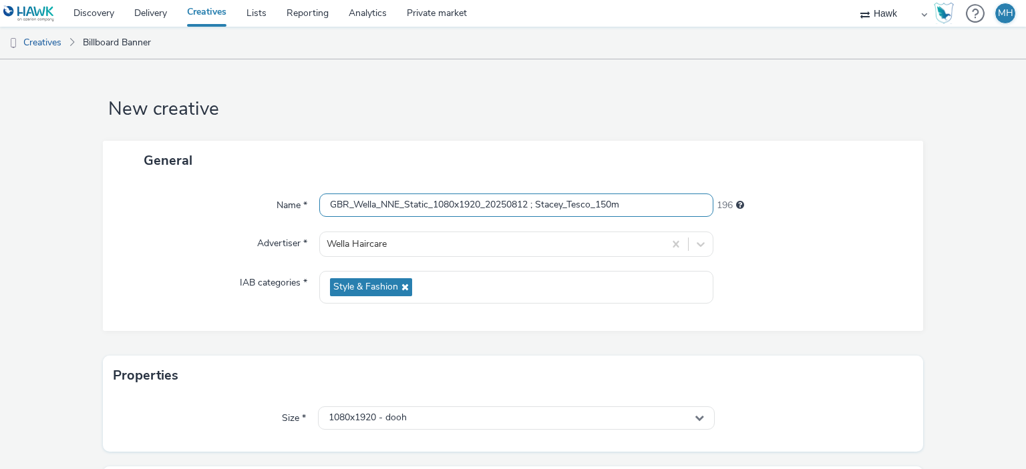
click at [615, 206] on input "GBR_Wella_NNE_Static_1080x1920_20250812 ; Stacey_Tesco_150m" at bounding box center [515, 205] width 393 height 23
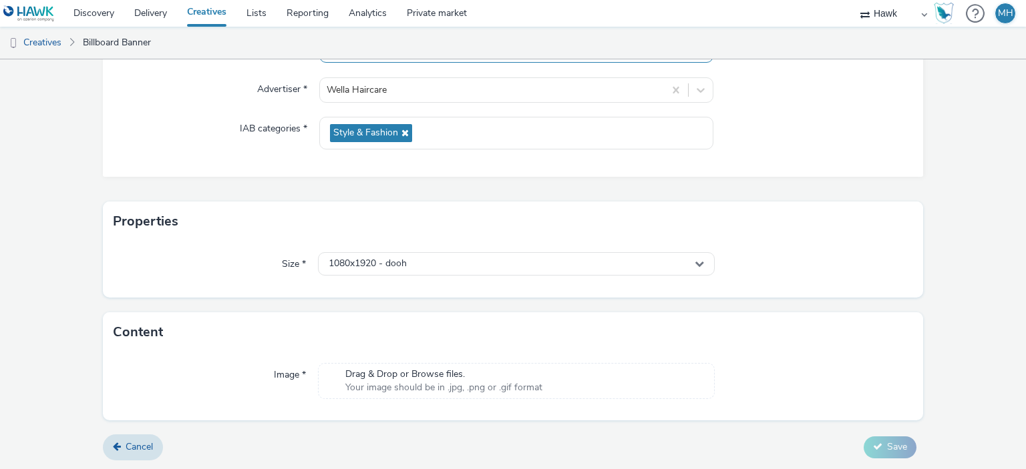
type input "GBR_Wella_NNE_Static_1080x1920_20250812 ; Stacey_Tesco_300m"
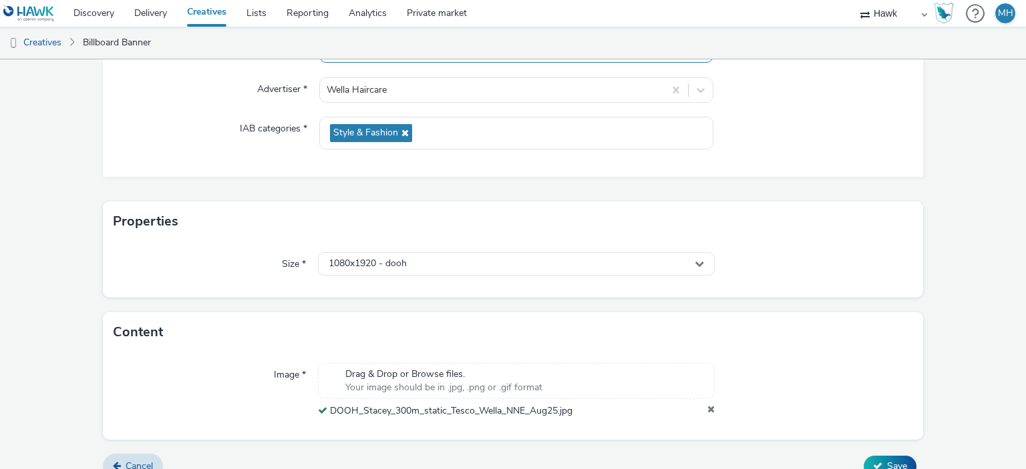
scroll to position [173, 0]
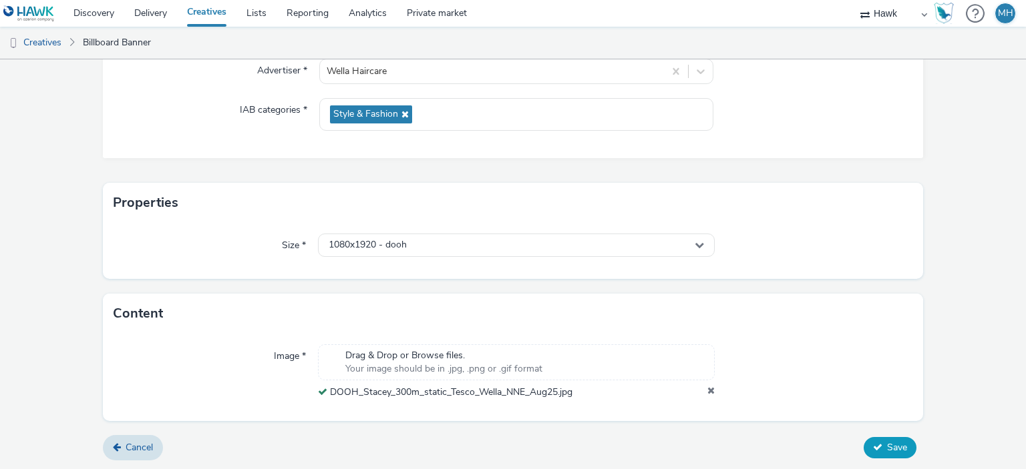
click at [890, 449] on span "Save" at bounding box center [897, 447] width 20 height 13
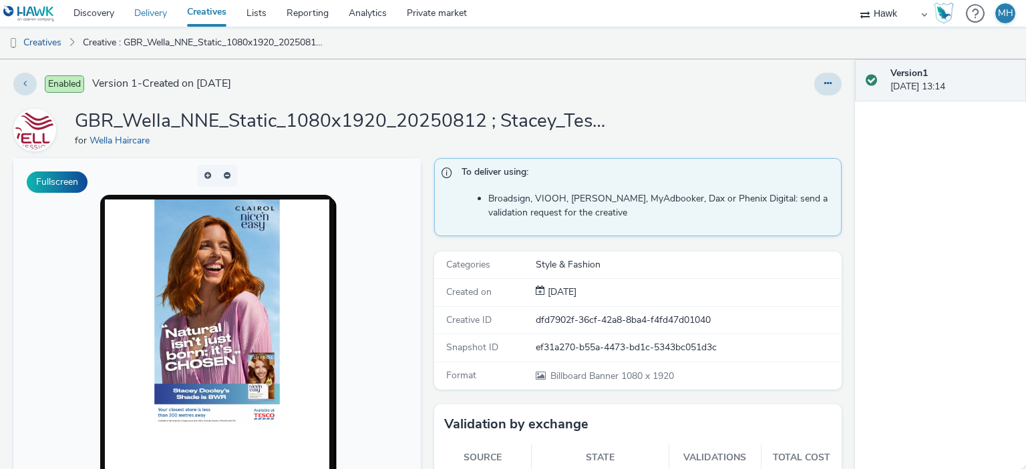
click at [162, 11] on link "Delivery" at bounding box center [150, 13] width 53 height 27
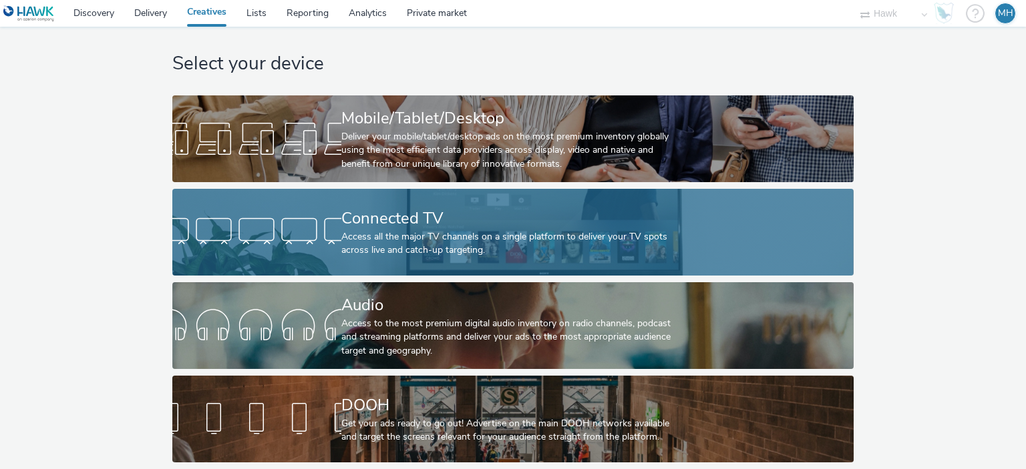
scroll to position [22, 0]
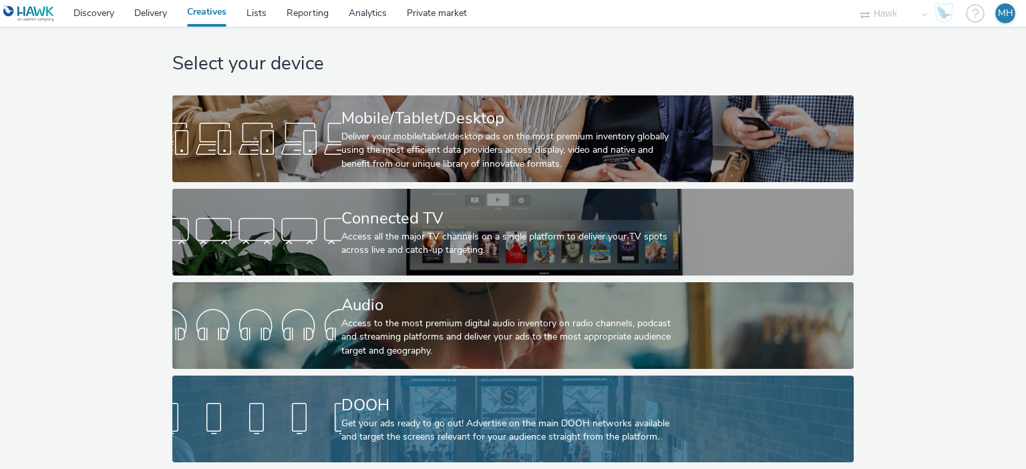
click at [377, 394] on div "DOOH" at bounding box center [510, 405] width 338 height 23
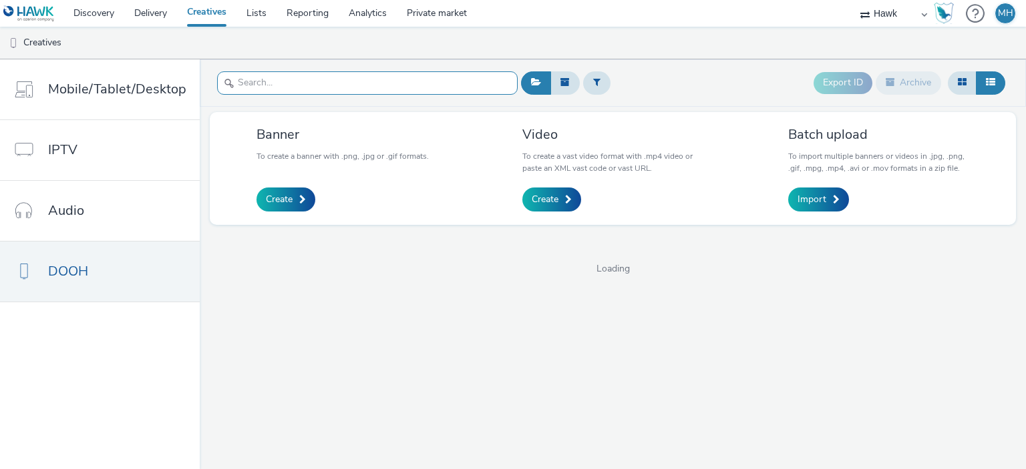
click at [323, 88] on input "text" at bounding box center [367, 82] width 301 height 23
type input "visa"
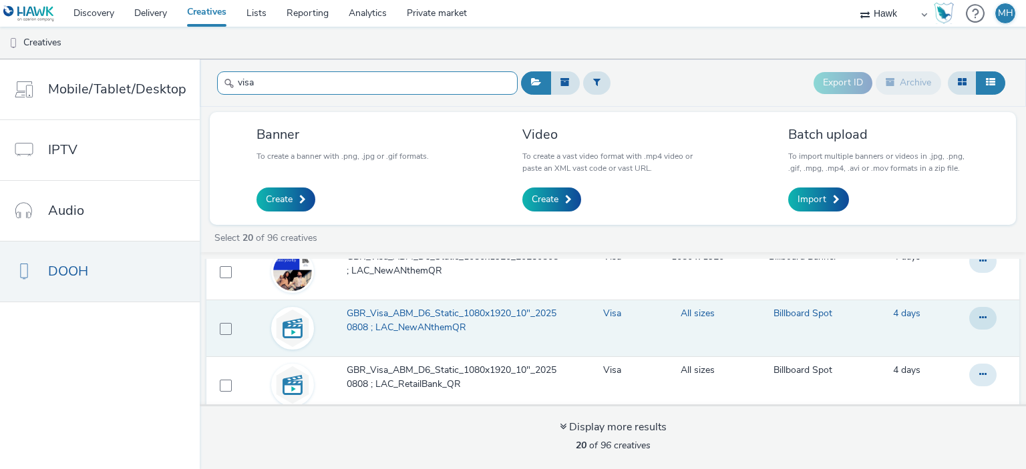
scroll to position [200, 0]
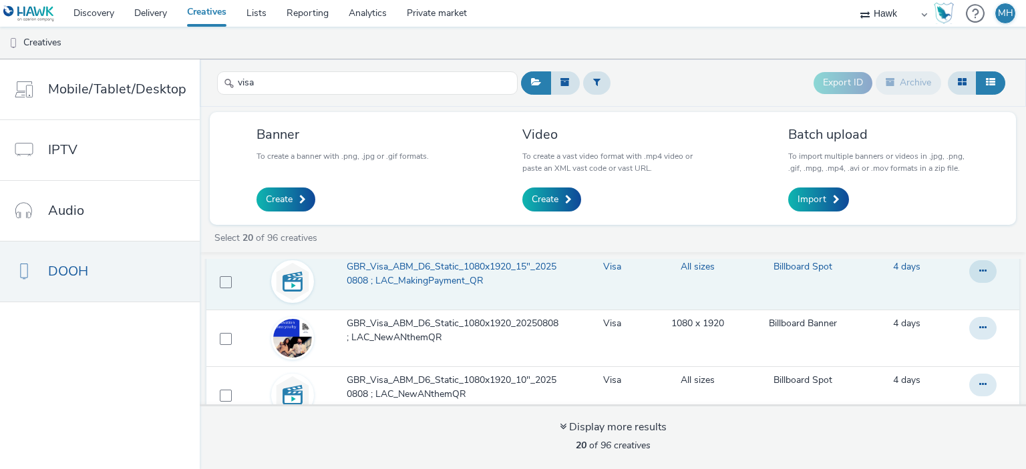
click at [978, 269] on td at bounding box center [985, 282] width 68 height 57
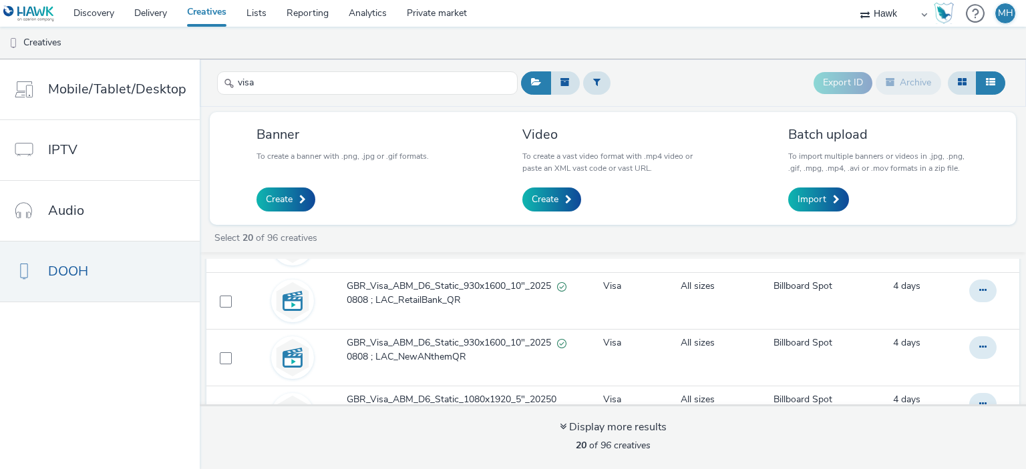
scroll to position [0, 0]
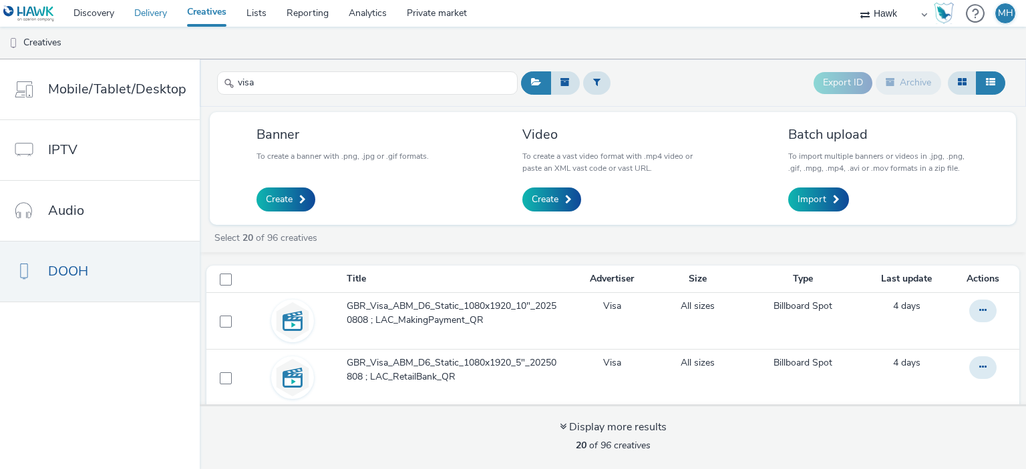
click at [150, 23] on link "Delivery" at bounding box center [150, 13] width 53 height 27
